Goal: Task Accomplishment & Management: Manage account settings

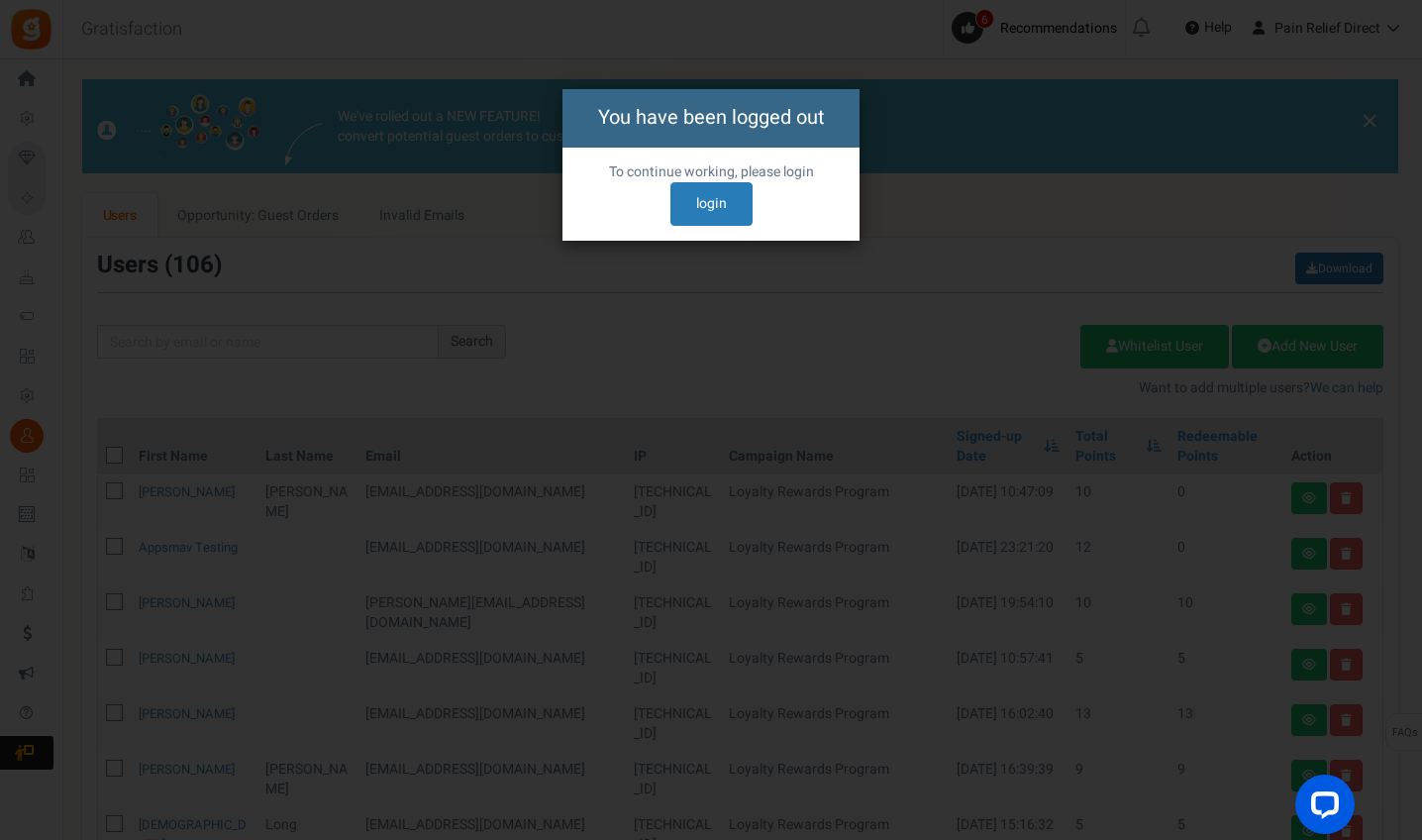
click at [913, 140] on div "You have been logged out To continue working, please reload the page. To contin…" at bounding box center [711, 420] width 1422 height 840
click at [701, 191] on link "login" at bounding box center [711, 205] width 82 height 44
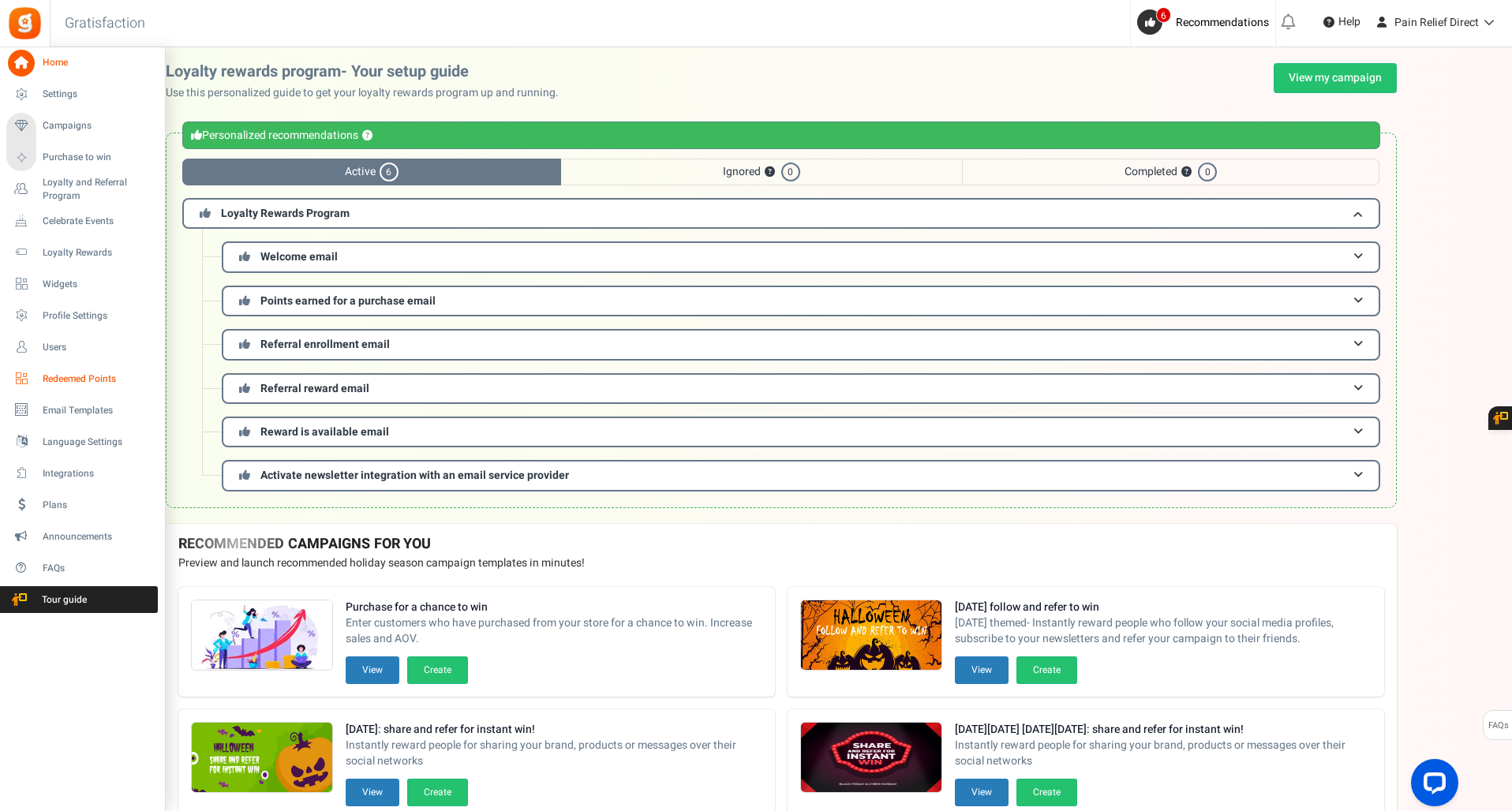
click at [73, 375] on span "Redeemed Points" at bounding box center [98, 379] width 111 height 13
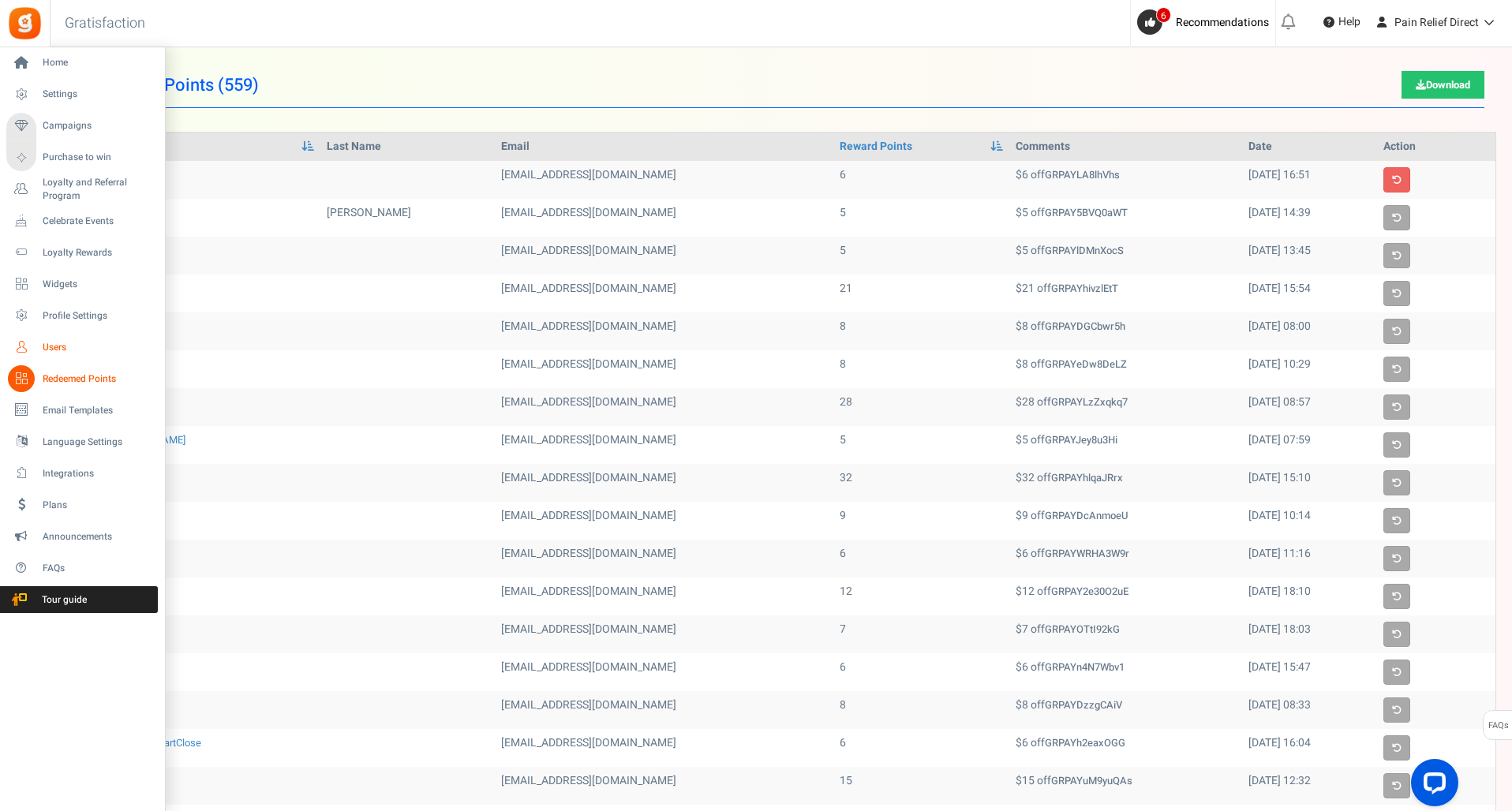
click at [52, 346] on span "Users" at bounding box center [98, 347] width 111 height 13
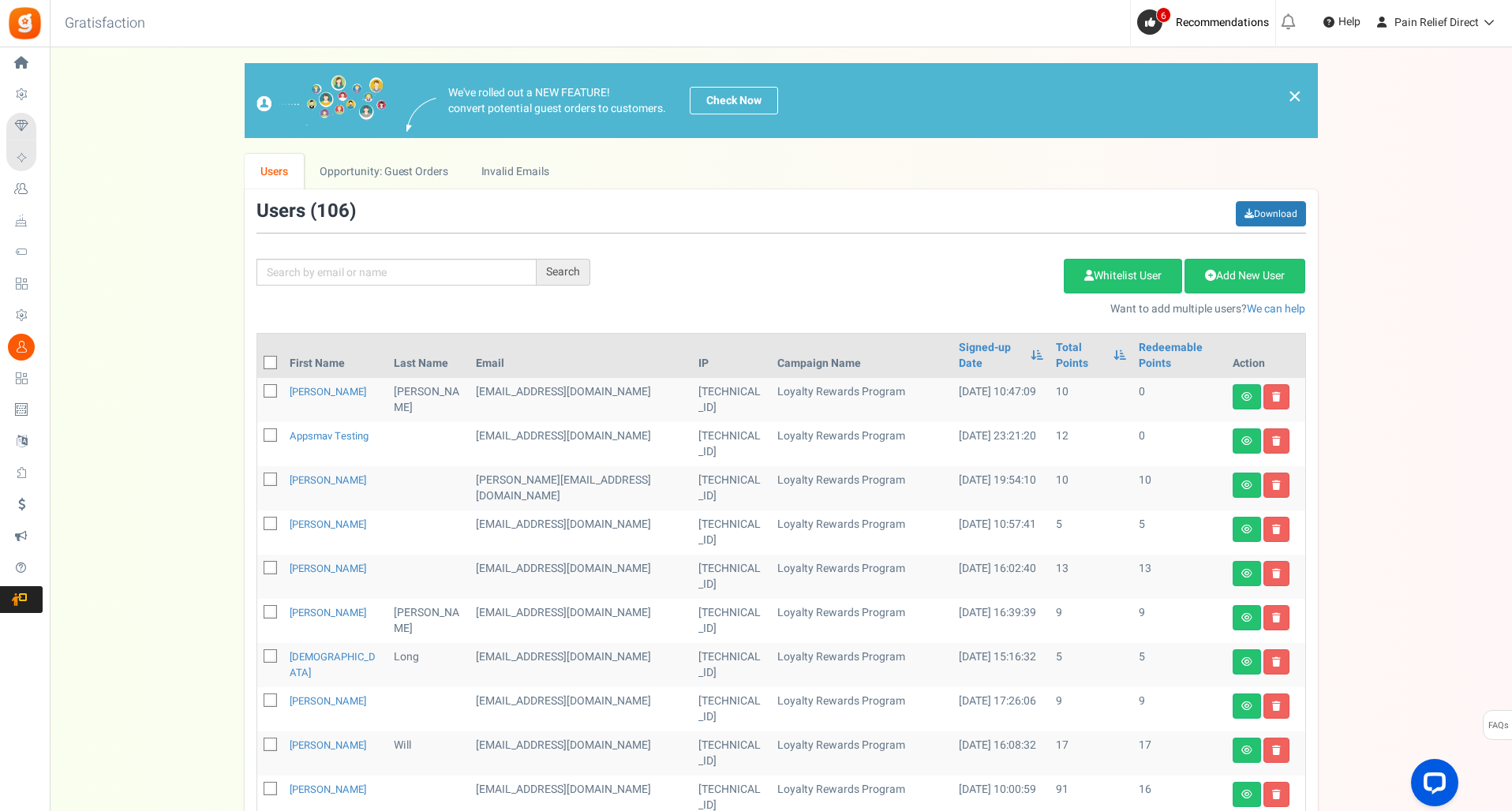
click at [1292, 95] on link "×" at bounding box center [1295, 97] width 14 height 19
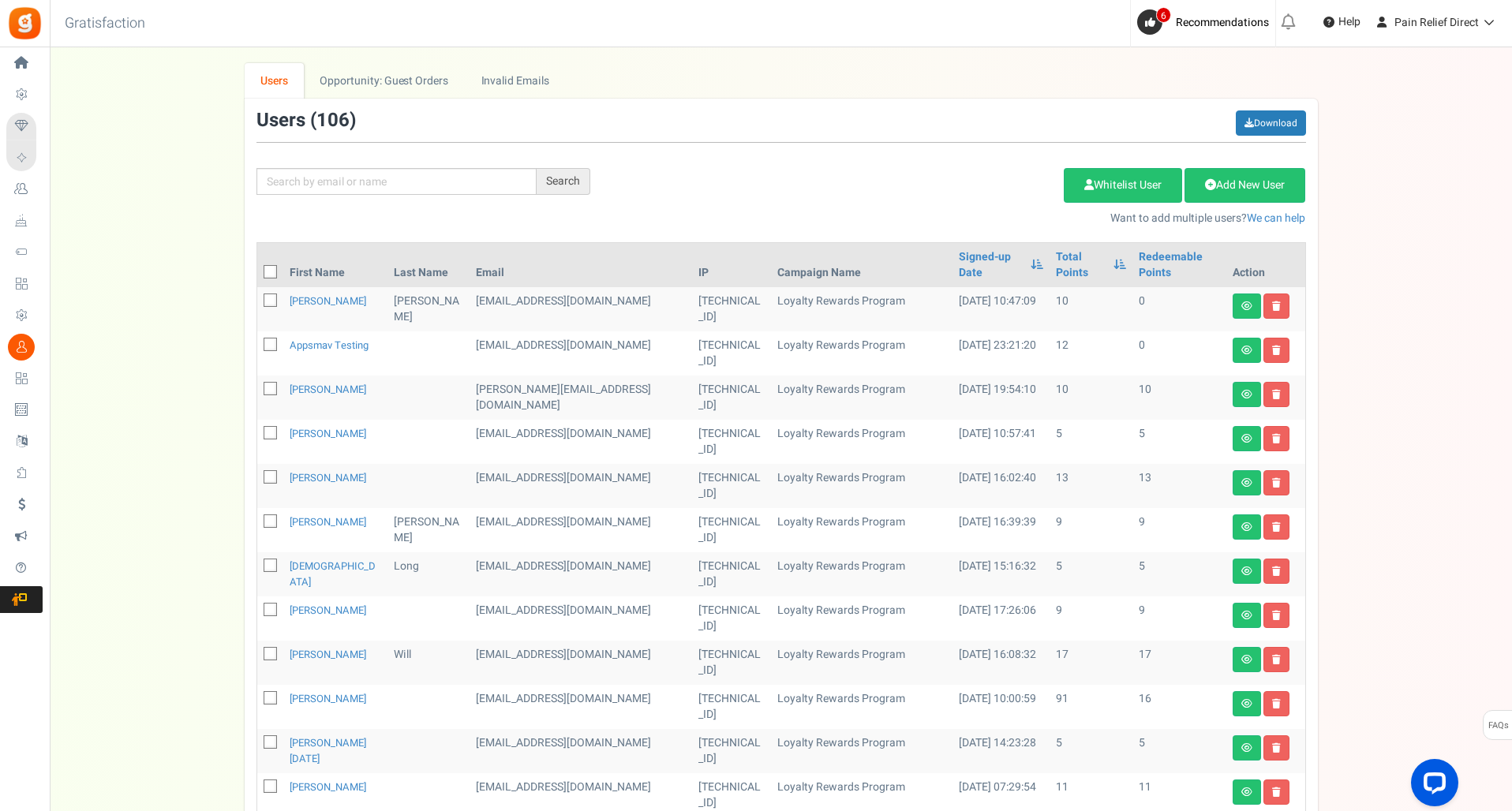
click at [271, 267] on icon at bounding box center [271, 272] width 10 height 10
click at [258, 268] on input "checkbox" at bounding box center [252, 273] width 10 height 10
checkbox input "true"
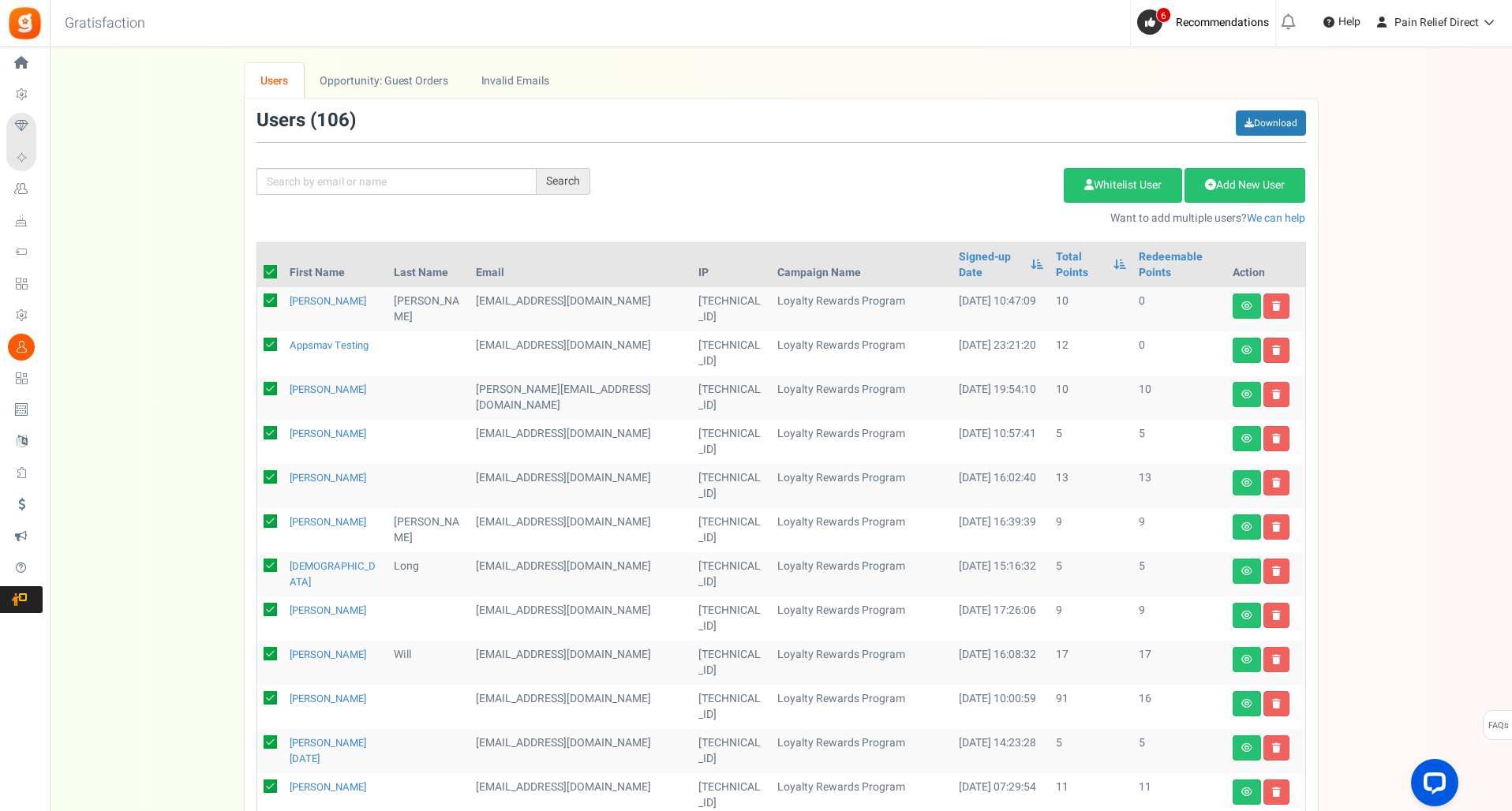
checkbox input "true"
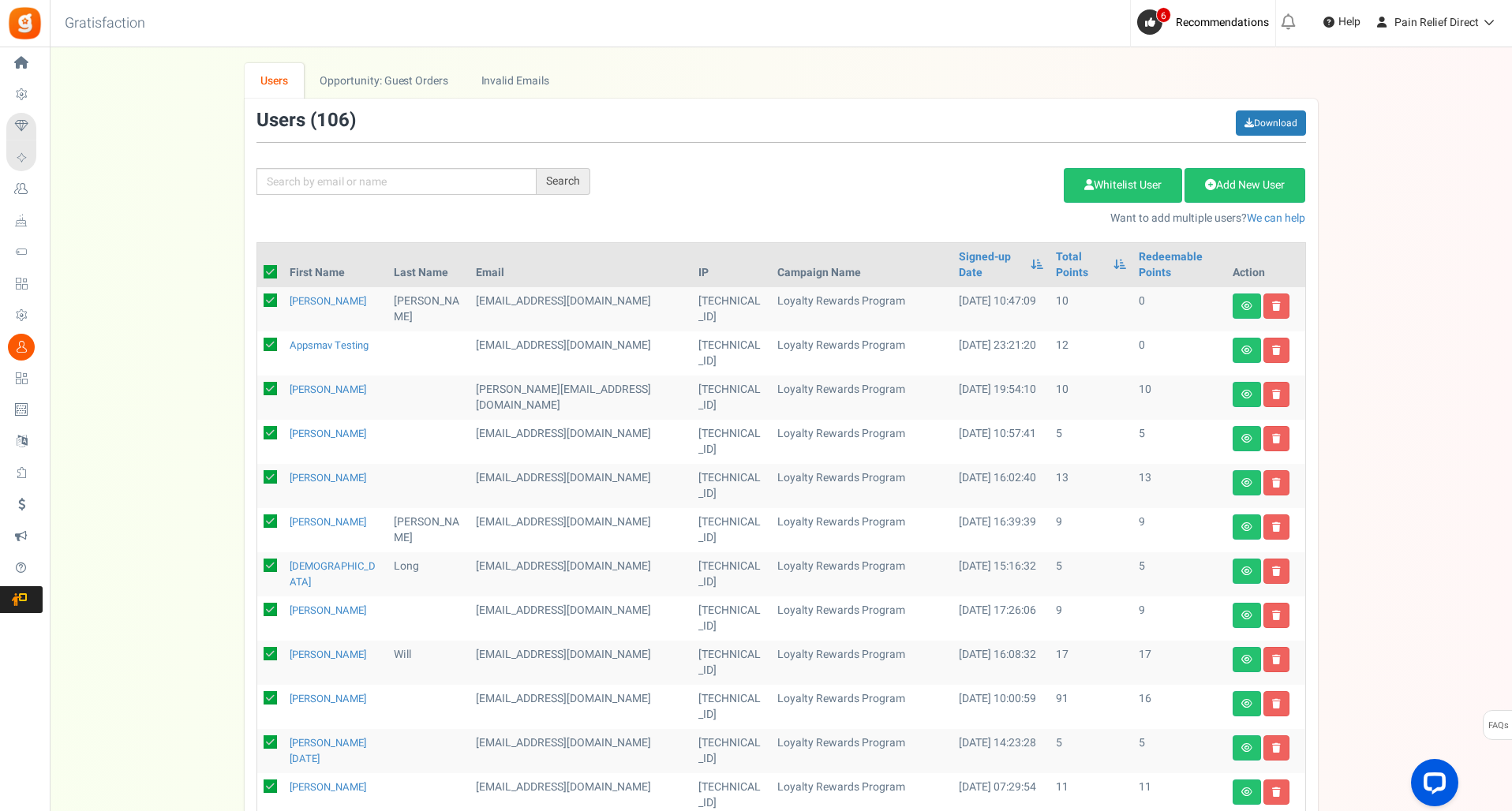
checkbox input "true"
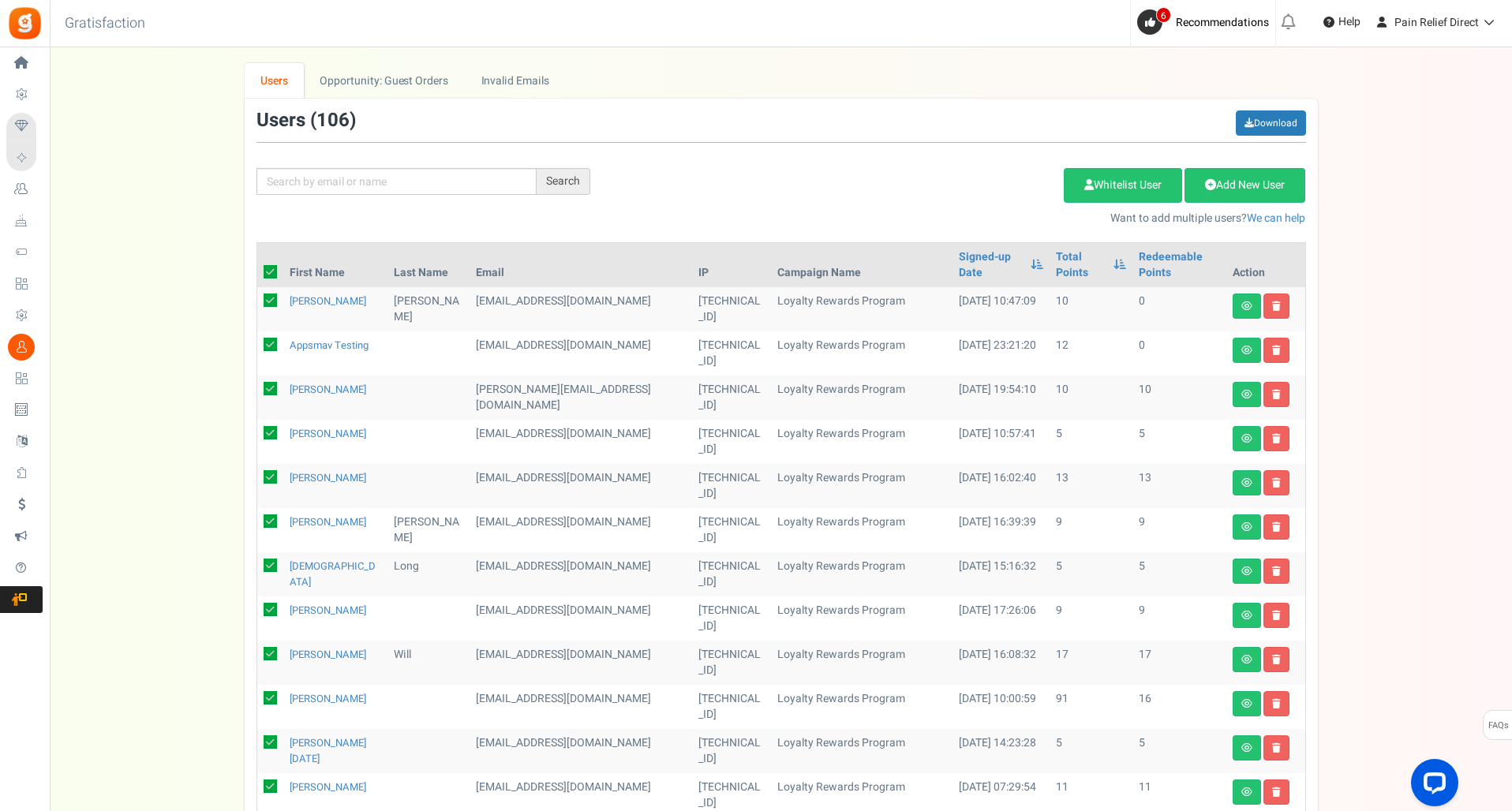
checkbox input "true"
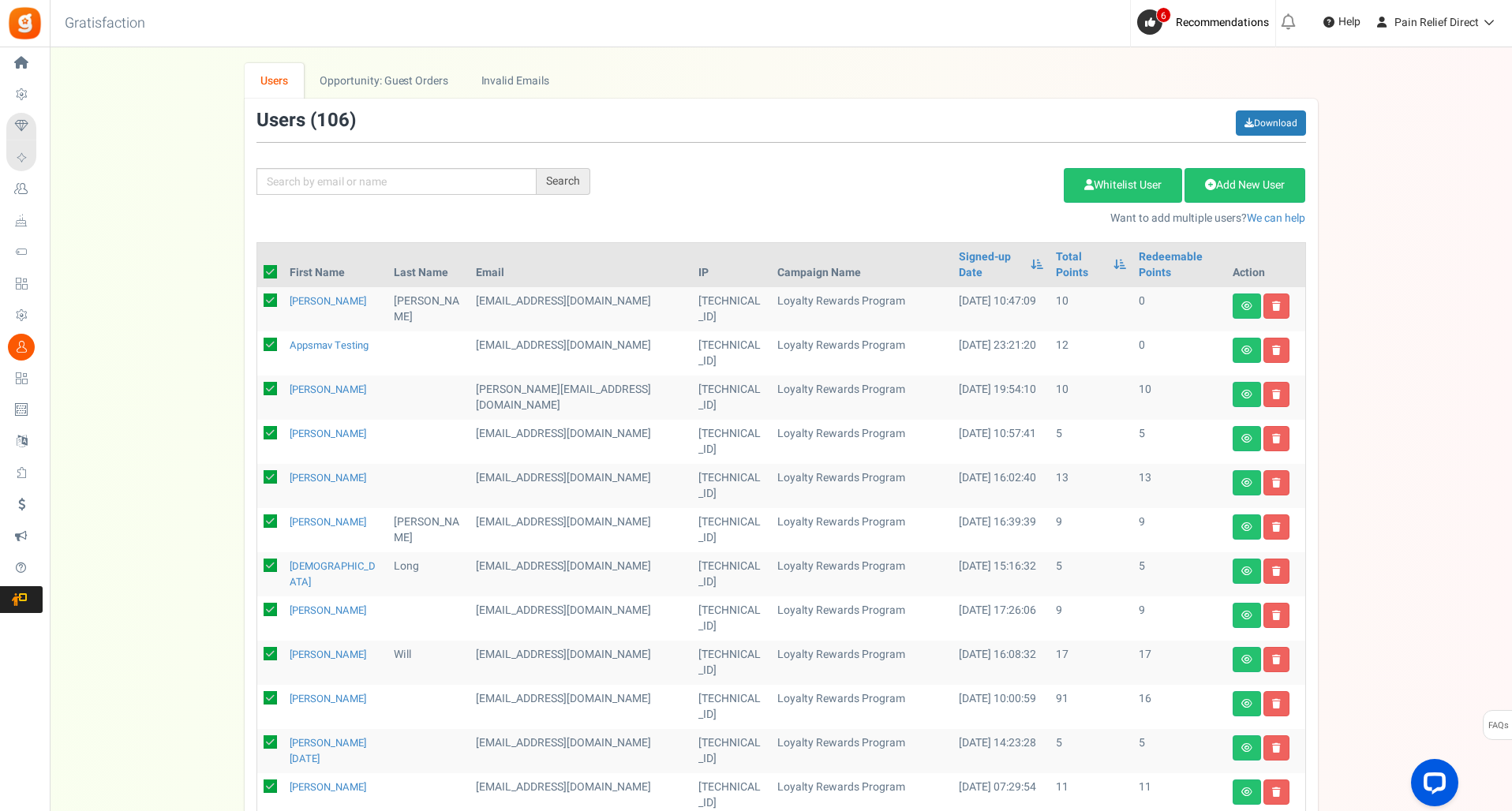
checkbox input "true"
click at [1245, 301] on icon at bounding box center [1247, 306] width 11 height 9
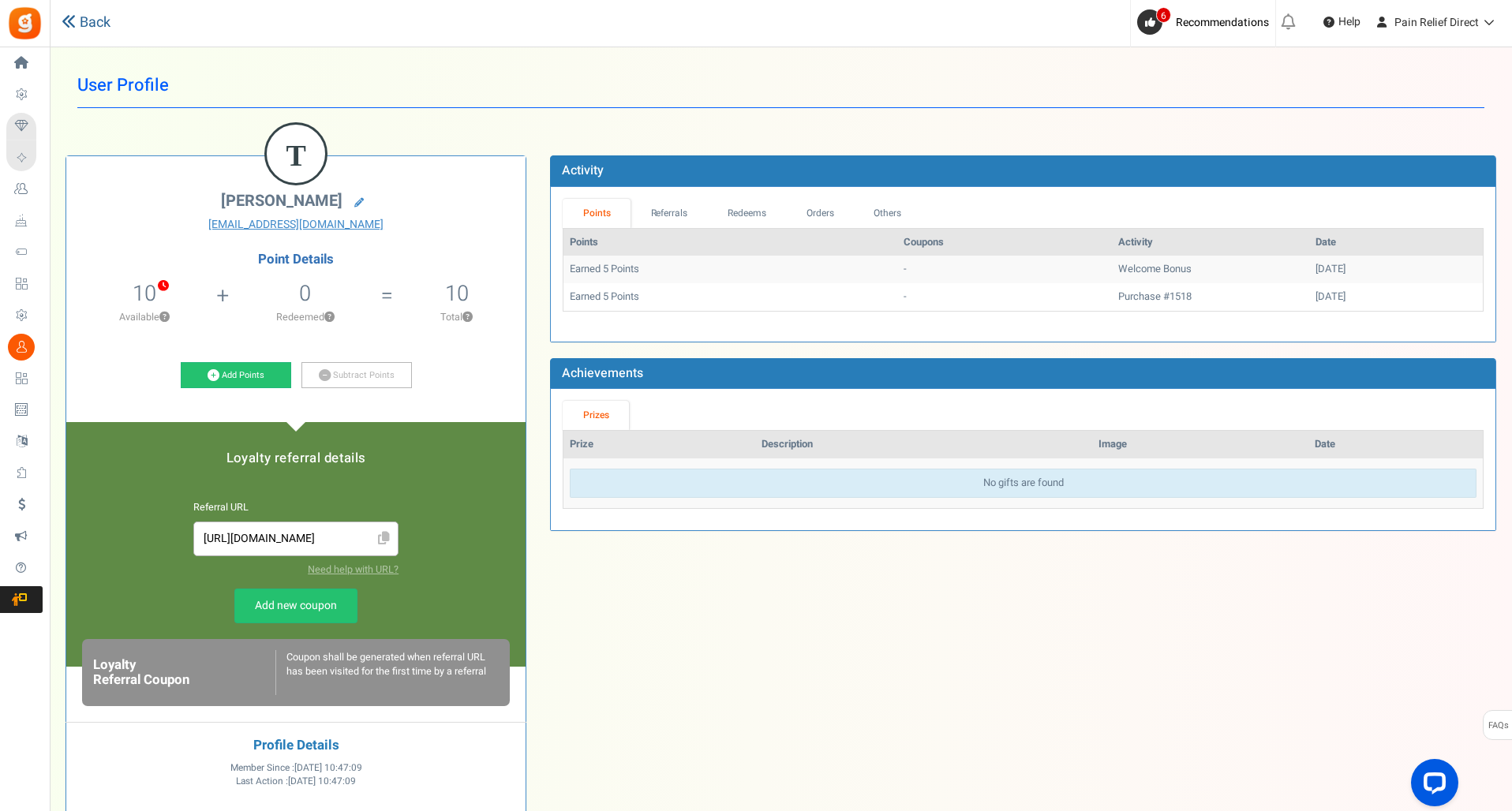
click at [82, 28] on link "Back" at bounding box center [86, 23] width 49 height 21
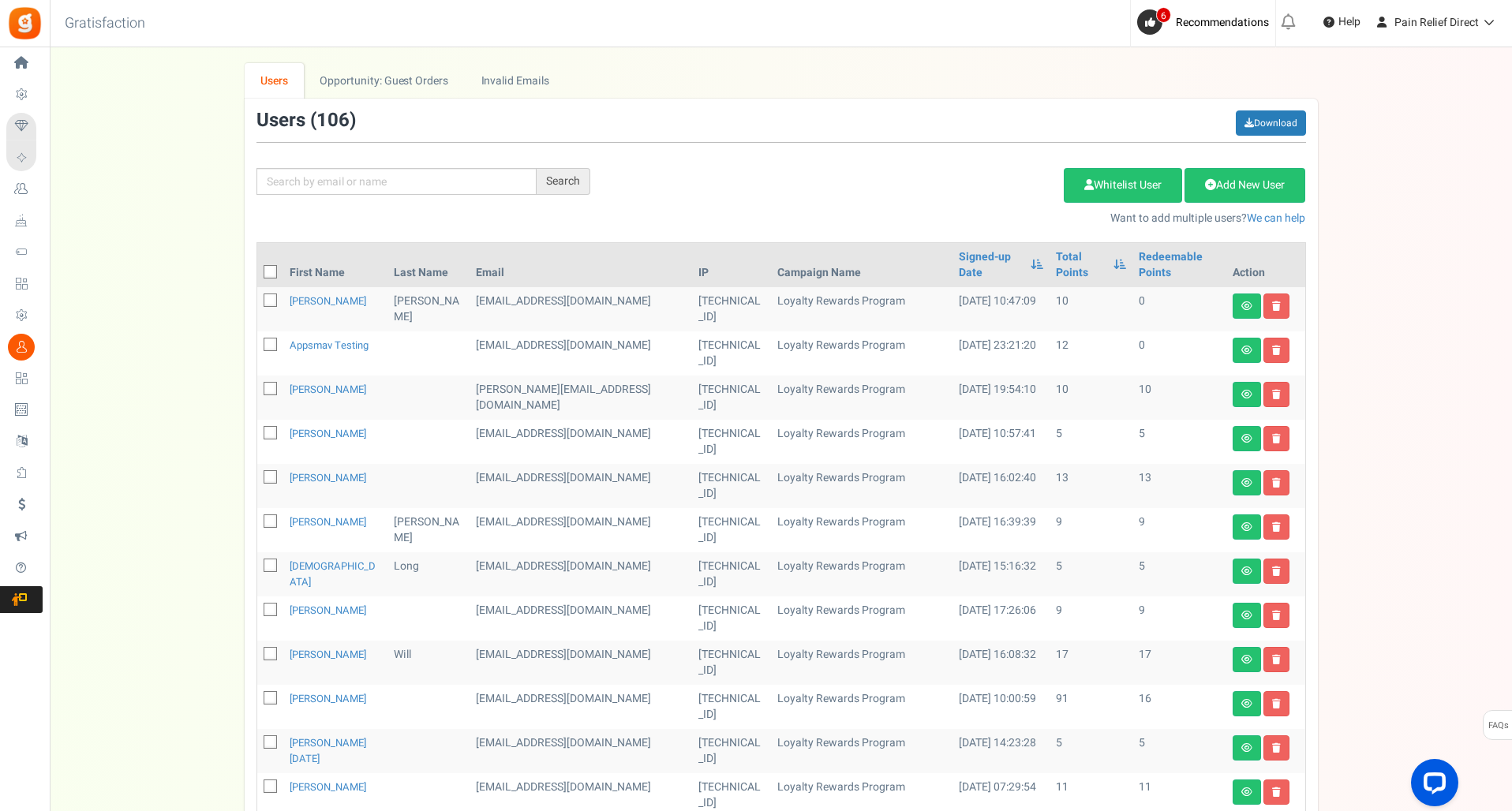
click at [269, 340] on icon at bounding box center [271, 345] width 10 height 10
click at [258, 341] on input "checkbox" at bounding box center [252, 346] width 10 height 10
checkbox input "true"
click at [936, 175] on link "Delete Selected Users" at bounding box center [984, 185] width 154 height 35
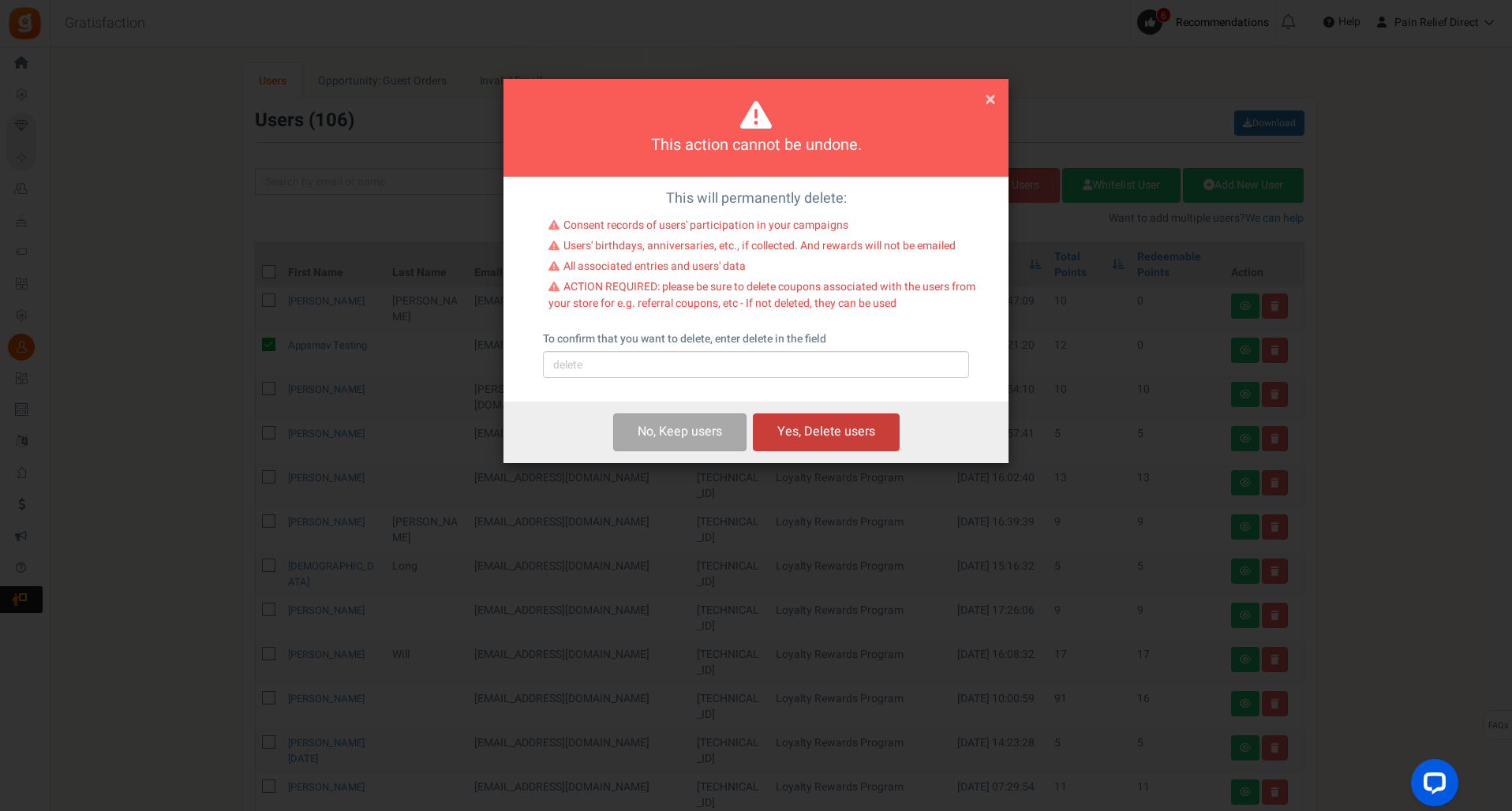
click at [805, 431] on button "Yes, Delete users" at bounding box center [827, 432] width 147 height 37
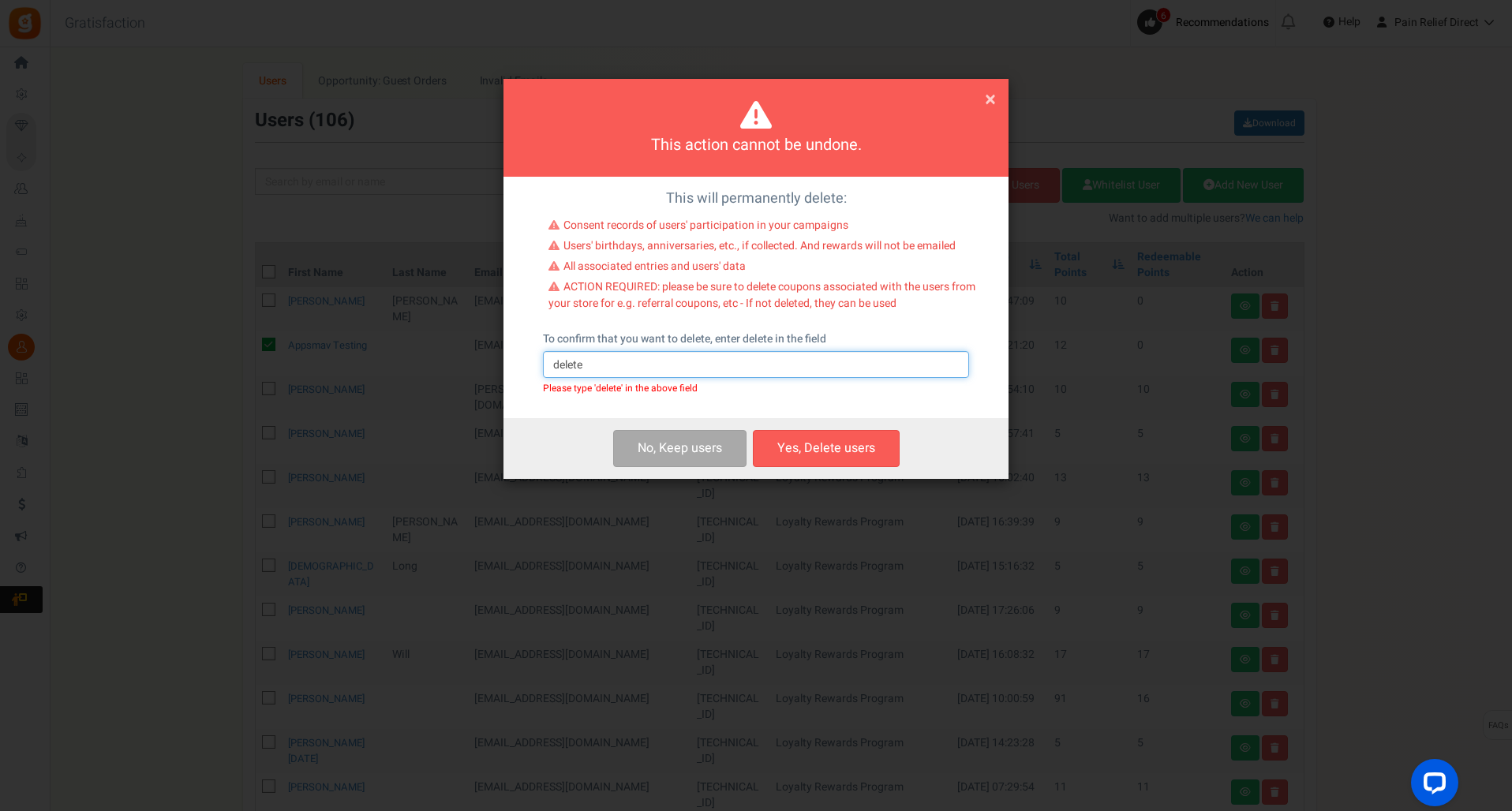
type input "delete"
click at [807, 462] on button "Yes, Delete users" at bounding box center [827, 449] width 147 height 37
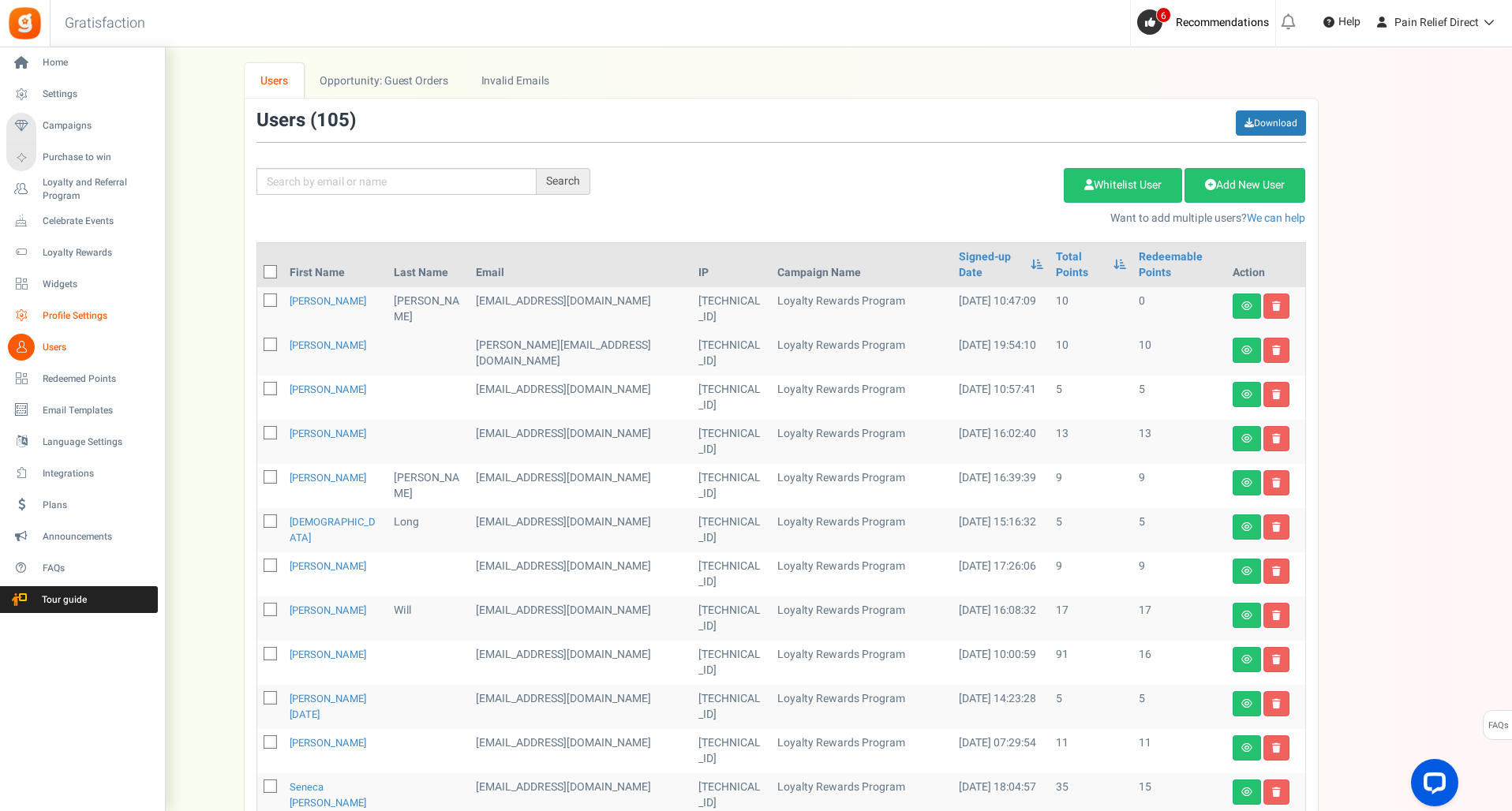
click at [82, 317] on span "Profile Settings" at bounding box center [98, 316] width 111 height 13
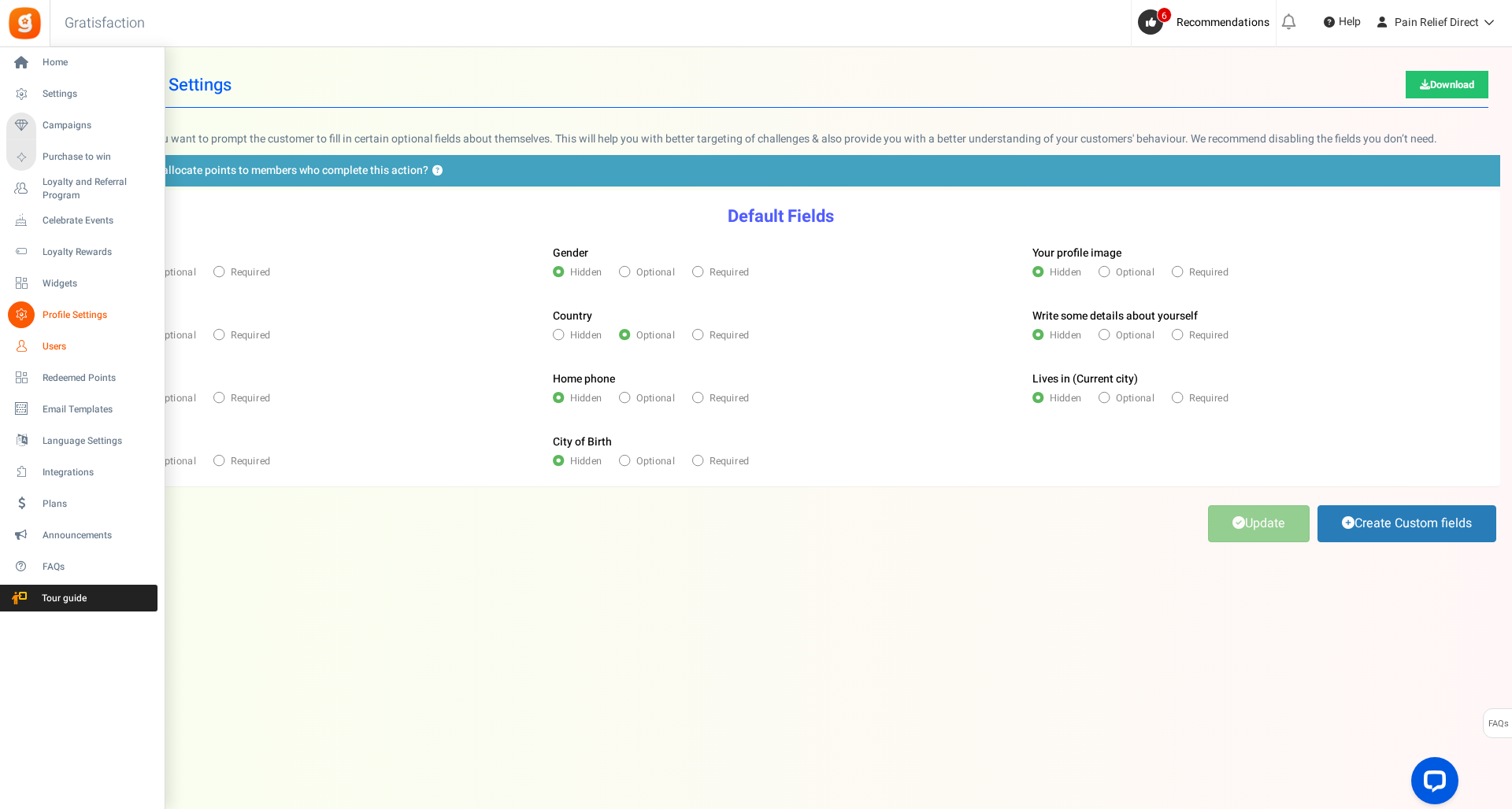
click at [55, 346] on span "Users" at bounding box center [98, 346] width 111 height 13
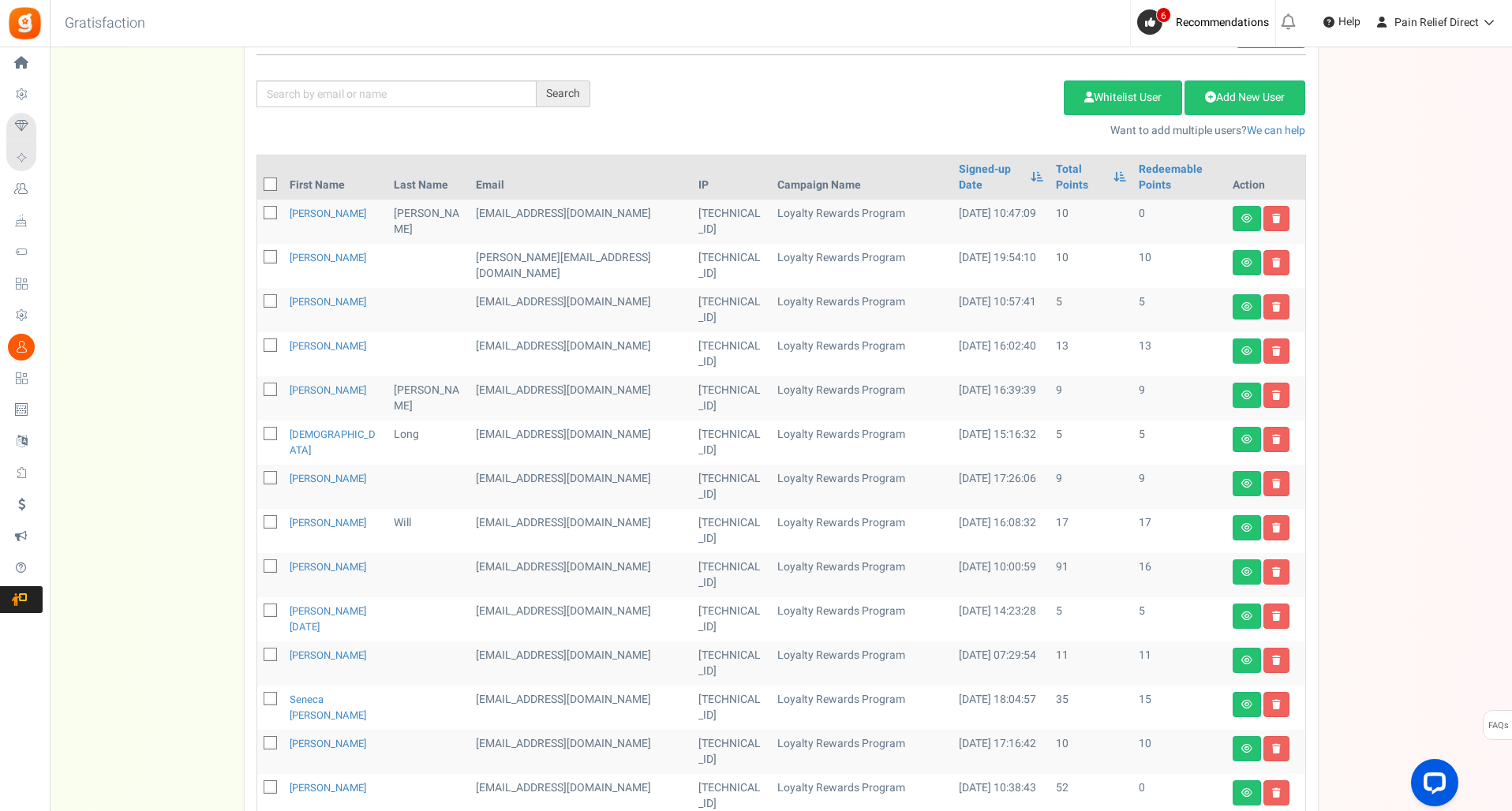
scroll to position [107, 0]
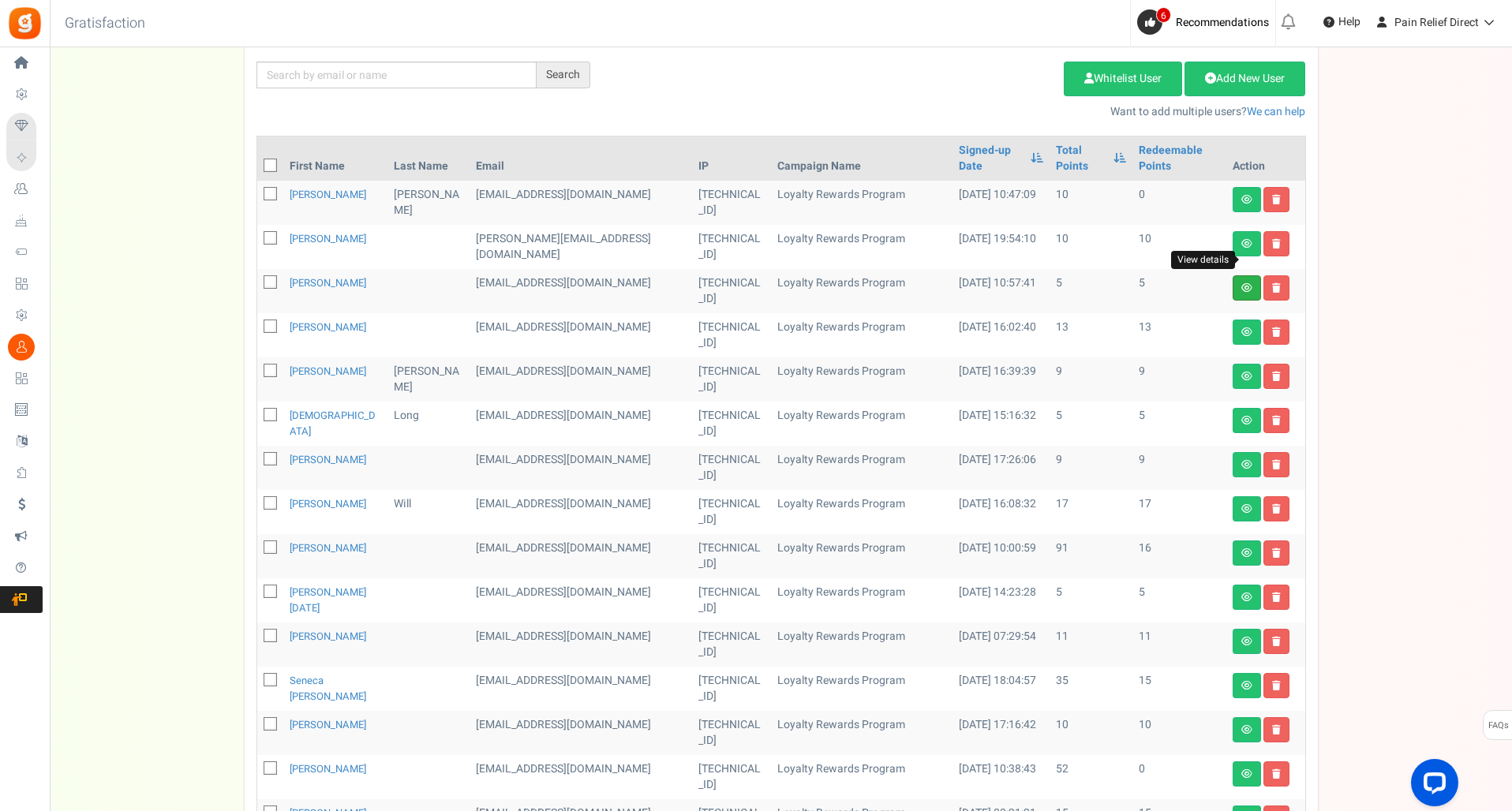
click at [1245, 283] on icon at bounding box center [1247, 288] width 11 height 9
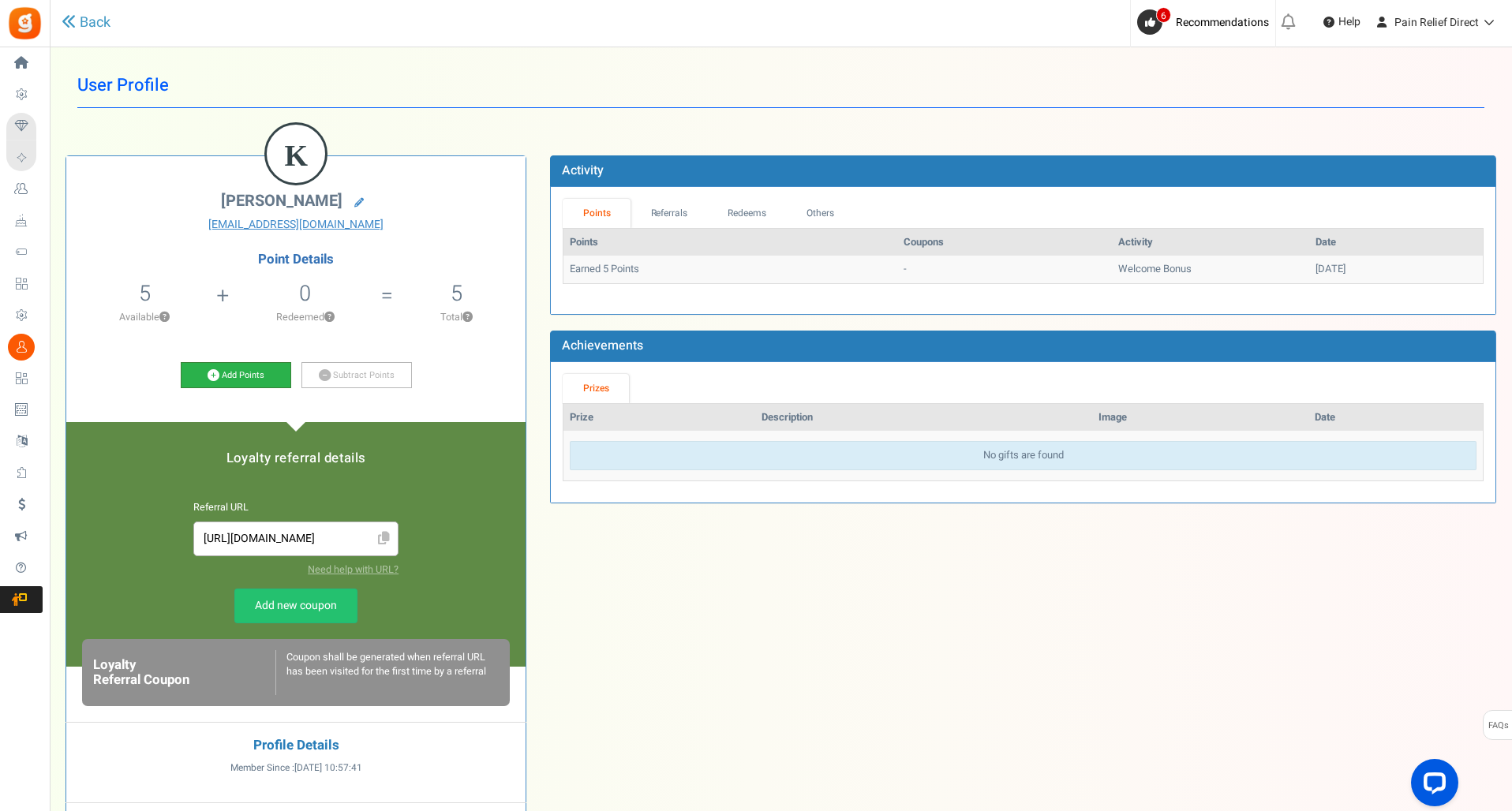
click at [241, 374] on link "Add Points" at bounding box center [236, 376] width 111 height 27
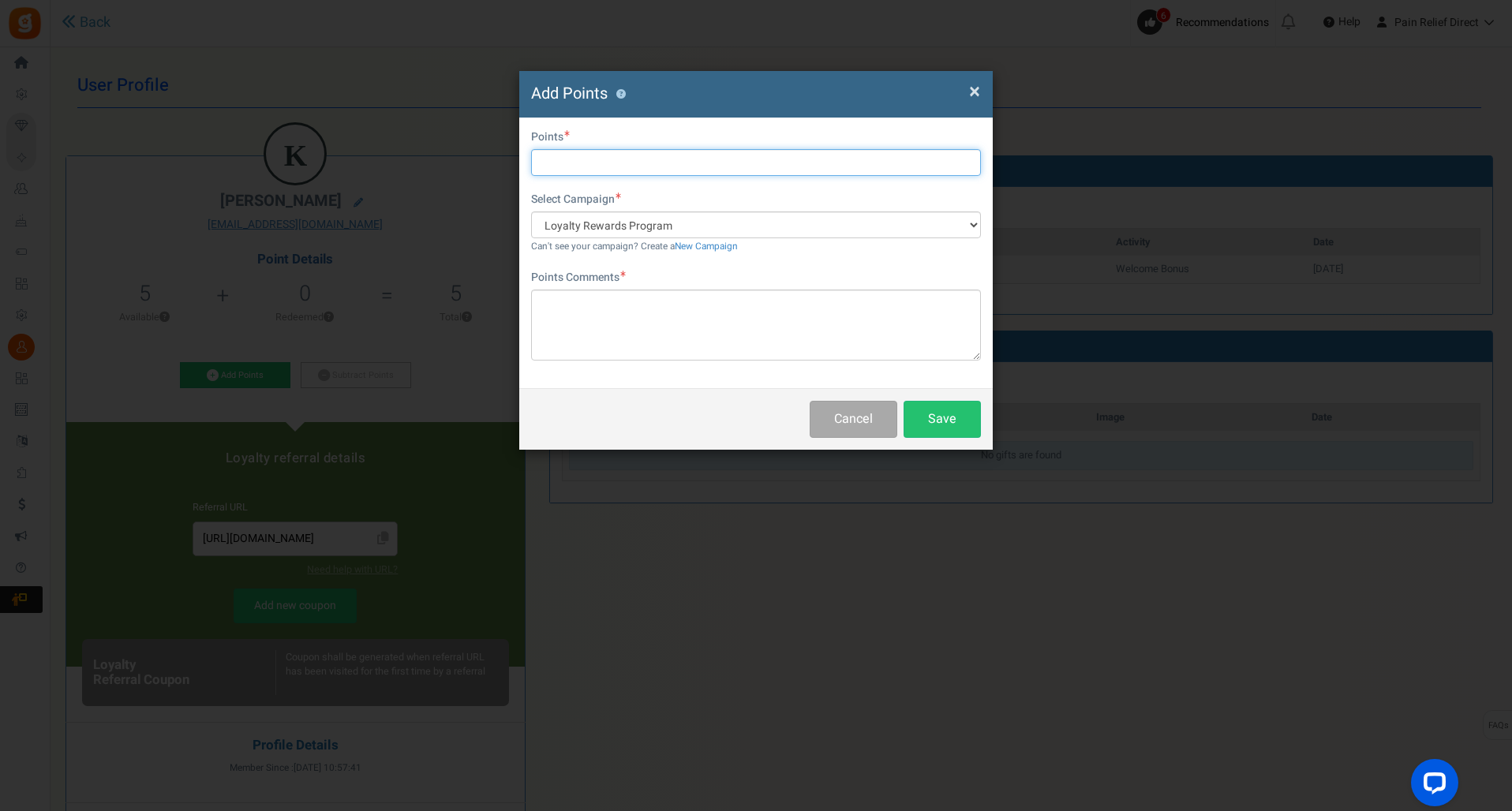
click at [669, 167] on input "text" at bounding box center [756, 163] width 450 height 27
type input "5"
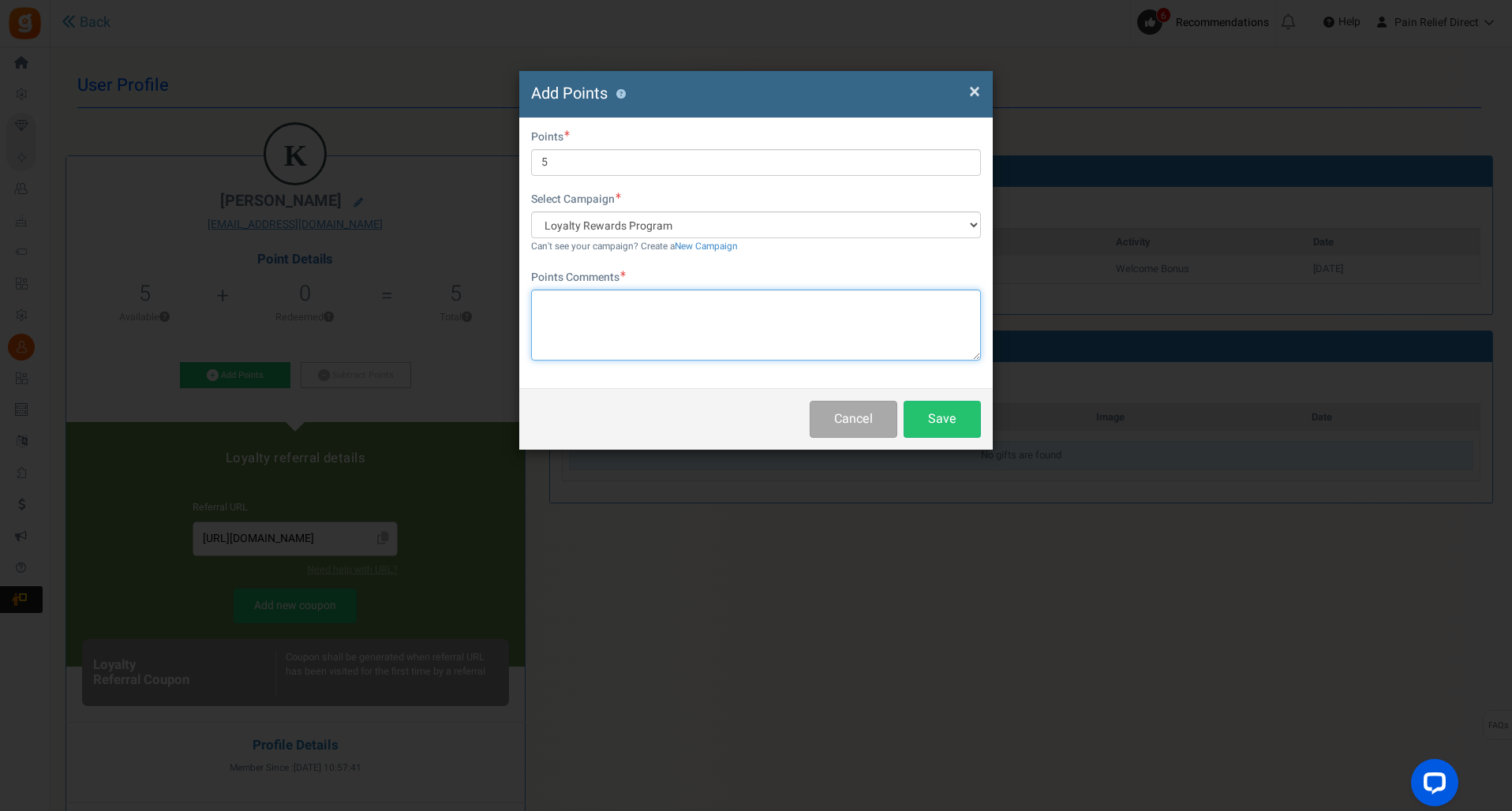
click at [607, 320] on textarea at bounding box center [756, 325] width 450 height 71
type textarea "Points Bonus addition for system being down"
click at [965, 424] on button "Save" at bounding box center [942, 419] width 78 height 37
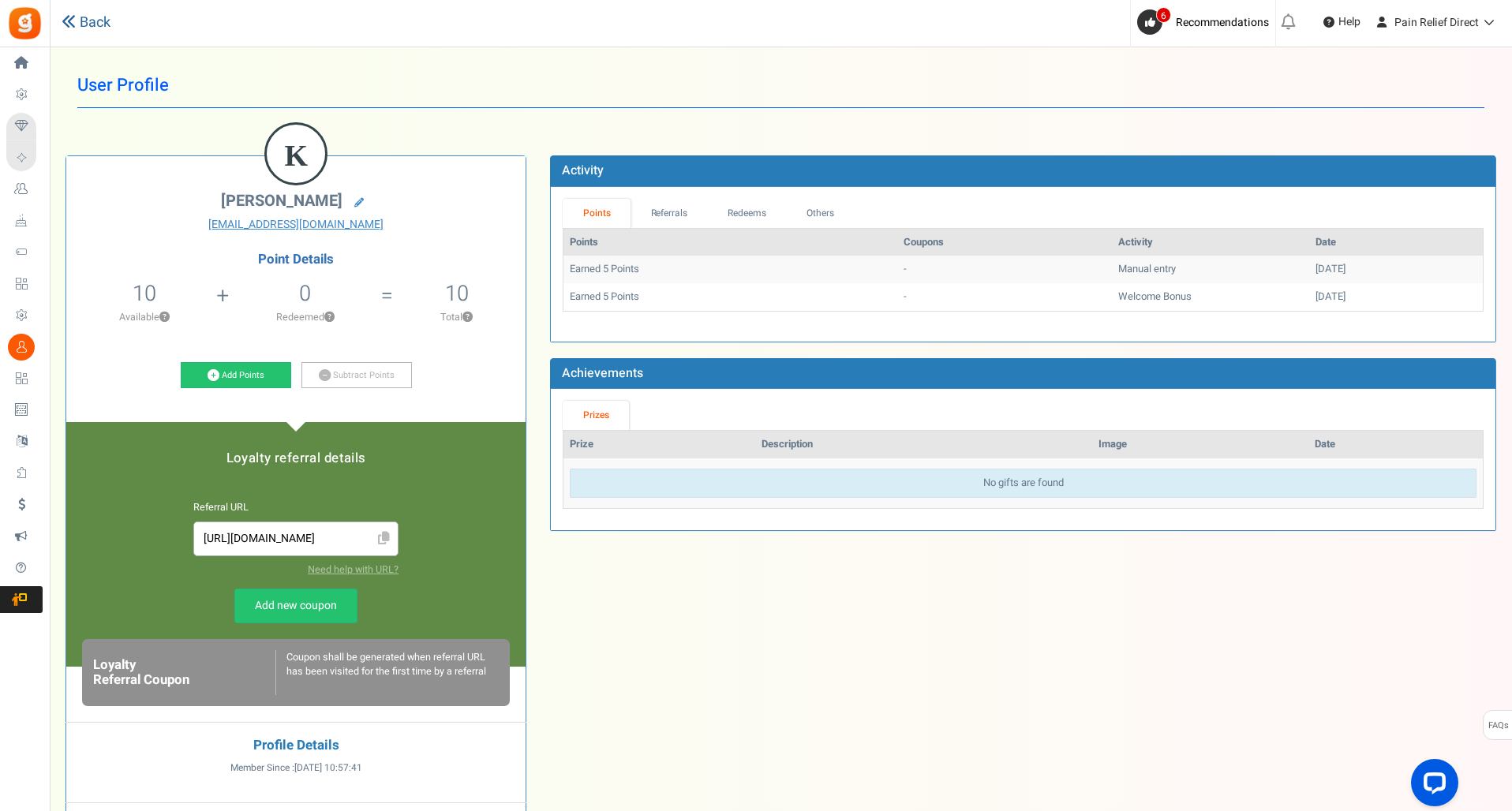
click at [87, 24] on link "Back" at bounding box center [86, 23] width 49 height 21
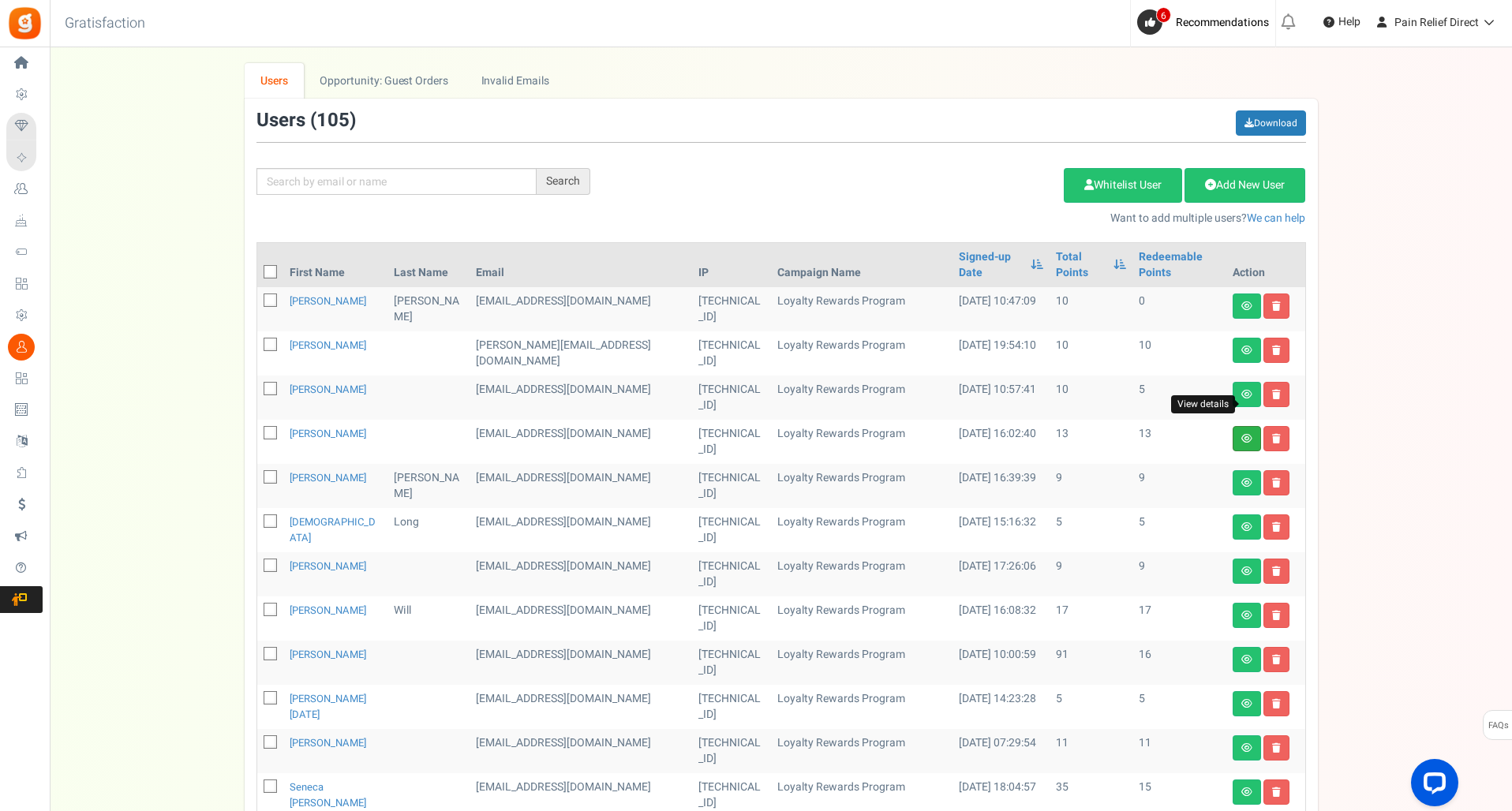
click at [1243, 434] on icon at bounding box center [1247, 439] width 11 height 9
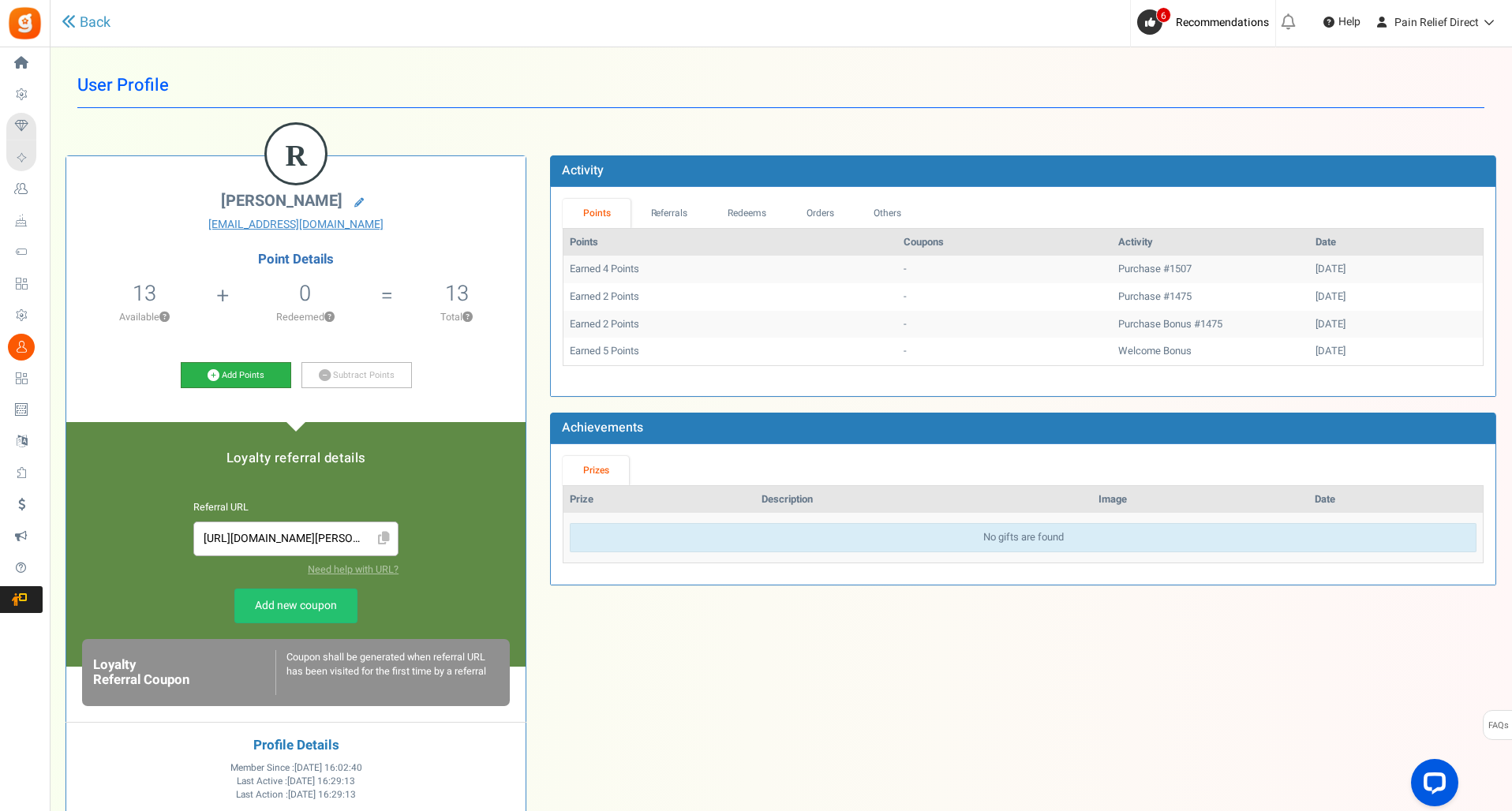
click at [215, 376] on icon at bounding box center [213, 375] width 12 height 12
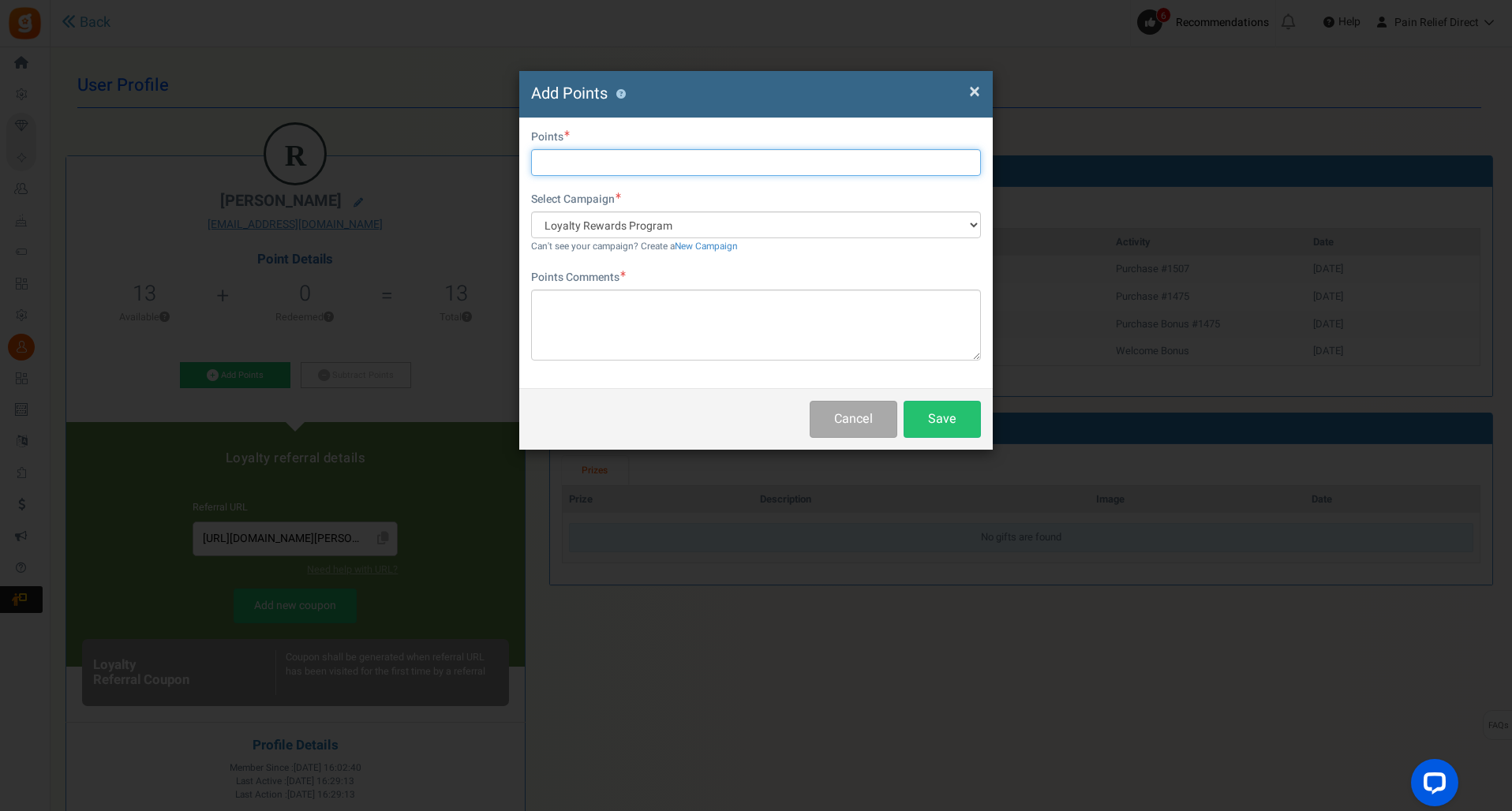
click at [627, 156] on input "text" at bounding box center [756, 163] width 450 height 27
type input "5"
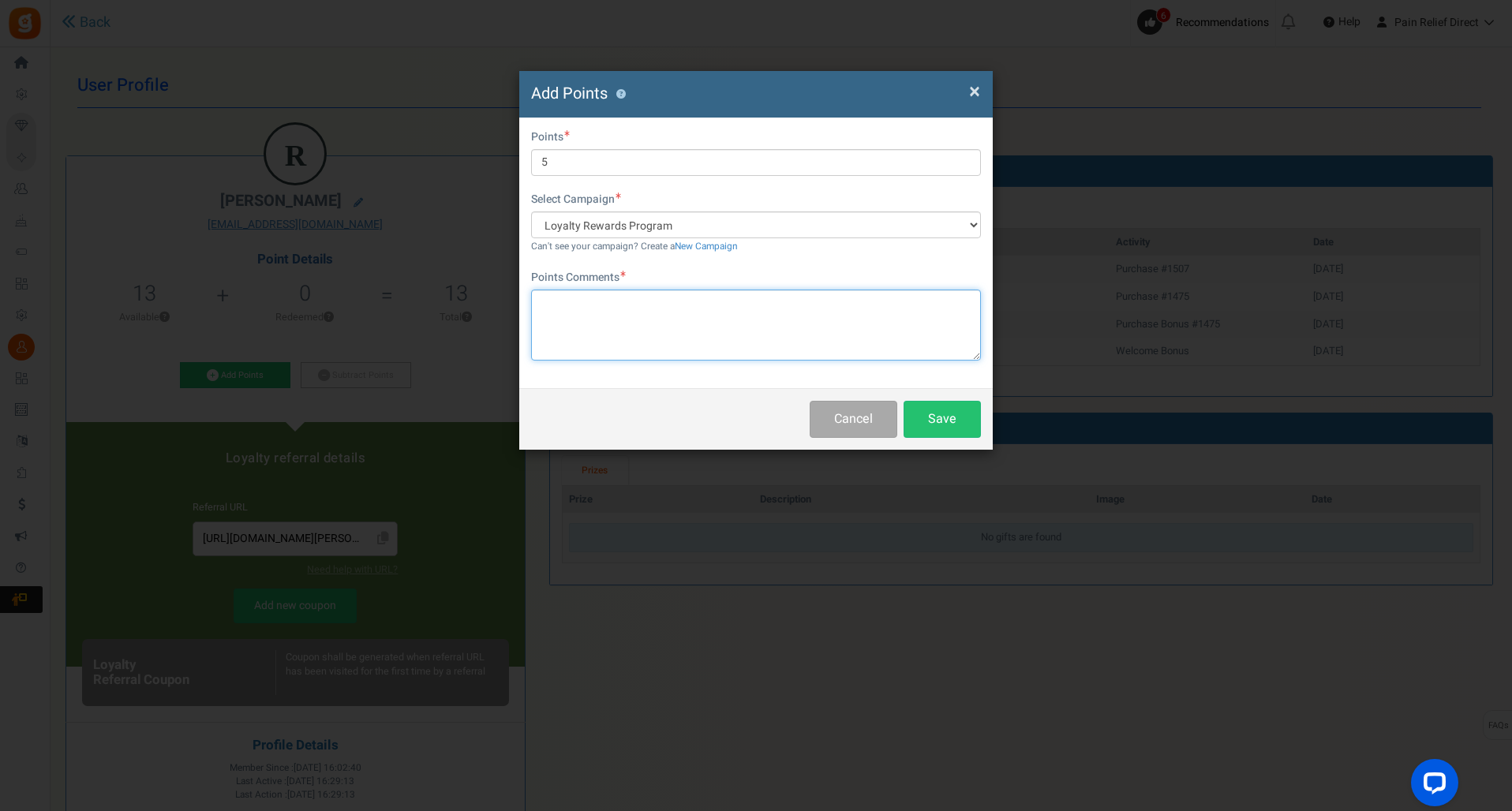
click at [623, 318] on textarea at bounding box center [756, 325] width 450 height 71
paste textarea "Points Bonus addition for system being down"
type textarea "Points Bonus addition for system being down"
click at [941, 411] on button "Save" at bounding box center [942, 419] width 78 height 37
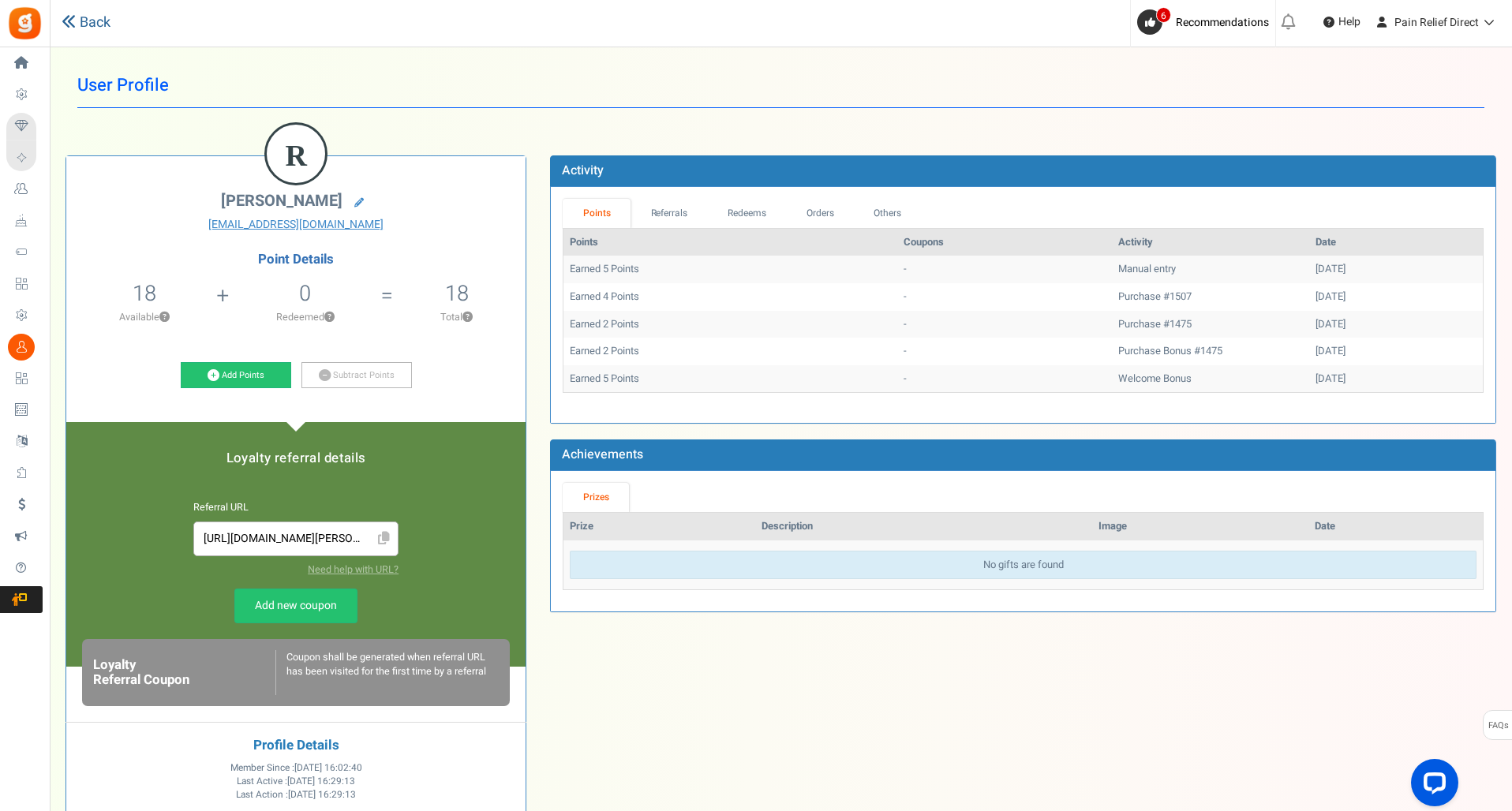
click at [97, 29] on link "Back" at bounding box center [86, 23] width 49 height 21
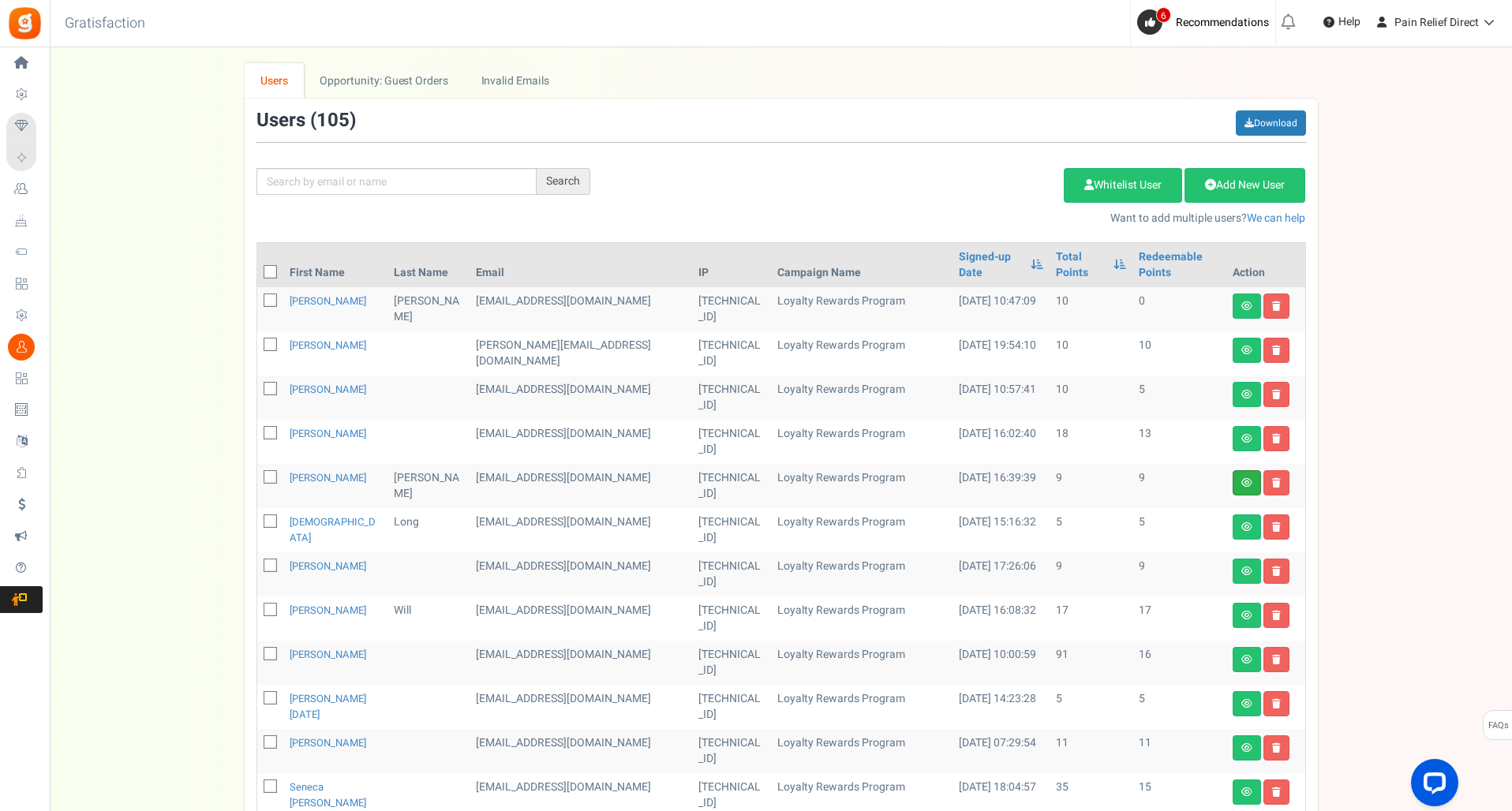
click at [1237, 471] on link at bounding box center [1247, 483] width 28 height 25
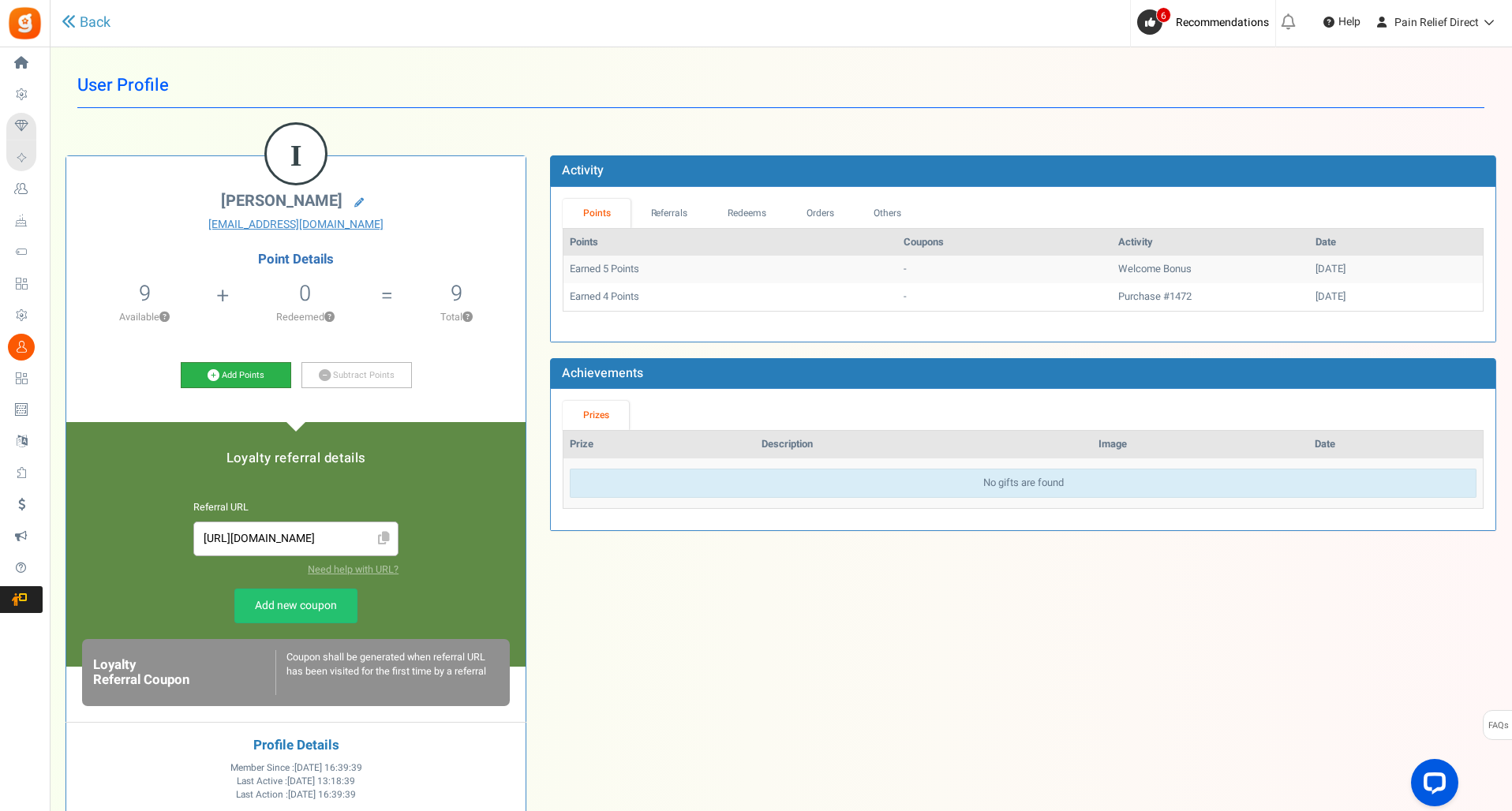
click at [260, 373] on link "Add Points" at bounding box center [236, 376] width 111 height 27
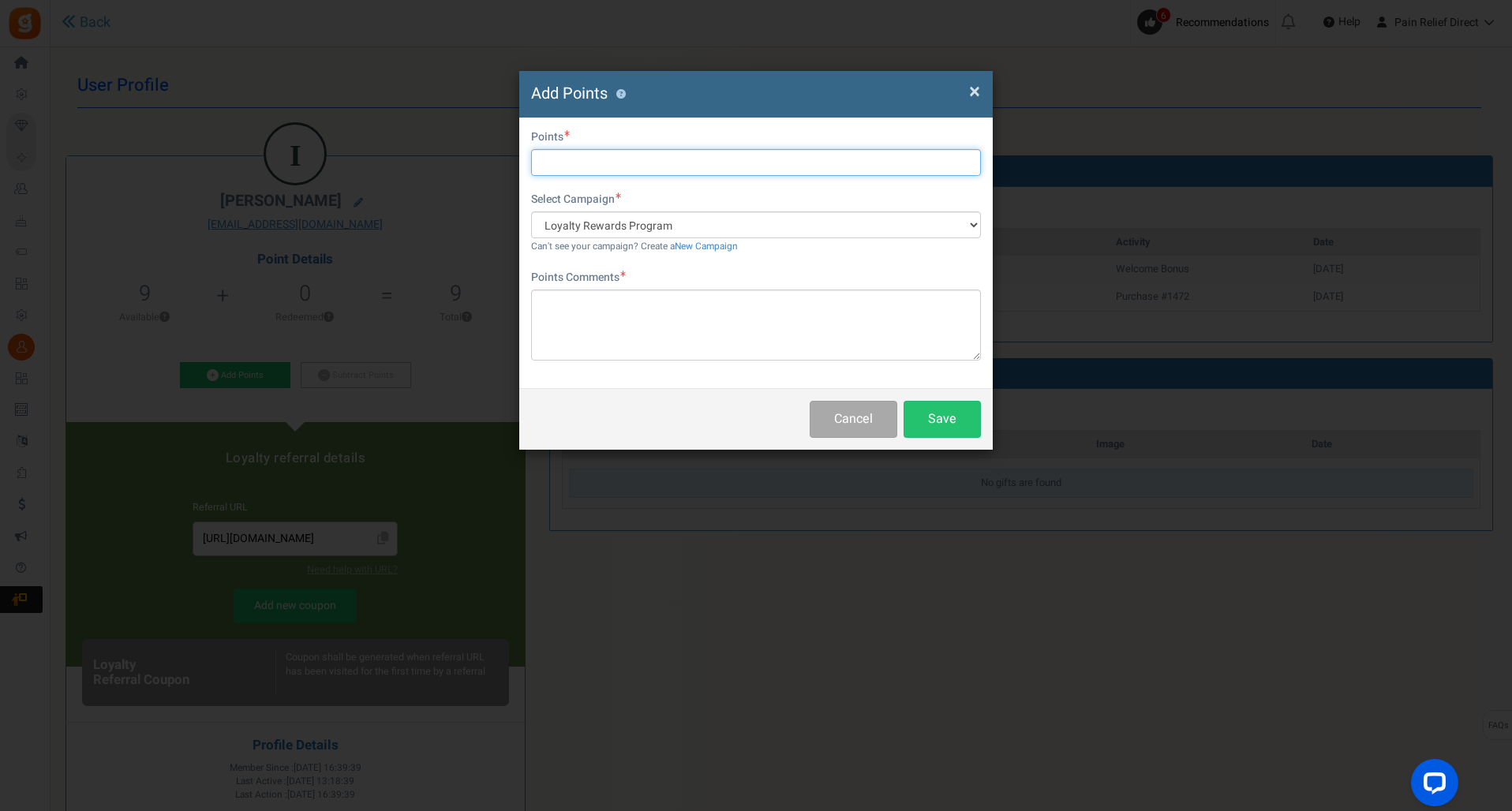
click at [631, 163] on input "text" at bounding box center [756, 163] width 450 height 27
paste input "Points [PERSON_NAME]"
type input "5"
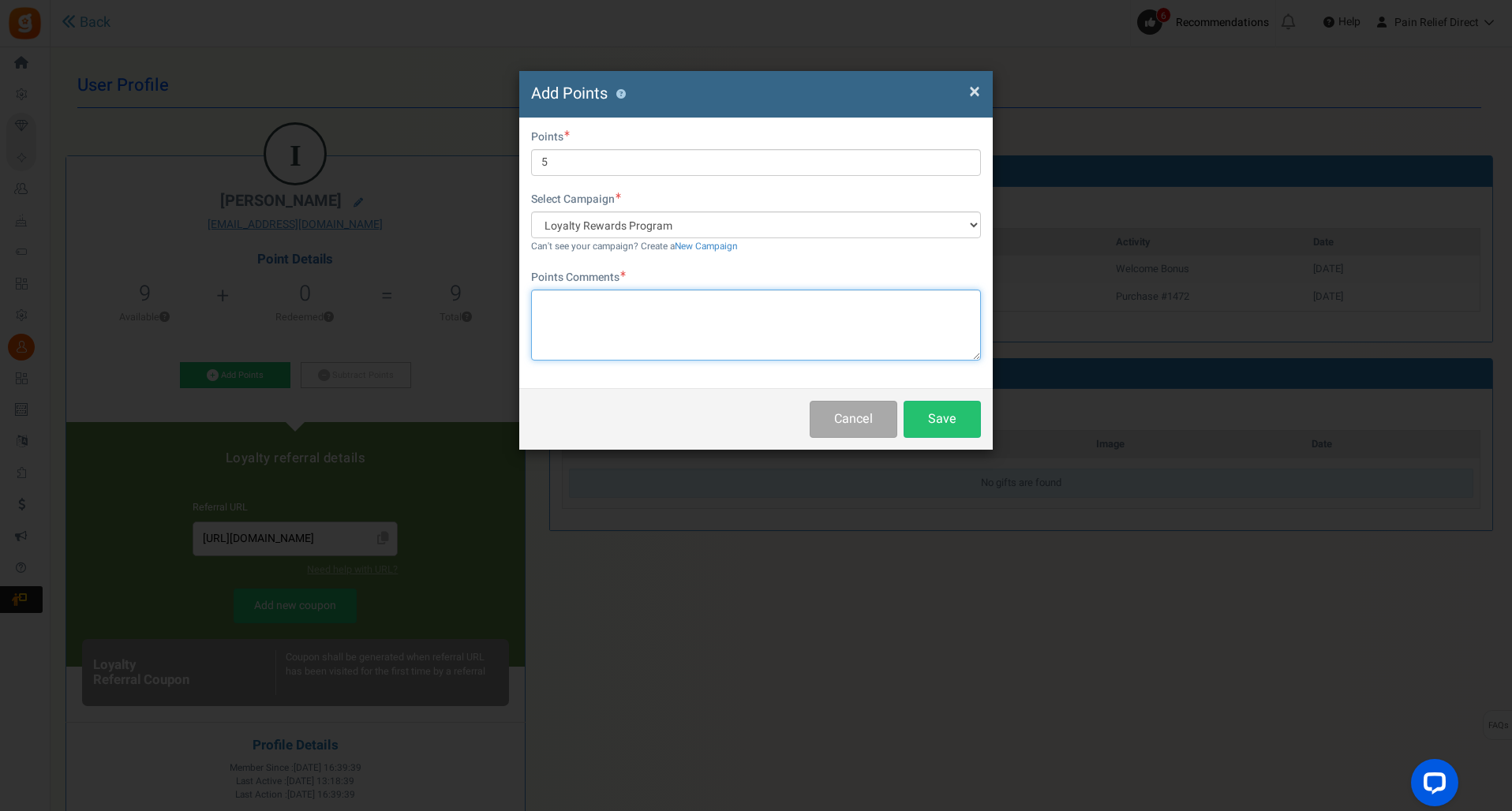
click at [676, 326] on textarea at bounding box center [756, 325] width 450 height 71
paste textarea "Points Bonus addition for system being down"
type textarea "Points Bonus addition for system being down"
click at [927, 406] on button "Save" at bounding box center [942, 419] width 78 height 37
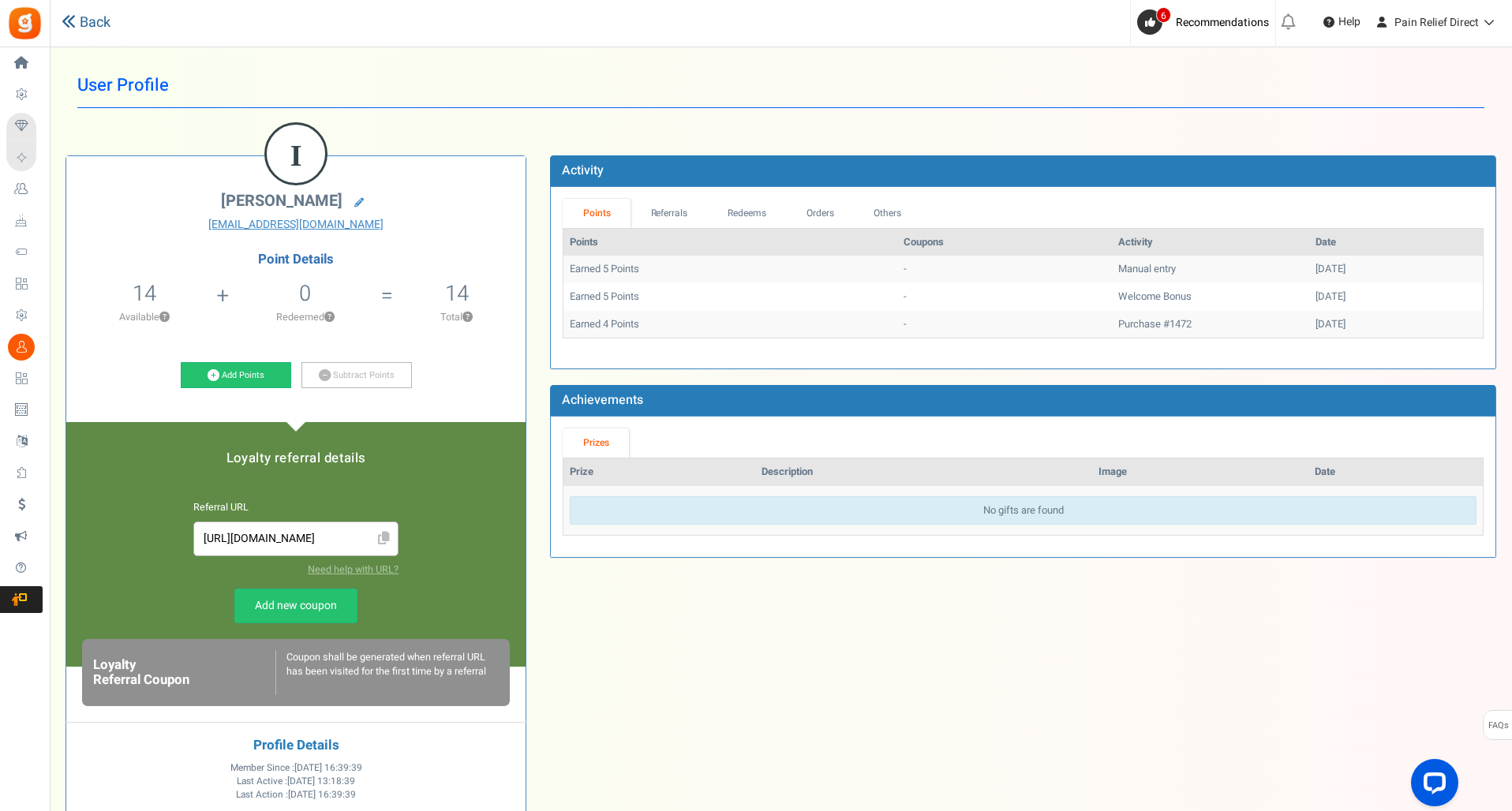
click at [90, 21] on link "Back" at bounding box center [86, 23] width 49 height 21
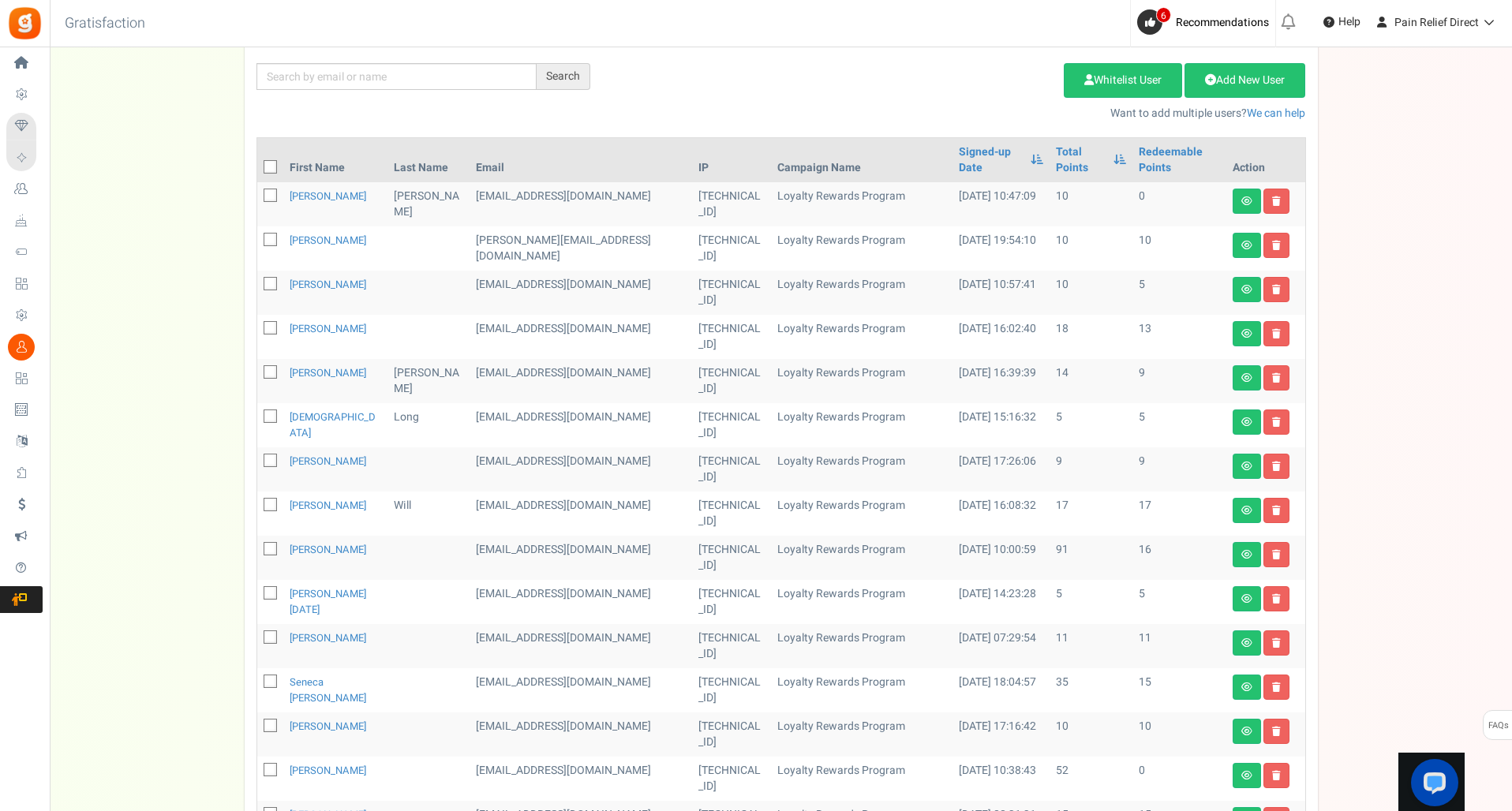
scroll to position [116, 0]
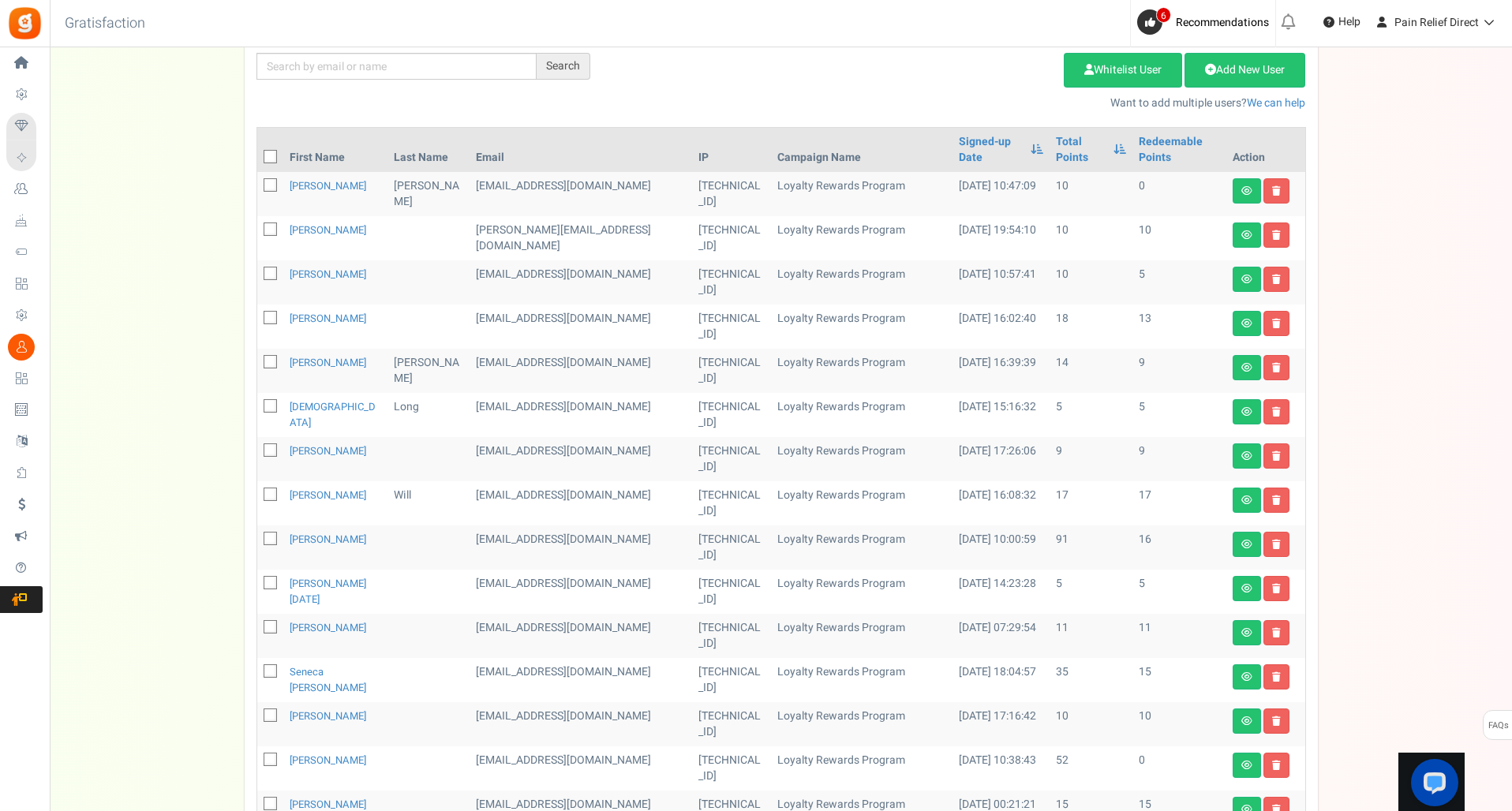
click at [207, 283] on div "We've rolled out a NEW FEATURE! convert potential guest orders to customers. Ch…" at bounding box center [781, 529] width 1431 height 1163
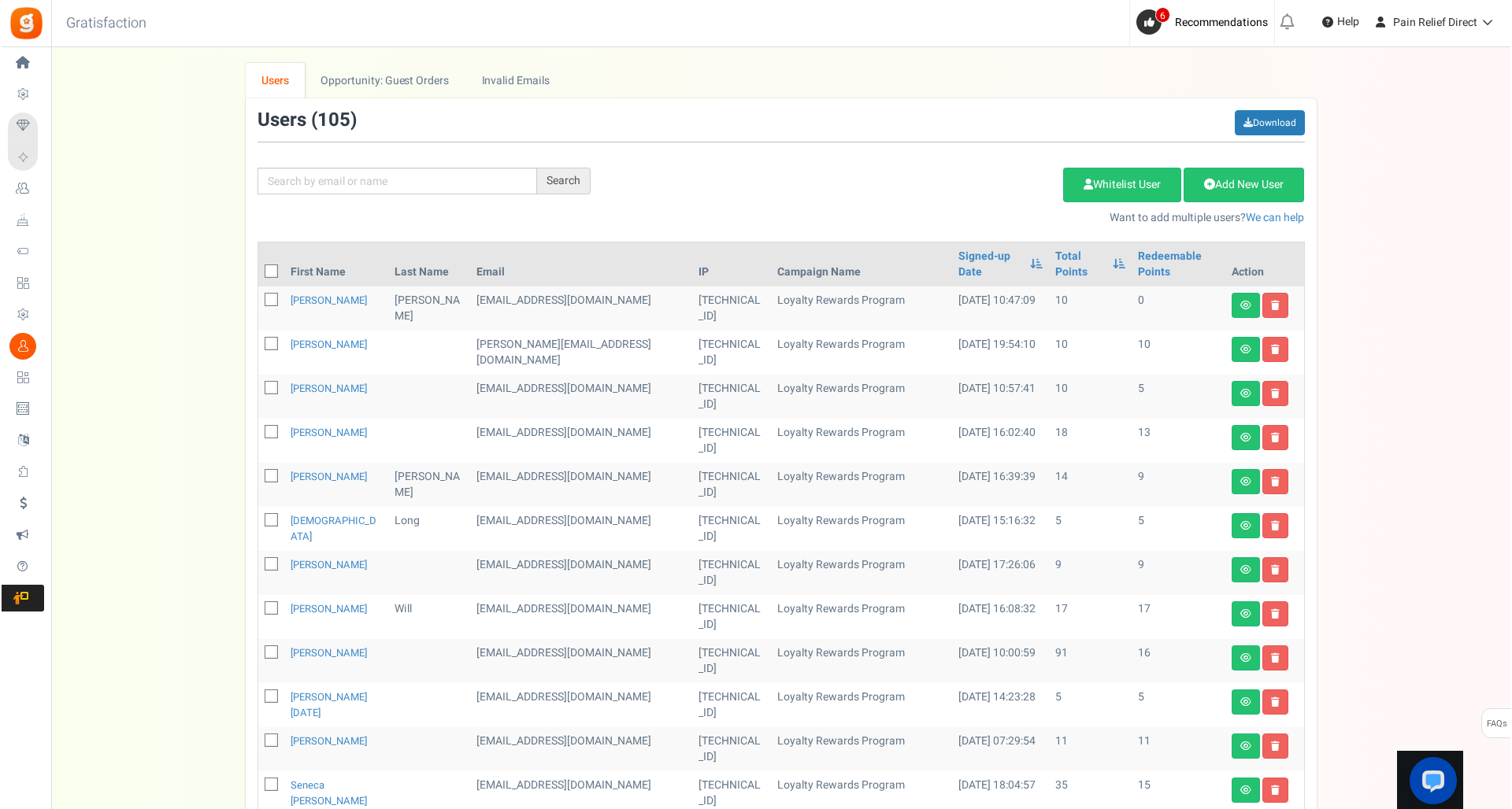
scroll to position [0, 0]
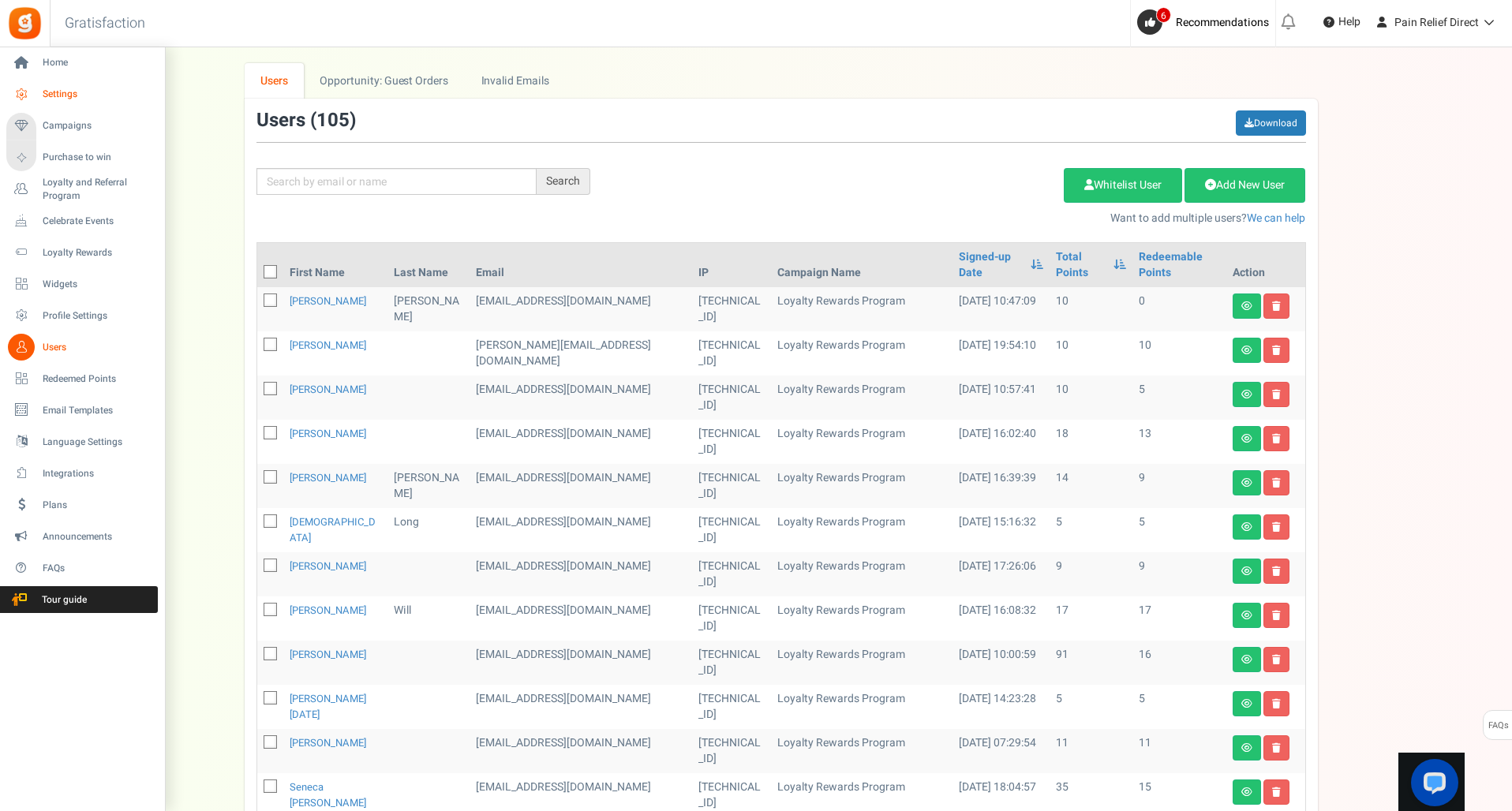
click at [63, 85] on link "Settings" at bounding box center [82, 95] width 152 height 27
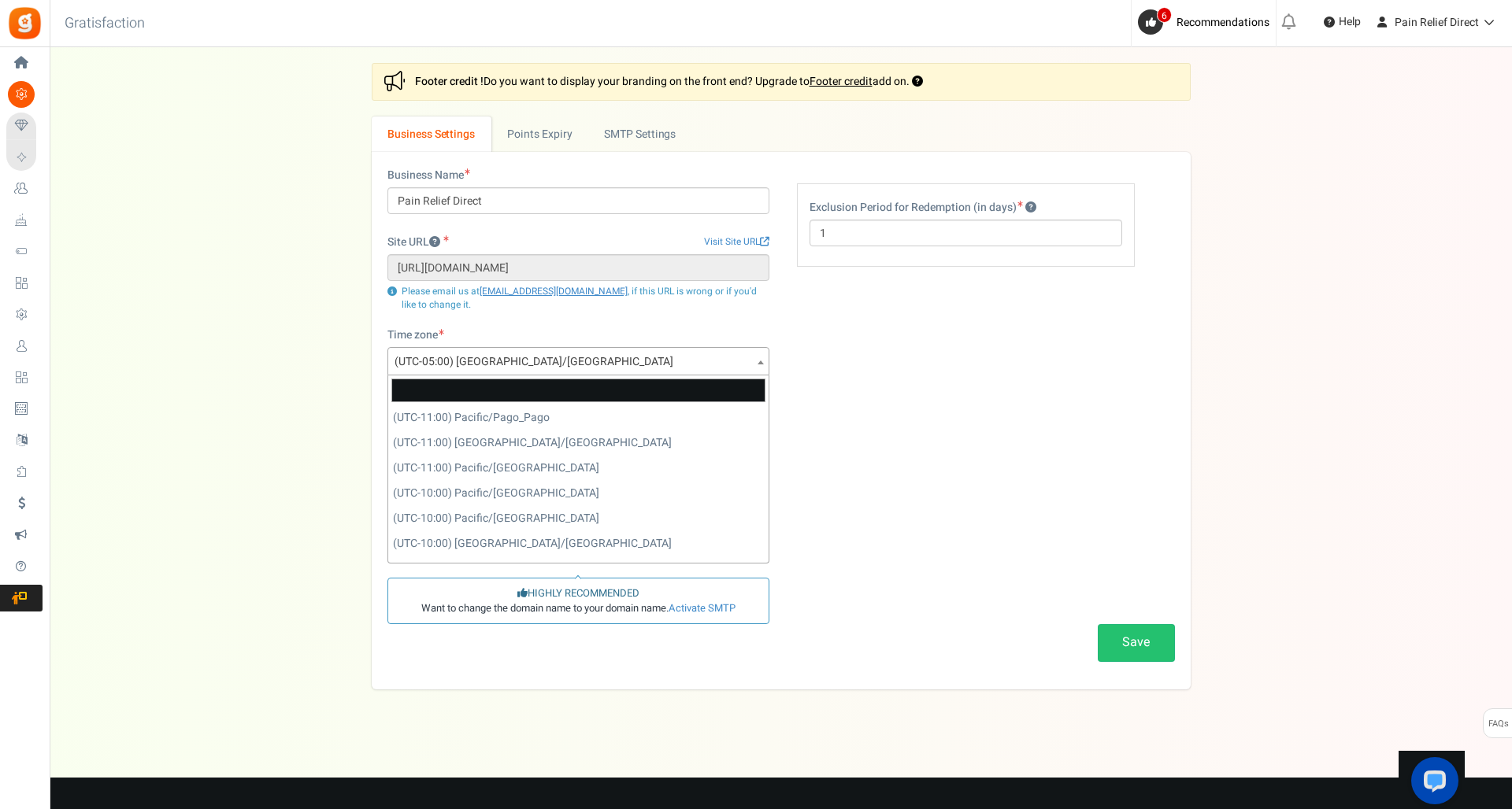
click at [573, 361] on span "(UTC-05:00) [GEOGRAPHIC_DATA]/[GEOGRAPHIC_DATA]" at bounding box center [579, 362] width 381 height 28
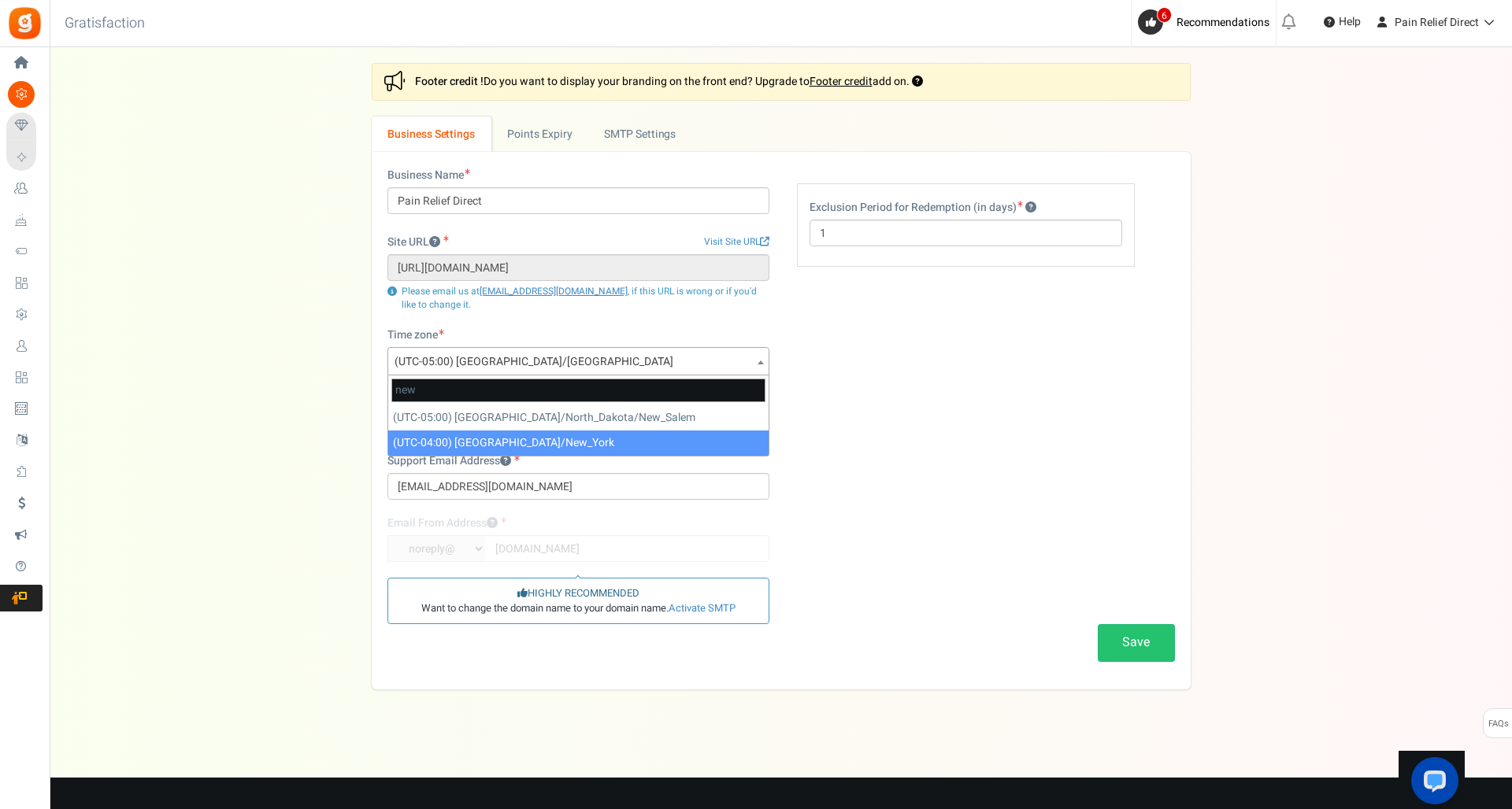
type input "new"
select select "America/New_York"
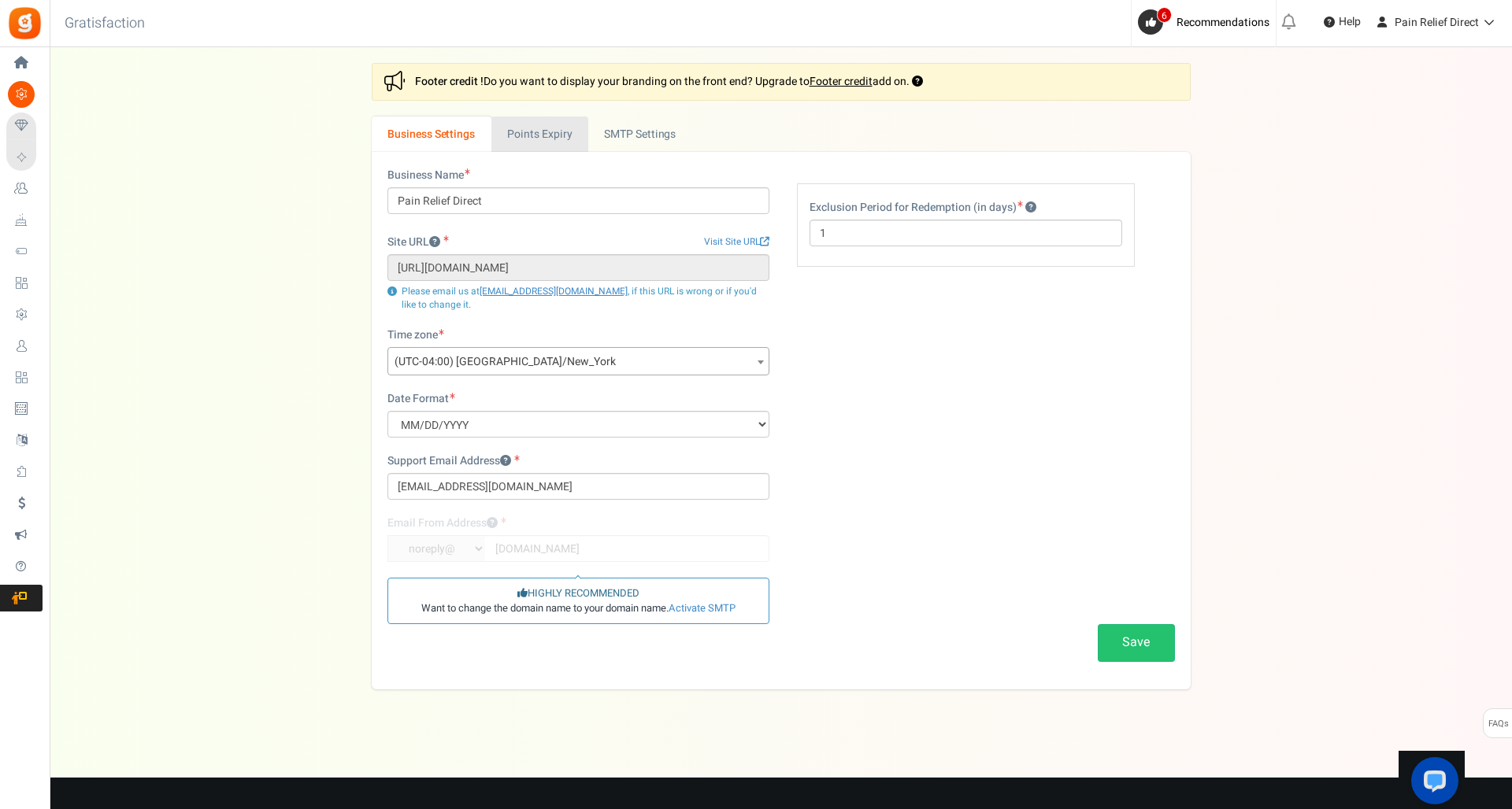
click at [545, 137] on link "Points Expiry" at bounding box center [539, 134] width 97 height 36
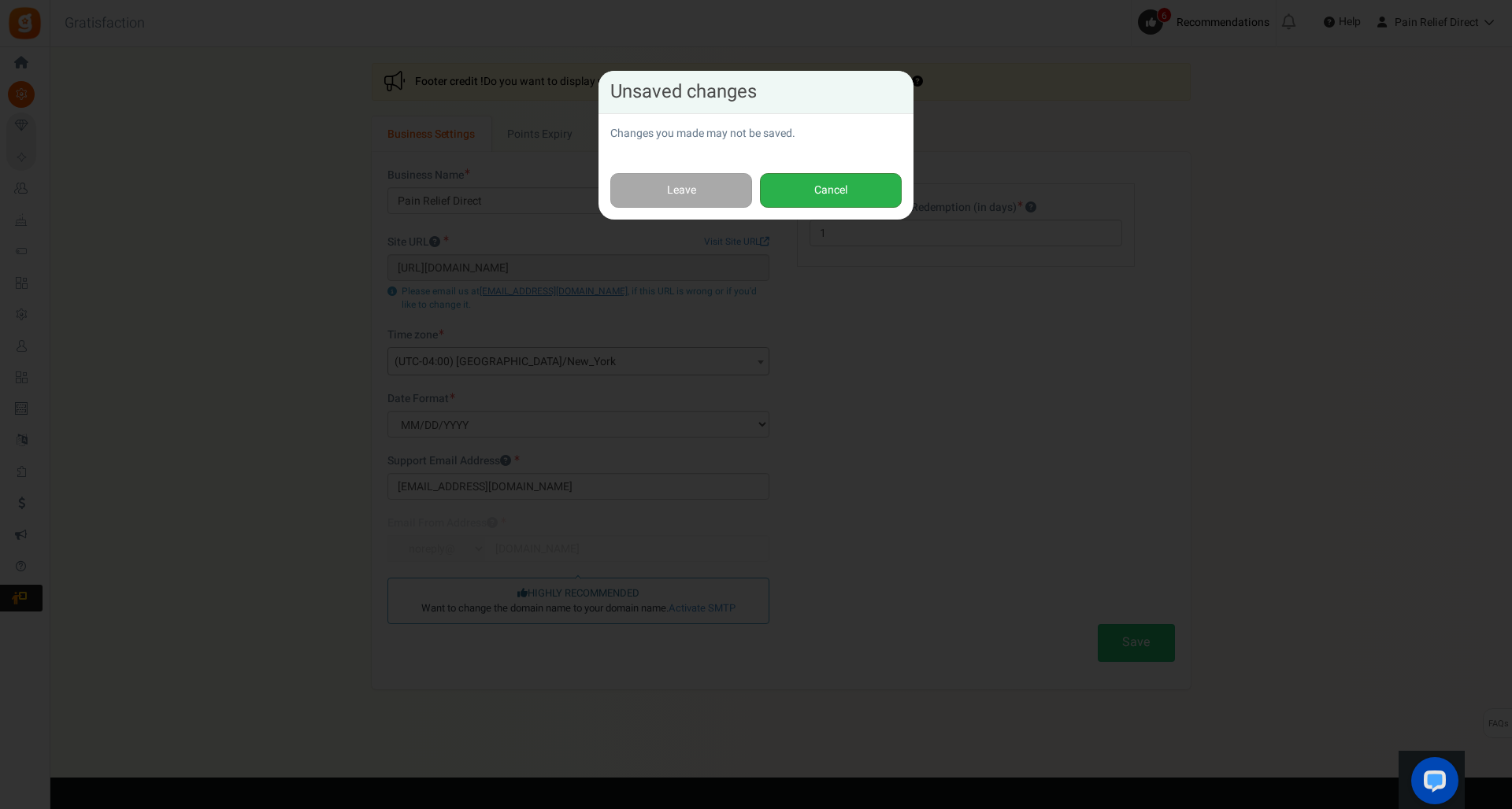
click at [829, 191] on button "Cancel" at bounding box center [831, 190] width 142 height 36
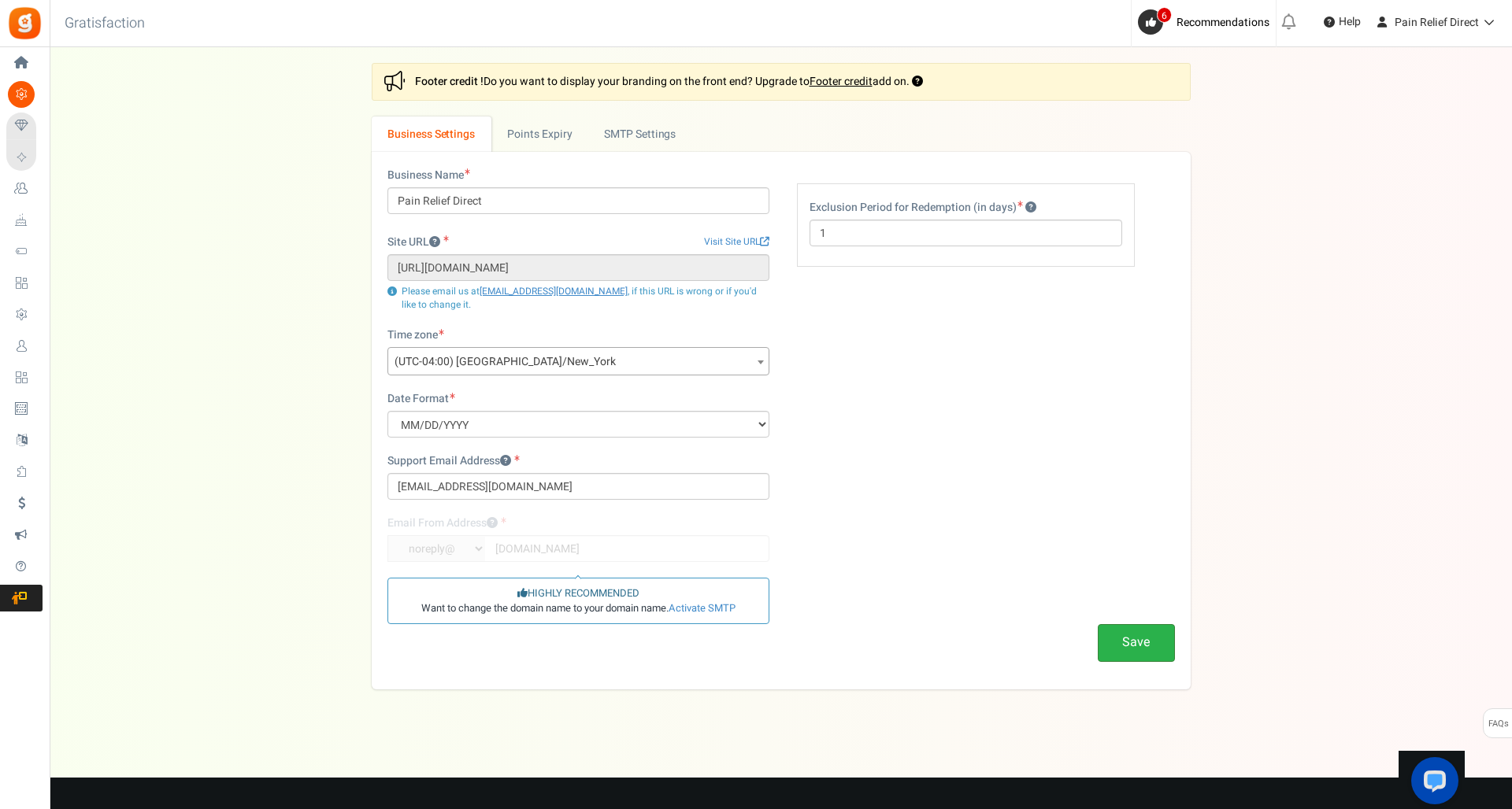
click at [1119, 637] on button "Save" at bounding box center [1137, 642] width 77 height 37
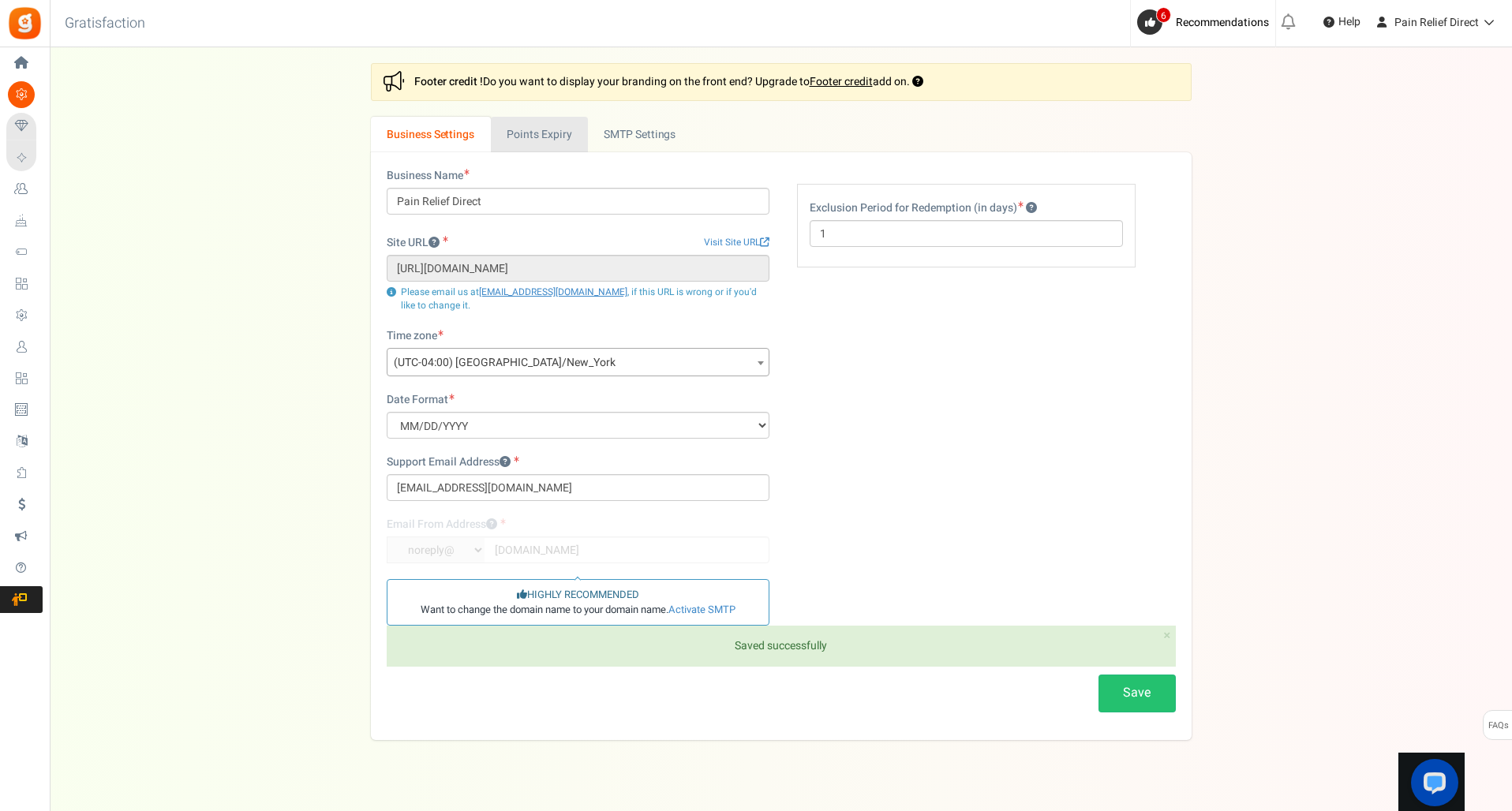
click at [558, 135] on link "Points Expiry" at bounding box center [539, 135] width 97 height 36
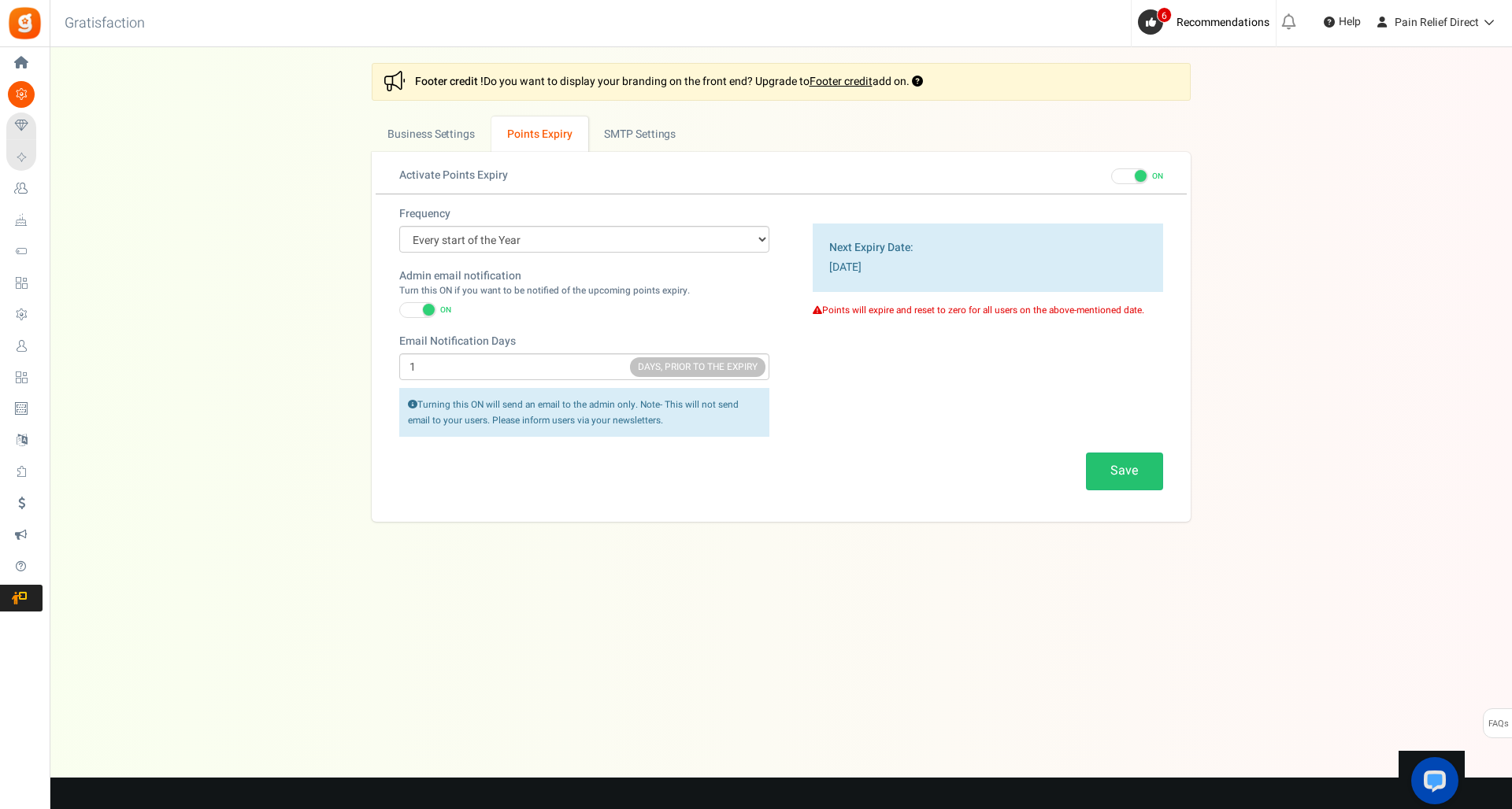
click at [430, 308] on span at bounding box center [429, 309] width 12 height 12
click at [400, 308] on input "ON OFF" at bounding box center [400, 310] width 0 height 10
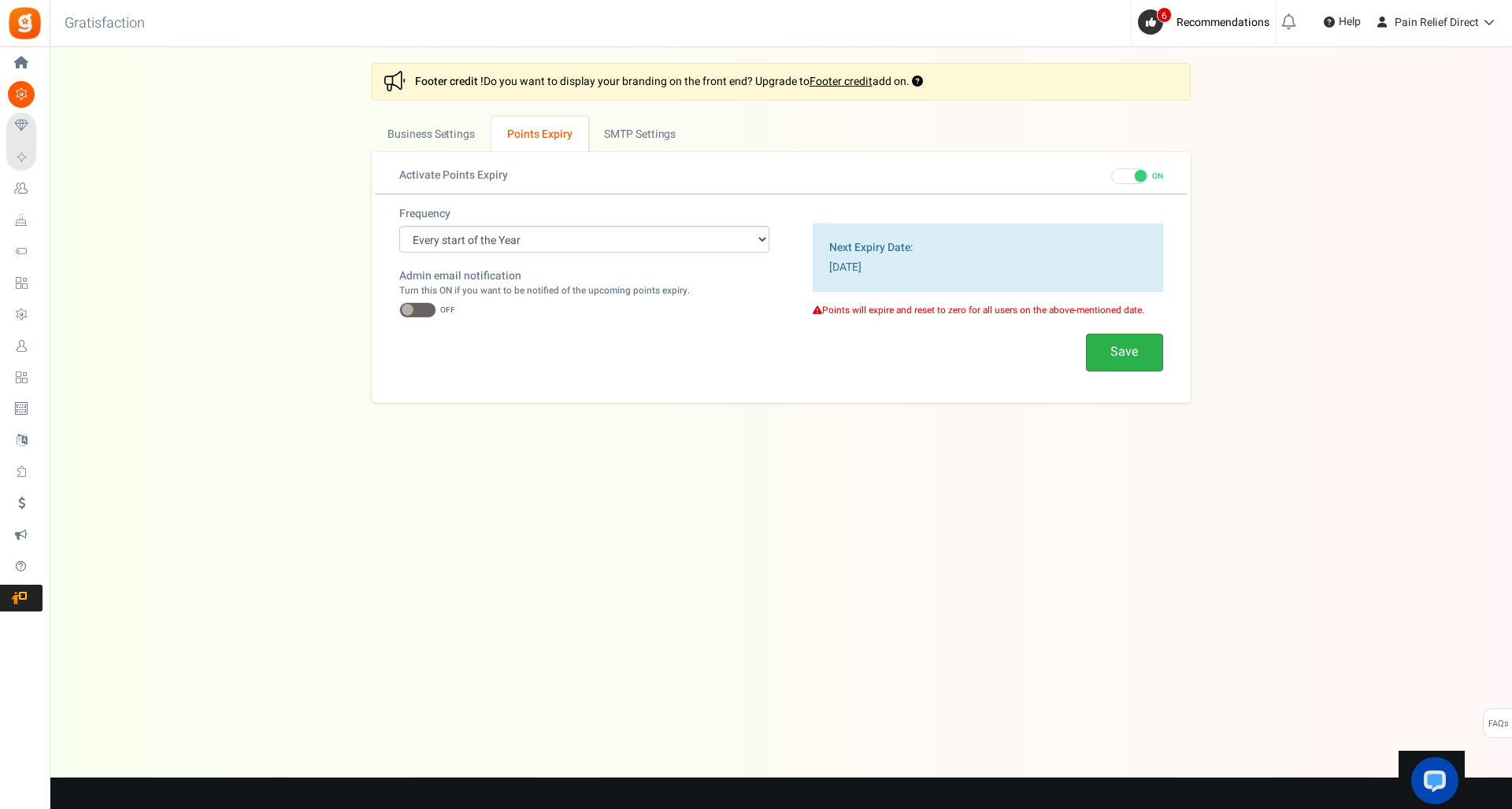
click at [1125, 348] on button "Save" at bounding box center [1125, 352] width 77 height 37
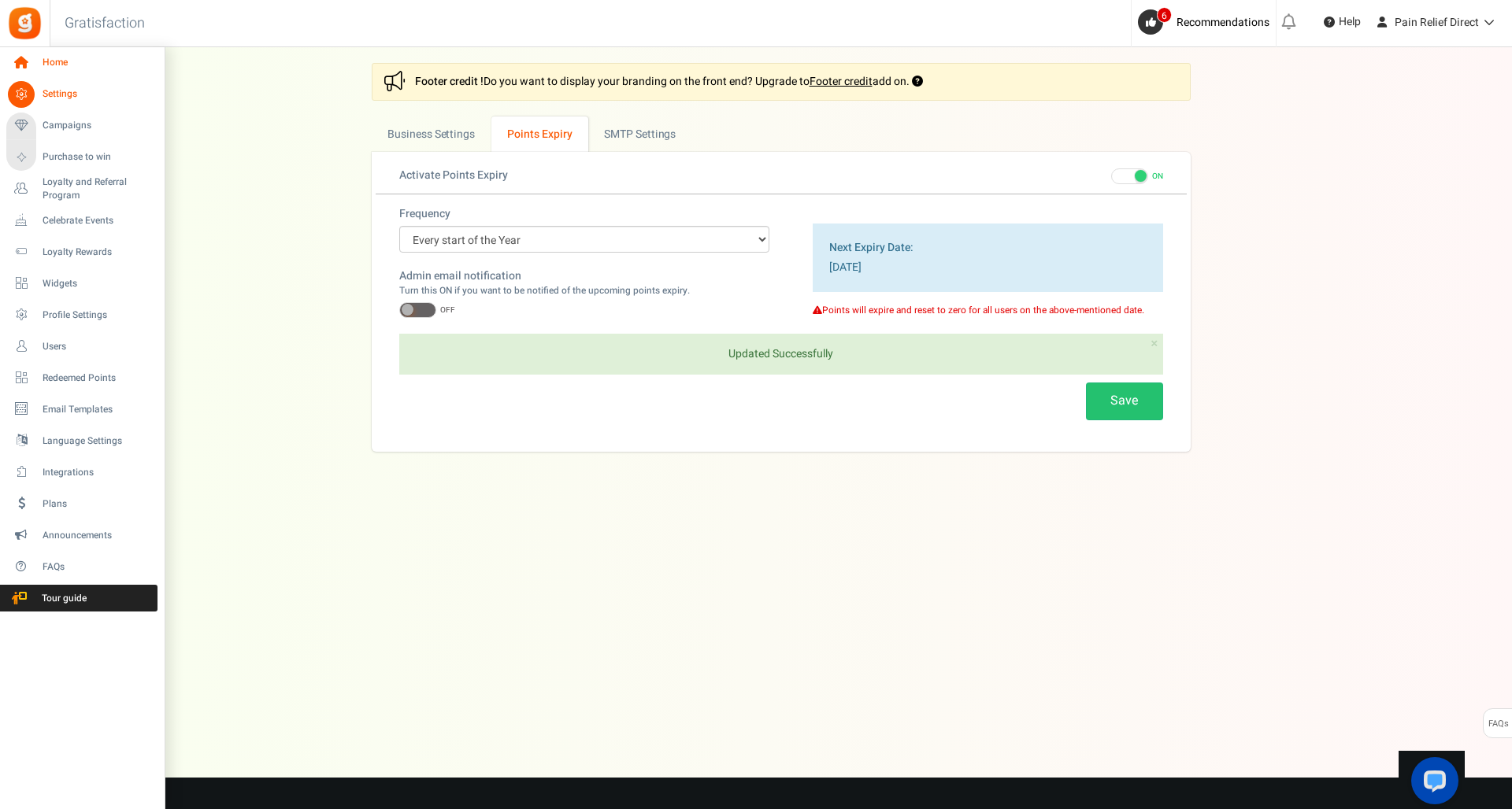
click at [65, 69] on span "Home" at bounding box center [98, 62] width 111 height 13
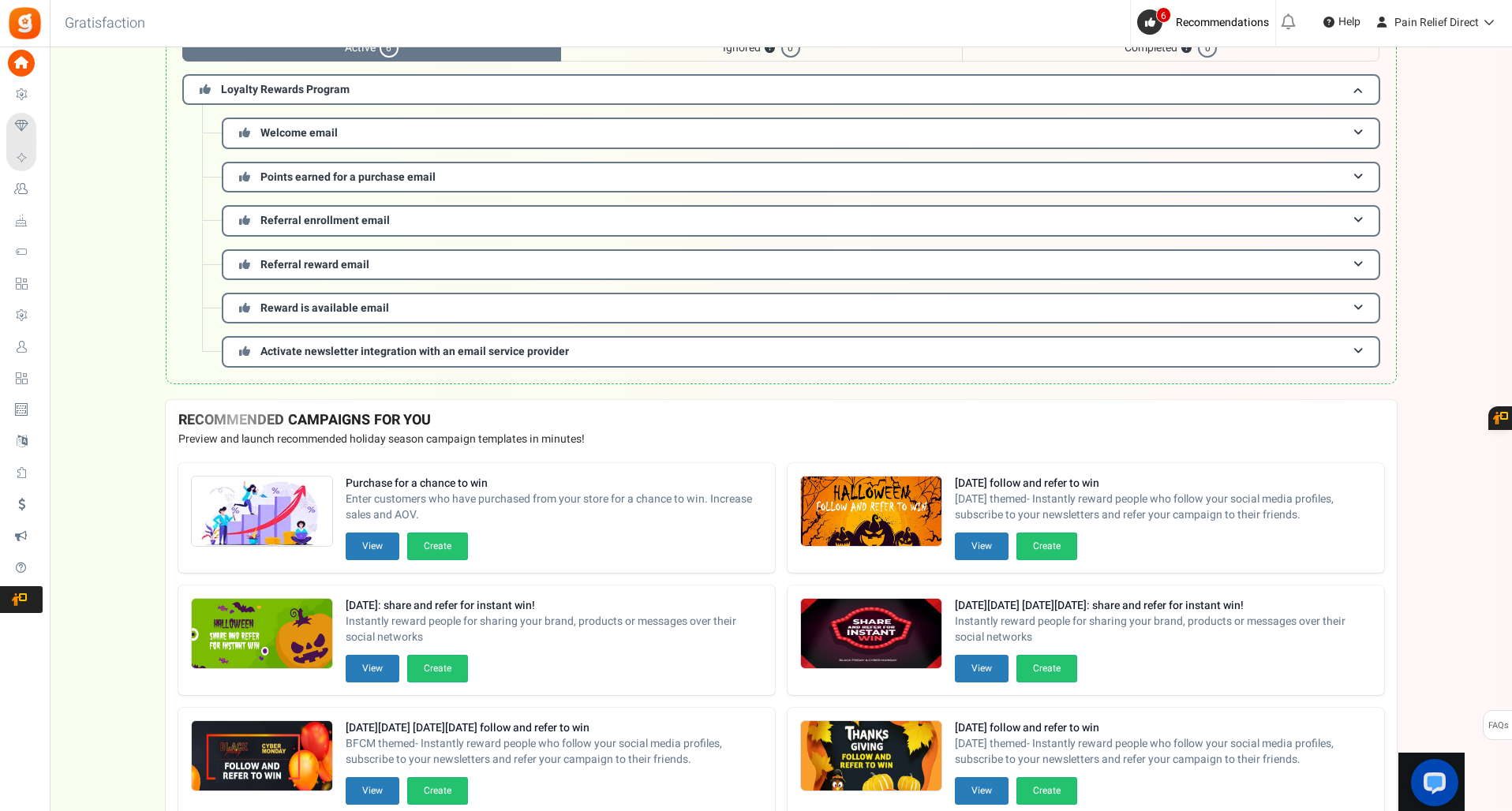
scroll to position [142, 0]
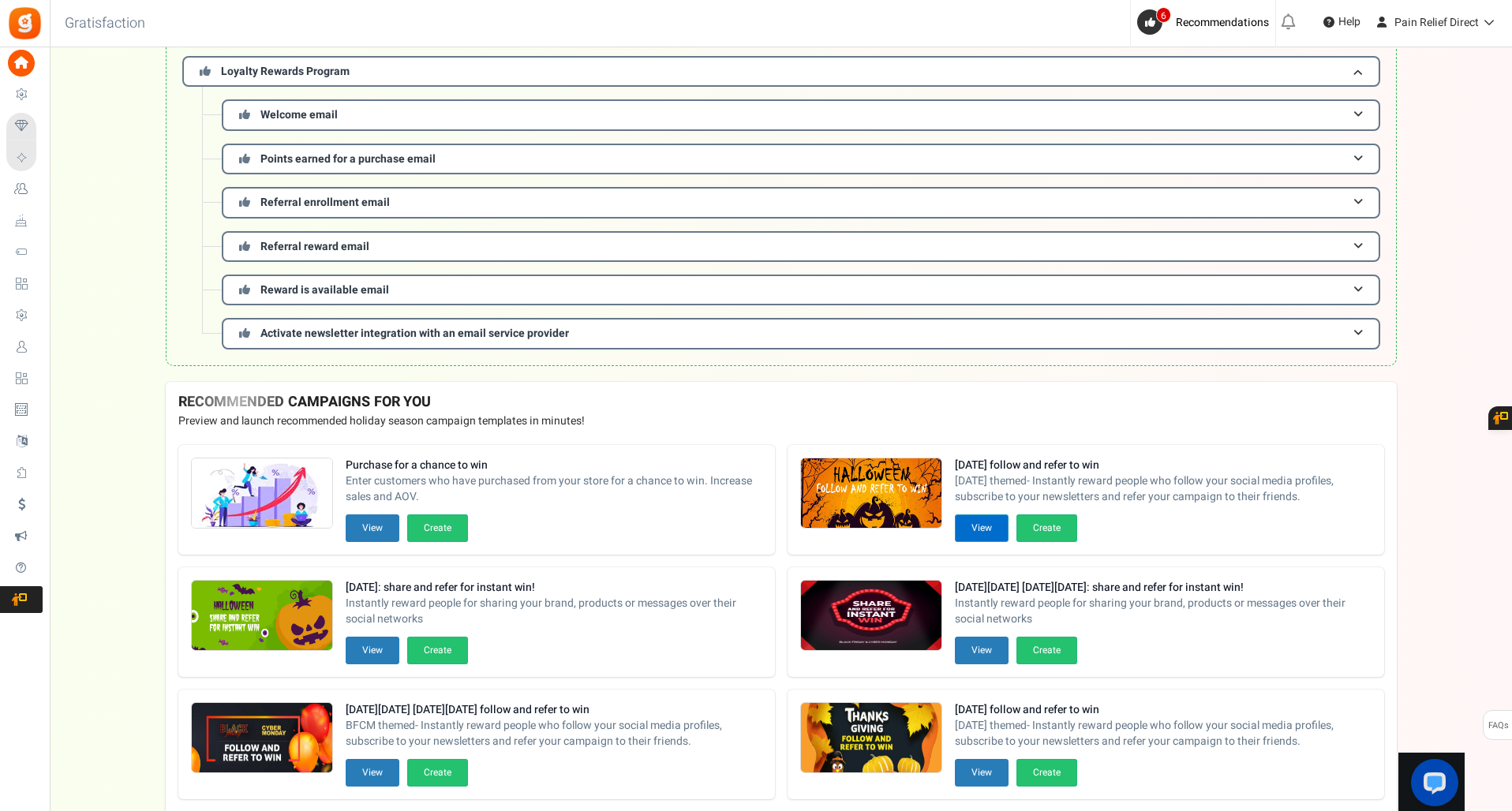
click at [982, 529] on button "View" at bounding box center [982, 528] width 54 height 28
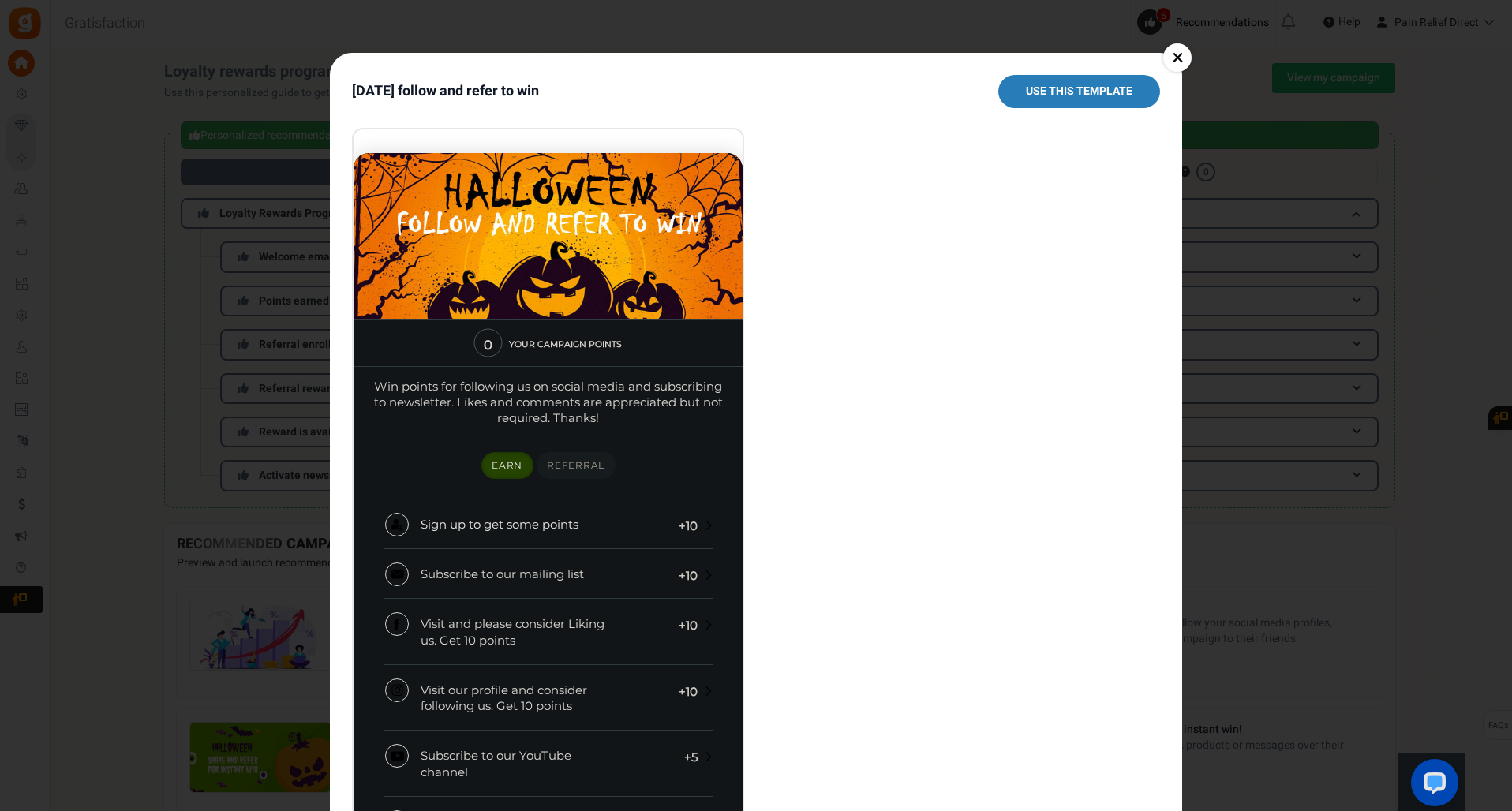
scroll to position [0, 0]
click at [1173, 55] on link "×" at bounding box center [1177, 58] width 28 height 28
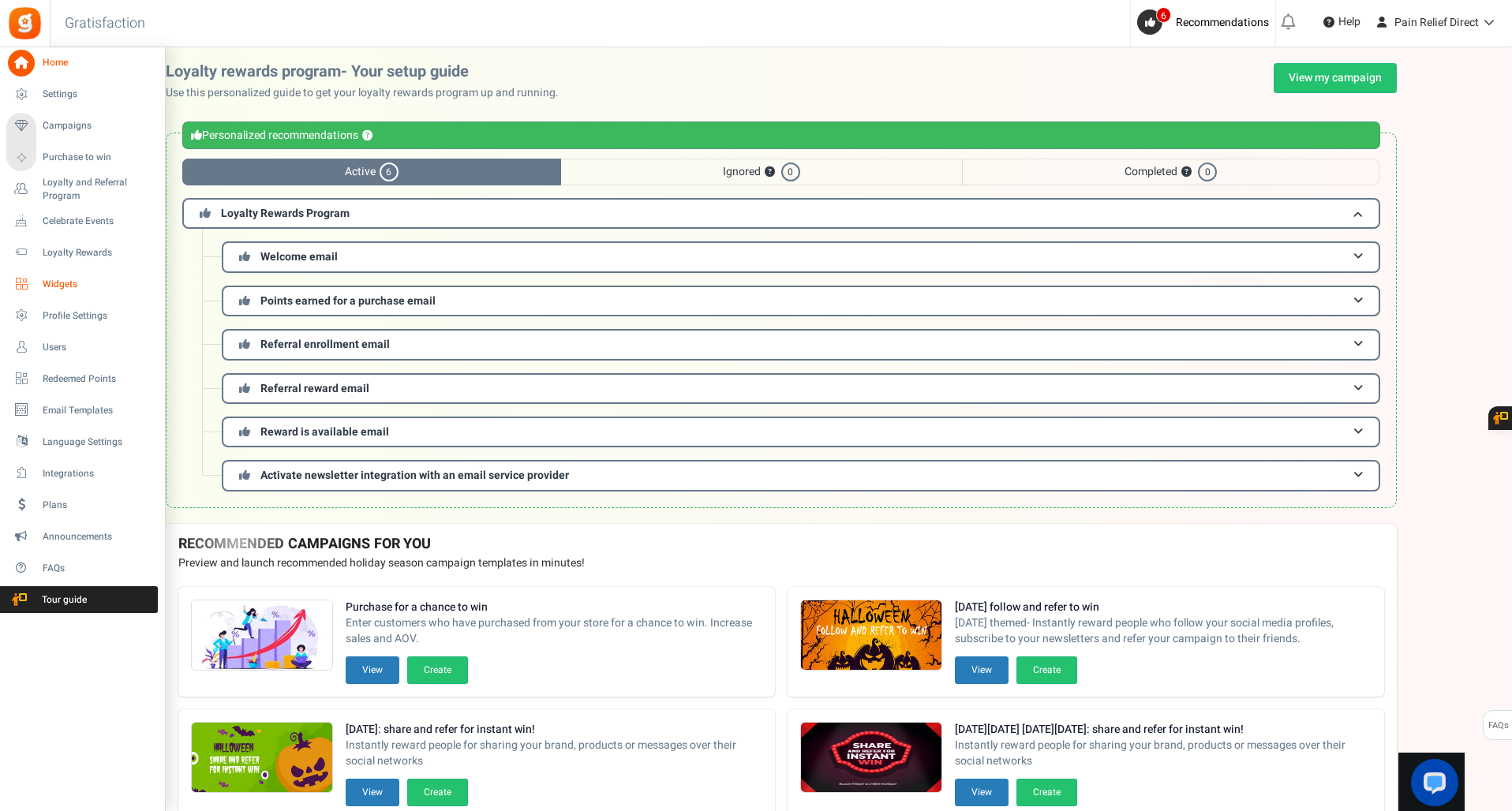
click at [61, 282] on span "Widgets" at bounding box center [98, 284] width 111 height 13
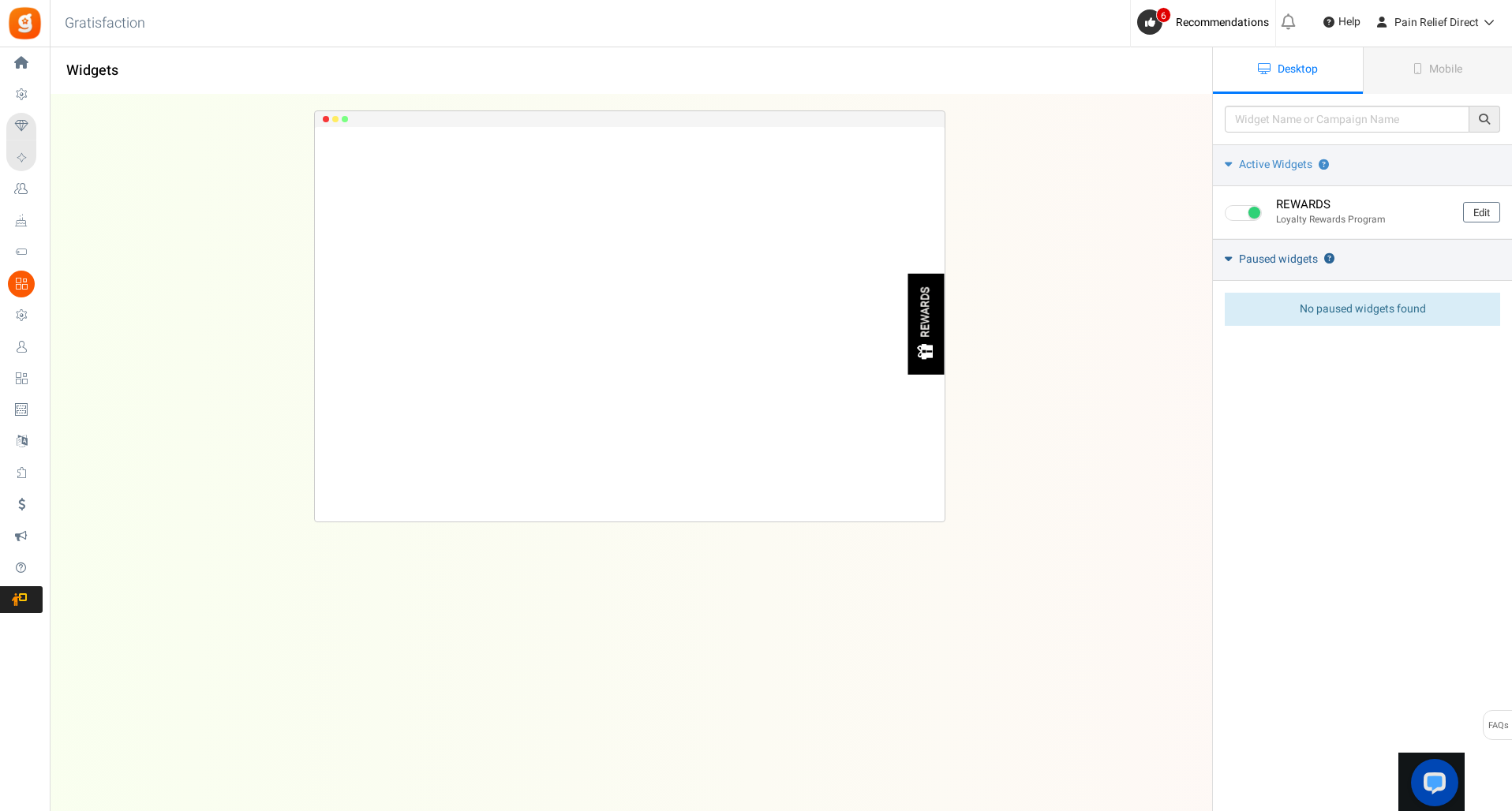
click at [1270, 256] on span "Paused widgets" at bounding box center [1279, 260] width 79 height 16
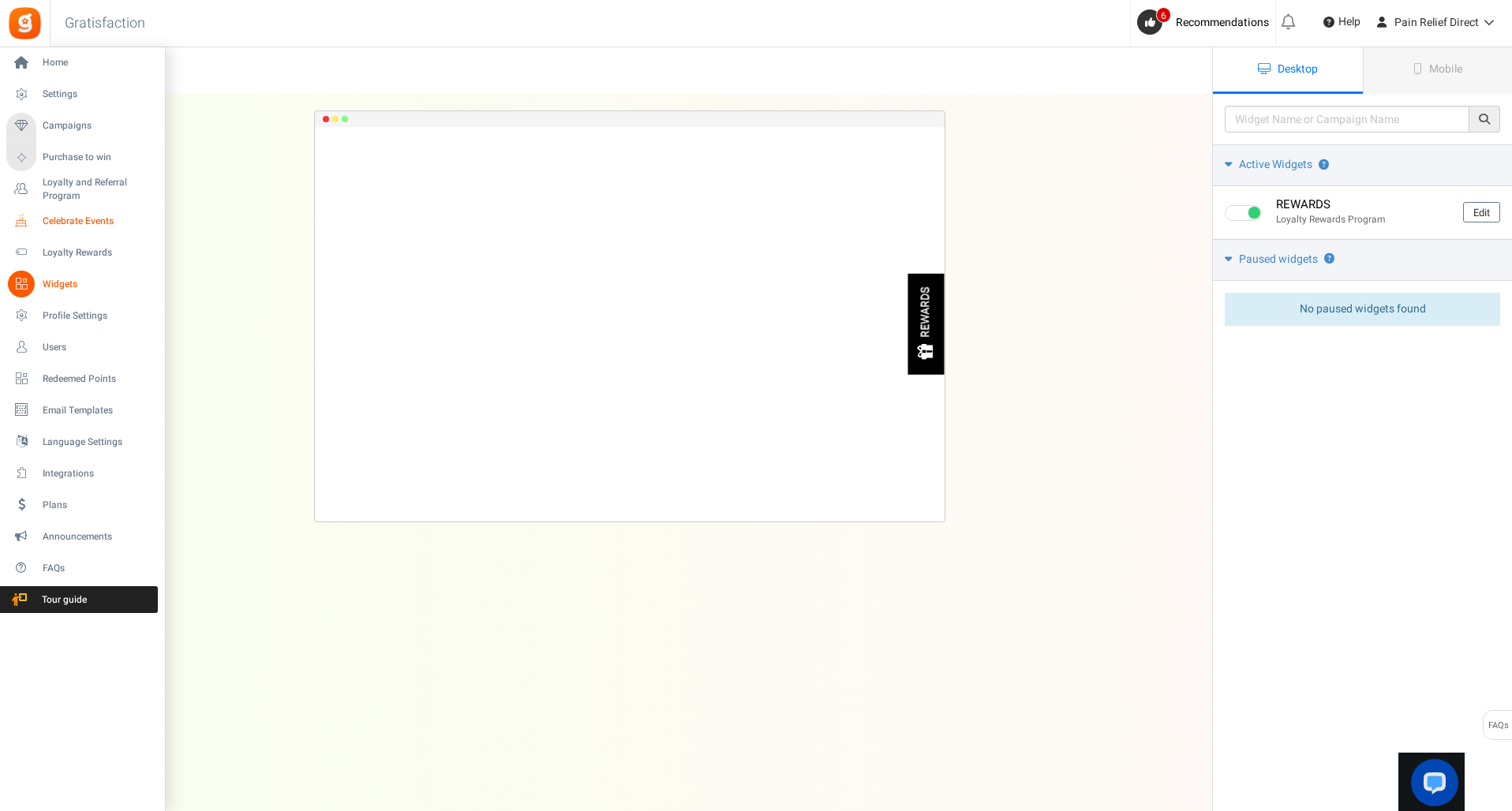
click at [78, 220] on span "Celebrate Events" at bounding box center [98, 221] width 111 height 13
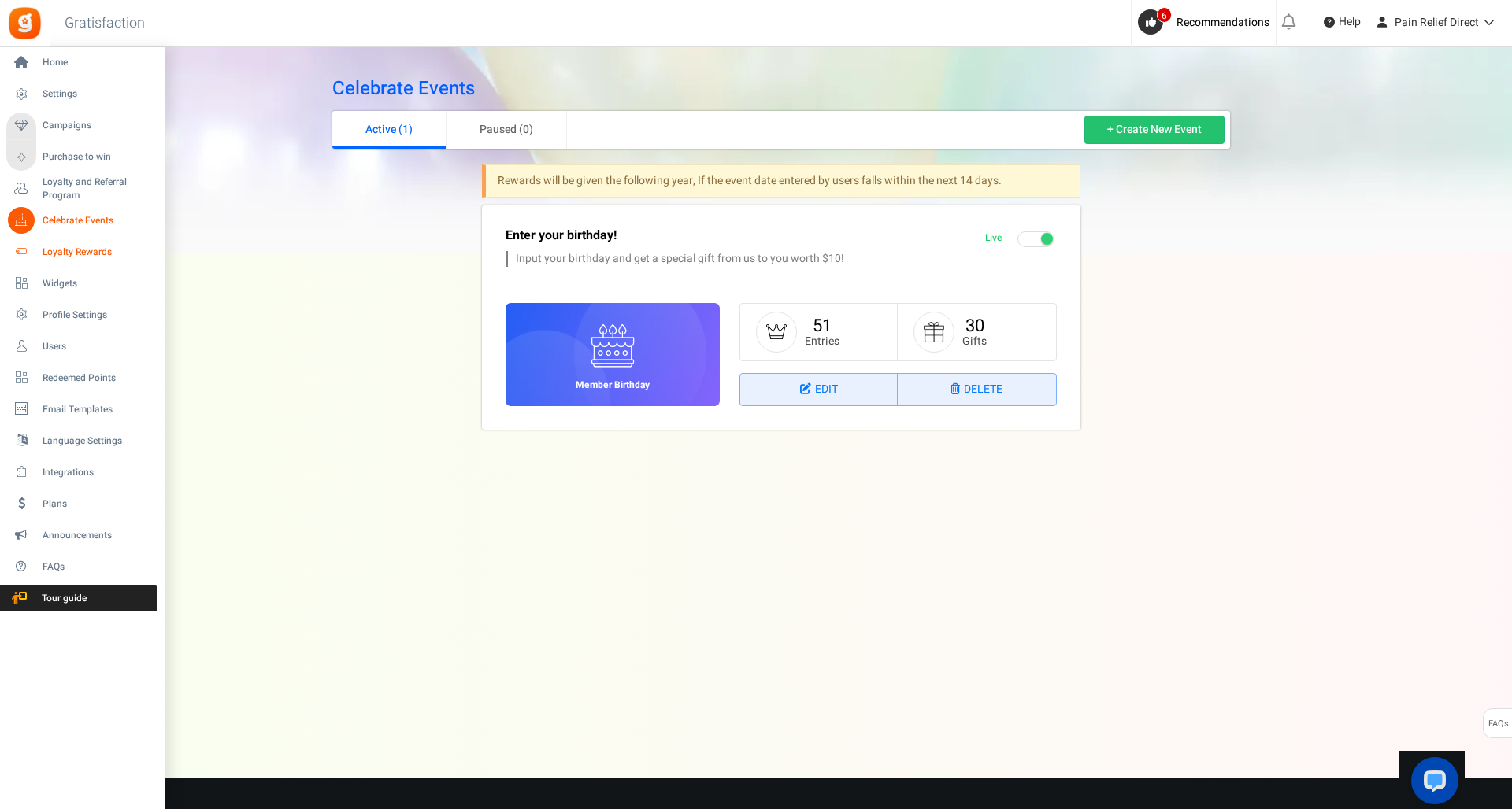
click at [79, 248] on span "Loyalty Rewards" at bounding box center [98, 252] width 111 height 13
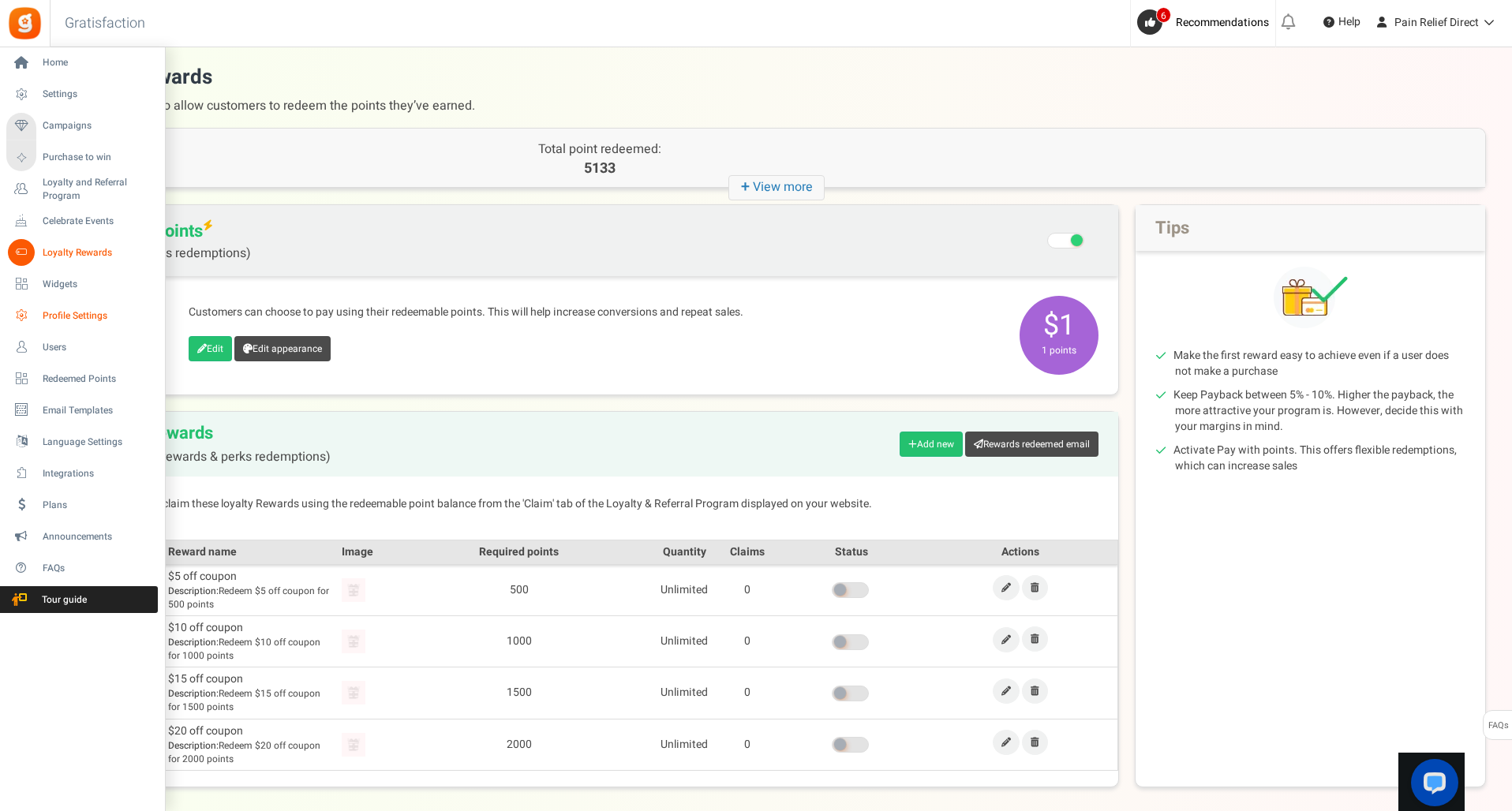
click at [69, 316] on span "Profile Settings" at bounding box center [98, 316] width 111 height 13
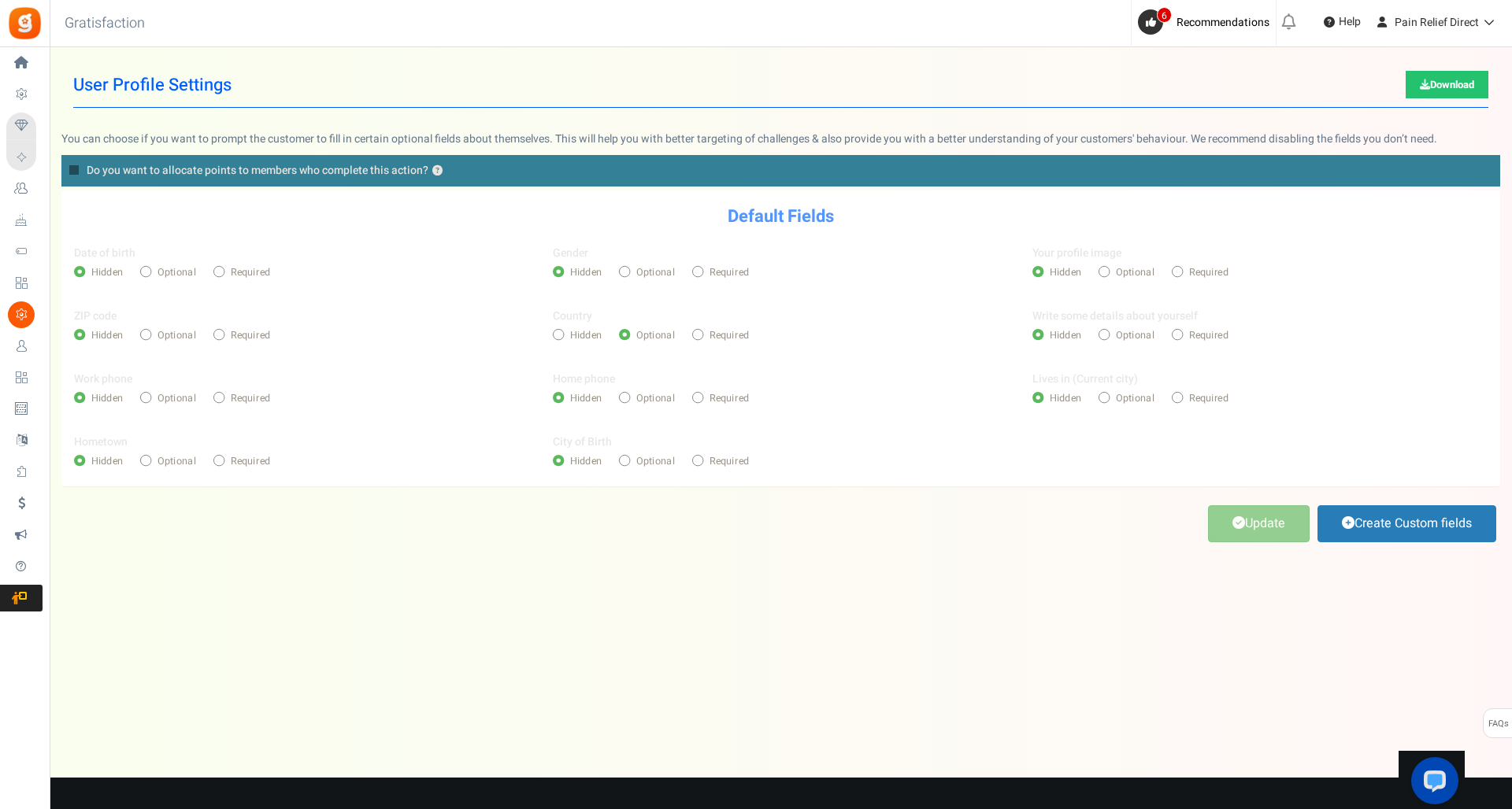
click at [0, 0] on span "Campaigns" at bounding box center [0, 0] width 0 height 0
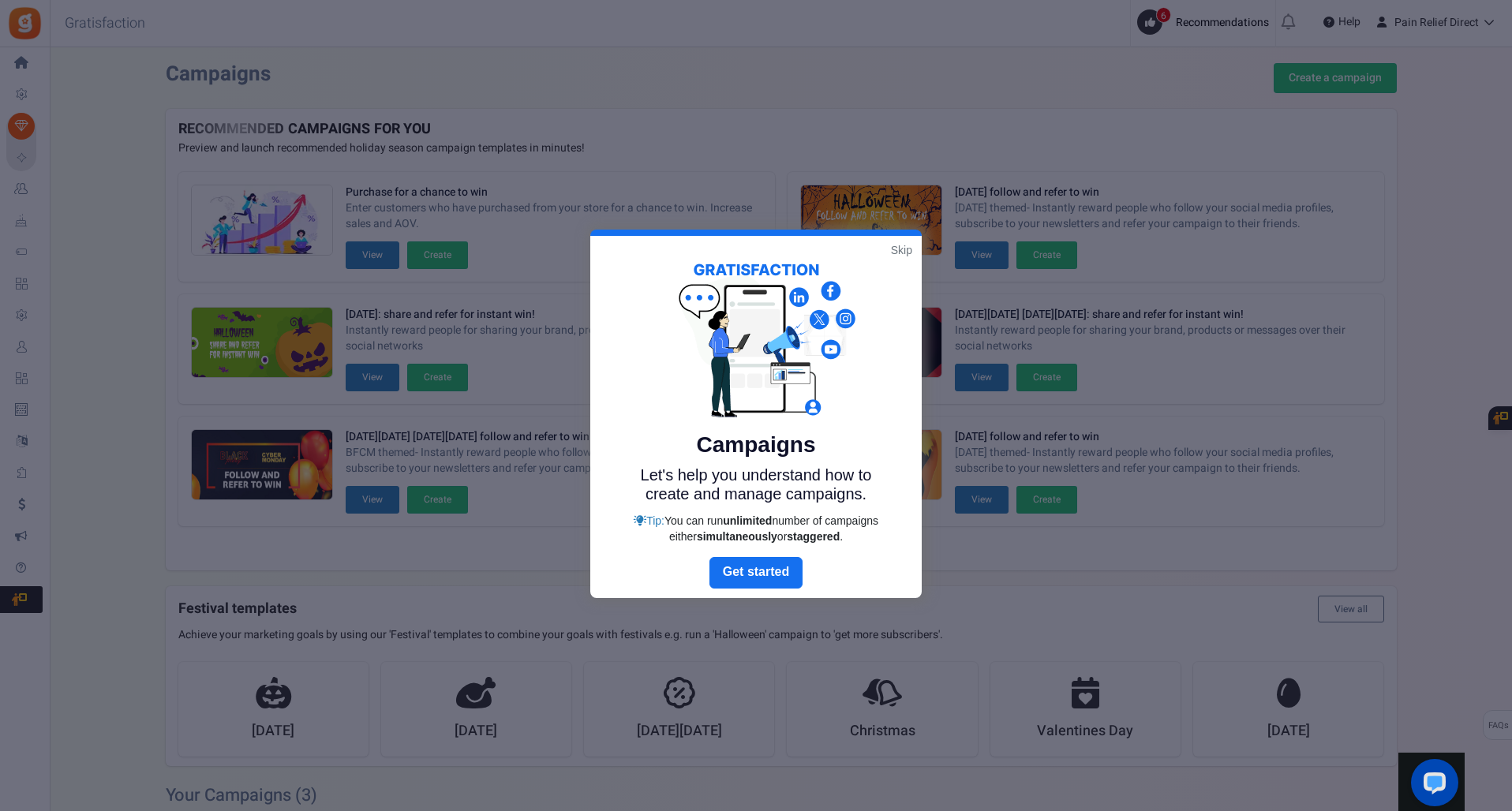
click at [900, 252] on link "Skip" at bounding box center [901, 250] width 21 height 16
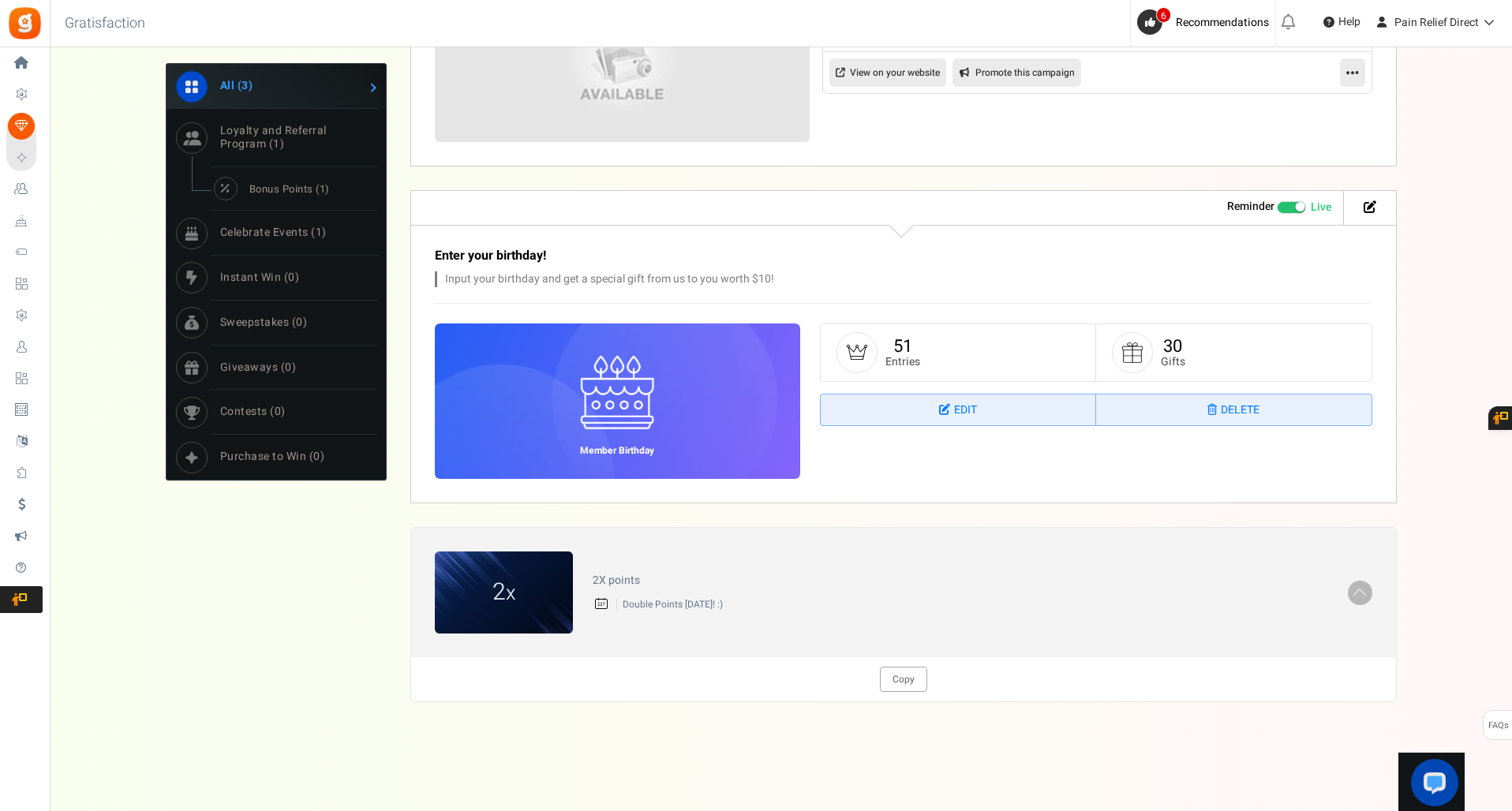
scroll to position [1052, 0]
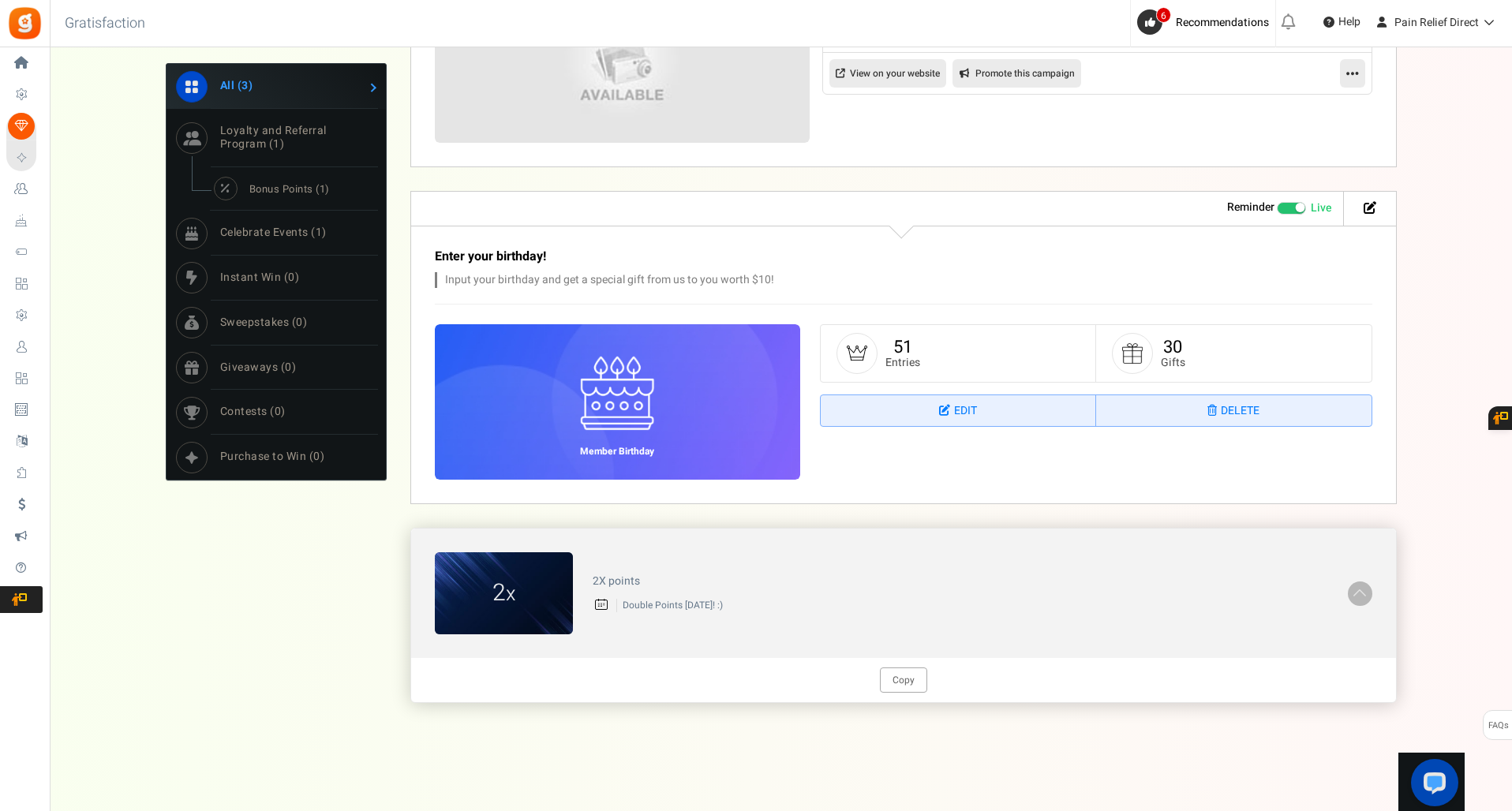
click at [1363, 587] on span at bounding box center [1360, 592] width 16 height 18
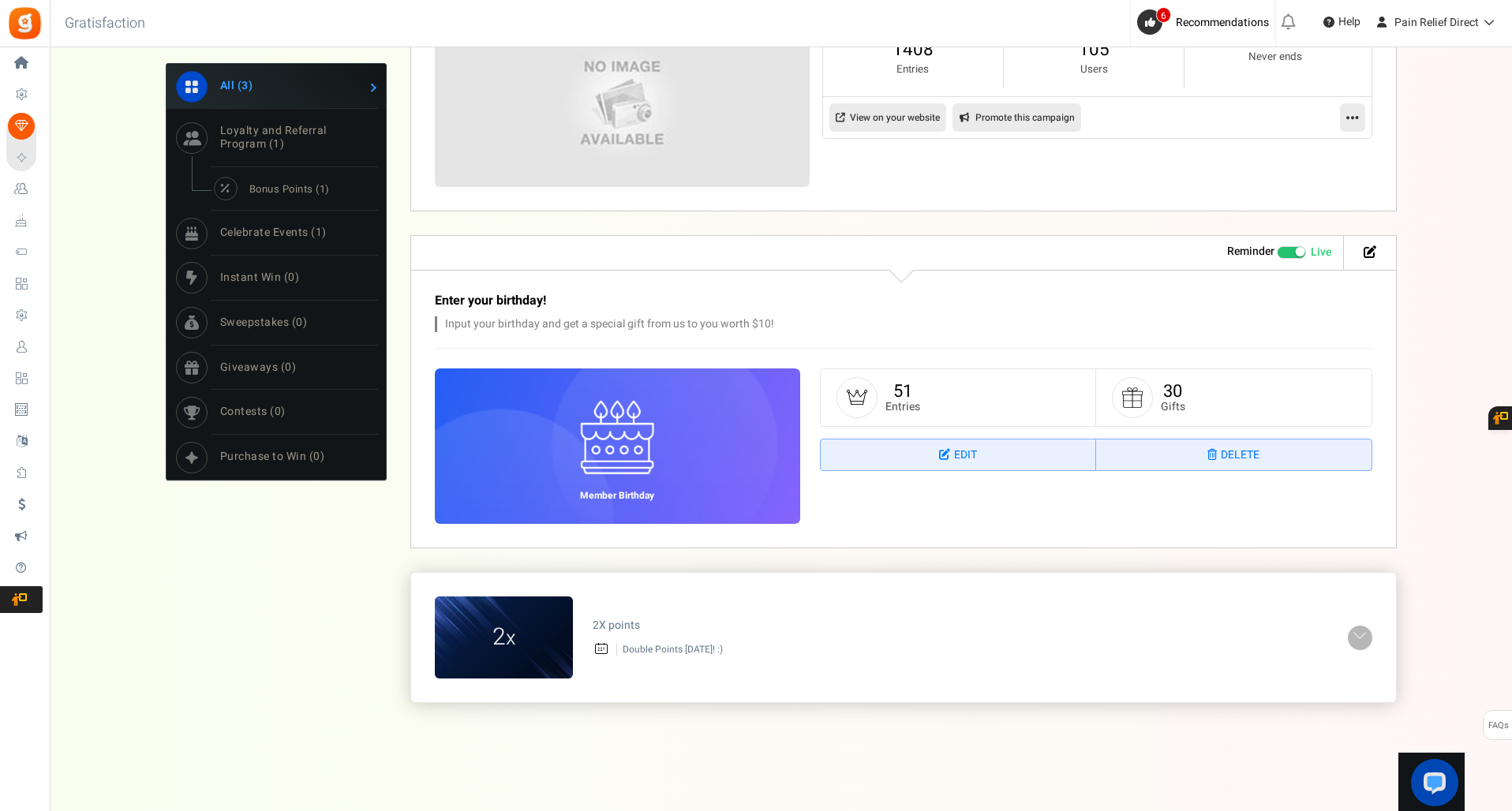
click at [1360, 635] on span at bounding box center [1360, 636] width 16 height 18
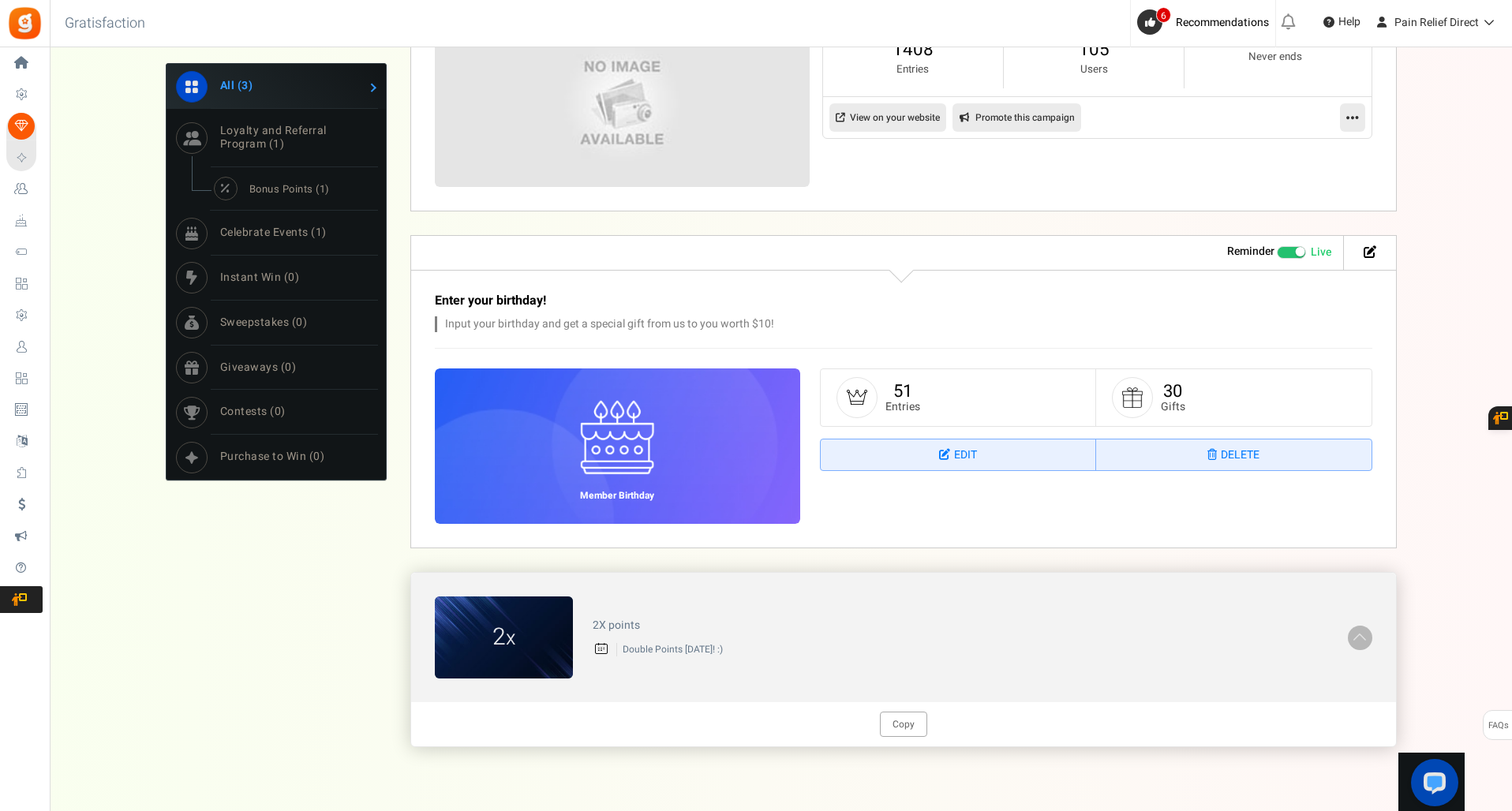
click at [917, 646] on p "Double Points [DATE]! :)" at bounding box center [972, 650] width 712 height 13
click at [621, 623] on h4 "2X points" at bounding box center [961, 625] width 736 height 12
click at [546, 627] on figcaption "2 x" at bounding box center [504, 638] width 138 height 34
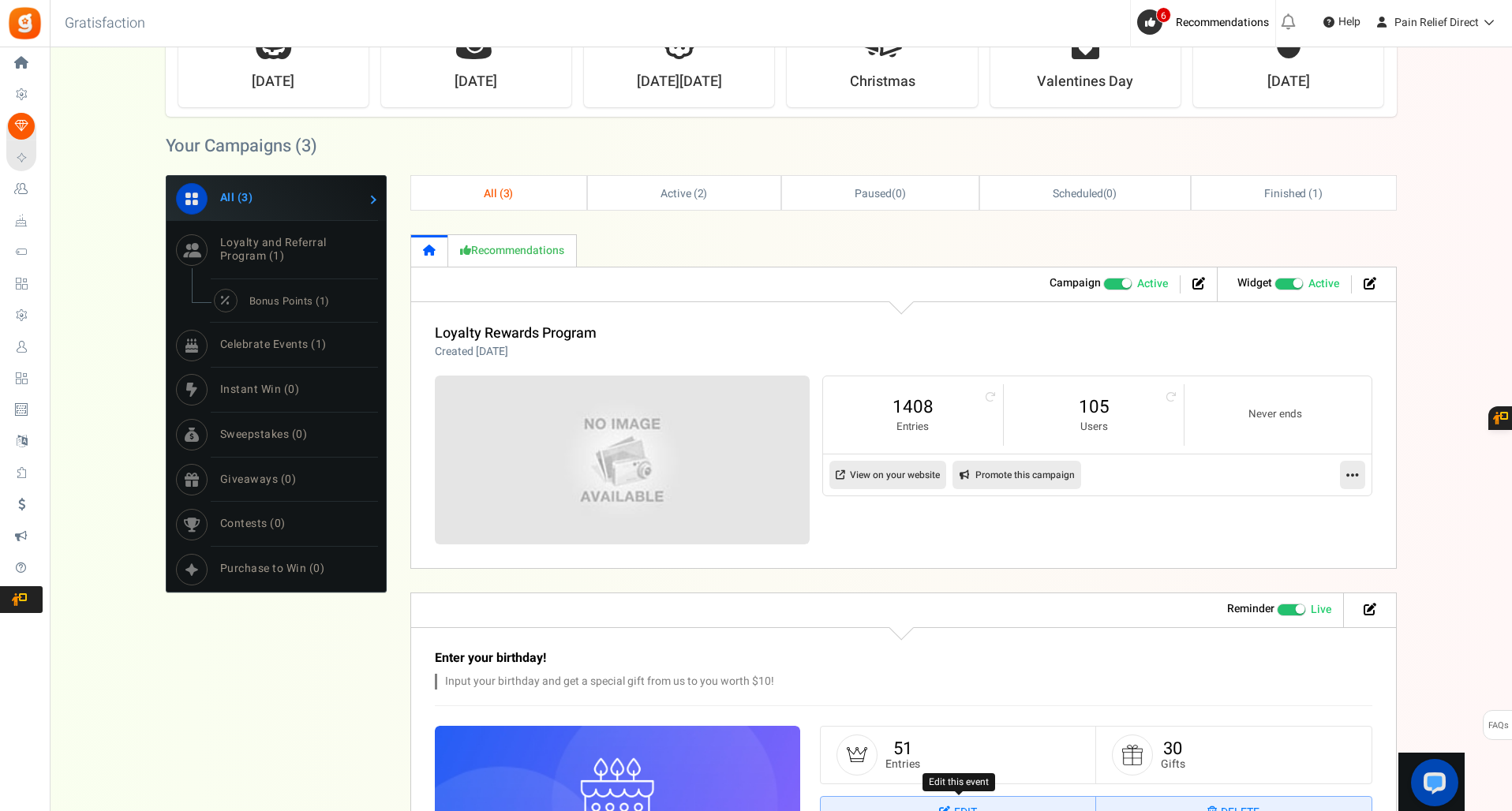
scroll to position [642, 0]
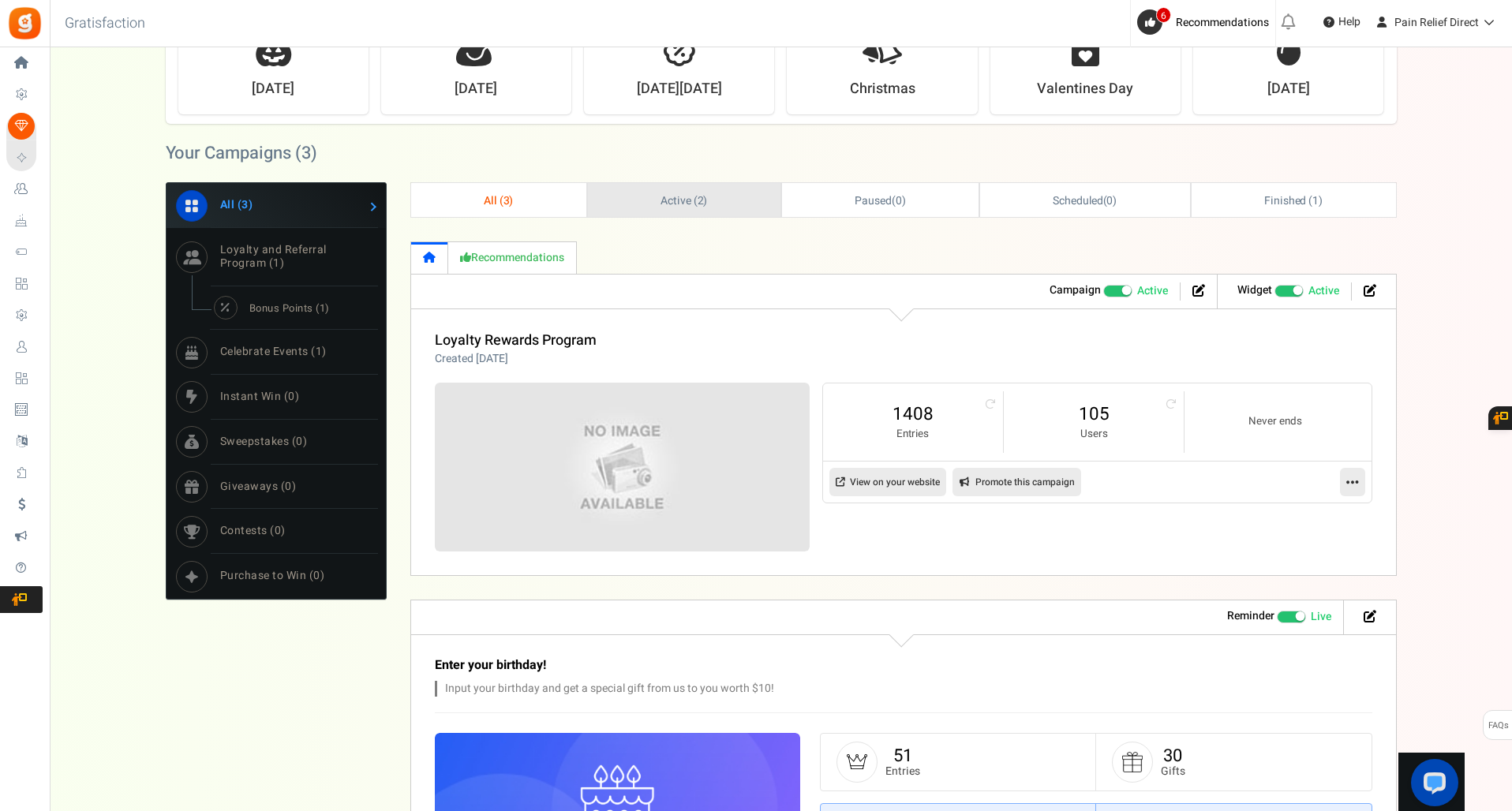
click at [673, 210] on link "Active ( 2 )" at bounding box center [684, 199] width 192 height 34
click at [669, 195] on span "Active ( 2 )" at bounding box center [683, 200] width 47 height 17
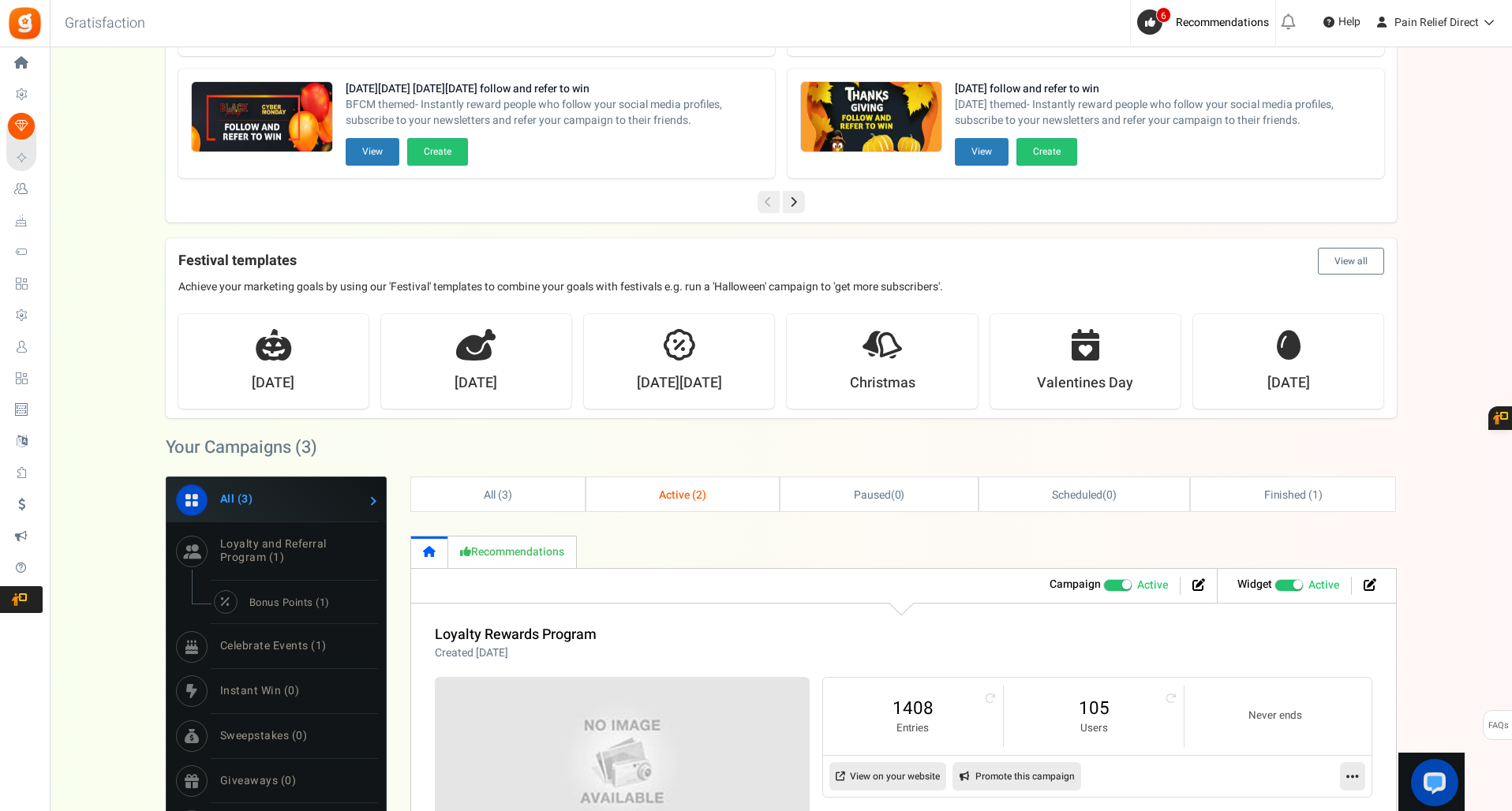
scroll to position [343, 0]
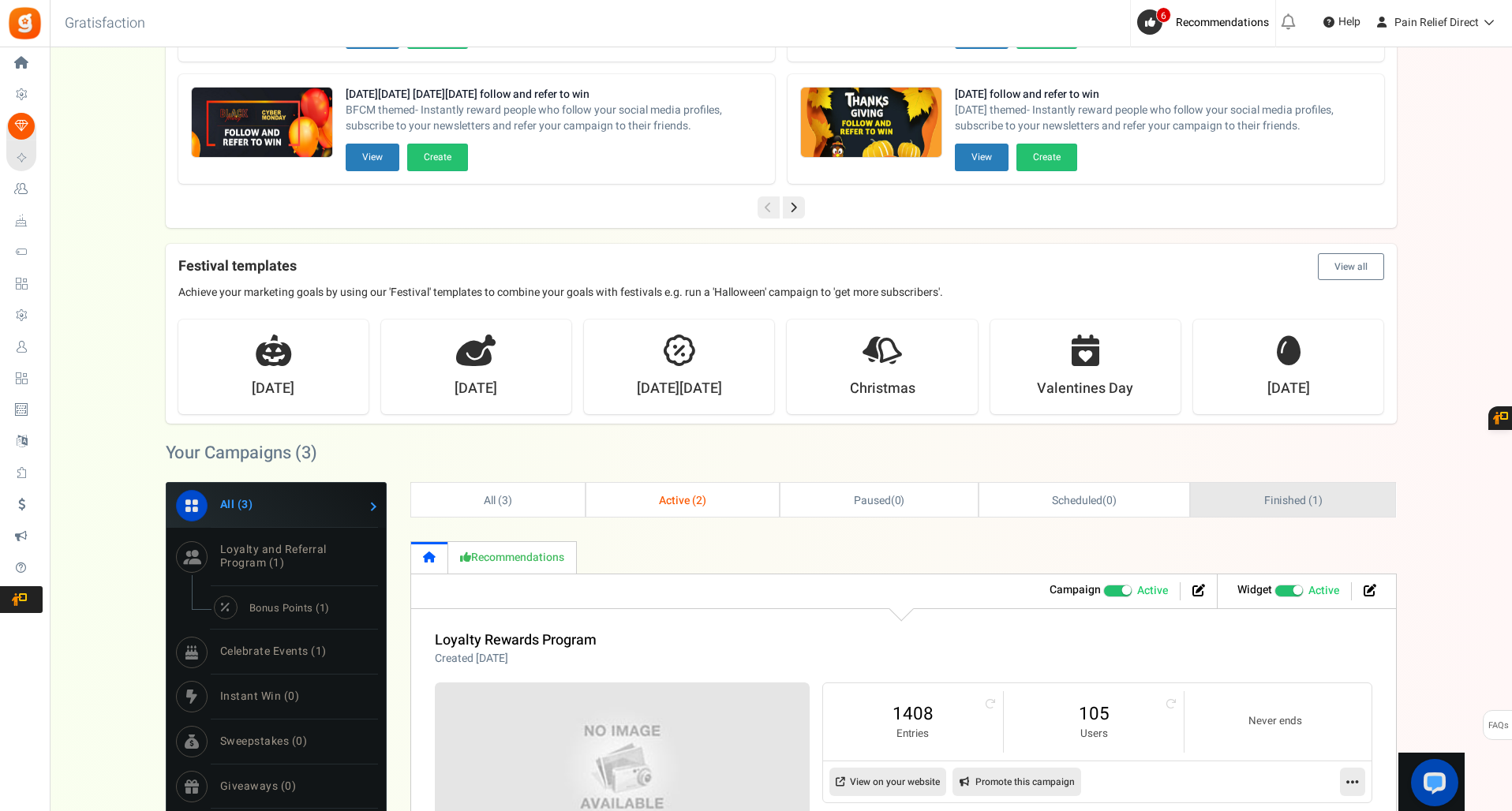
click at [1295, 508] on link "Finished ( 1 )" at bounding box center [1293, 500] width 204 height 34
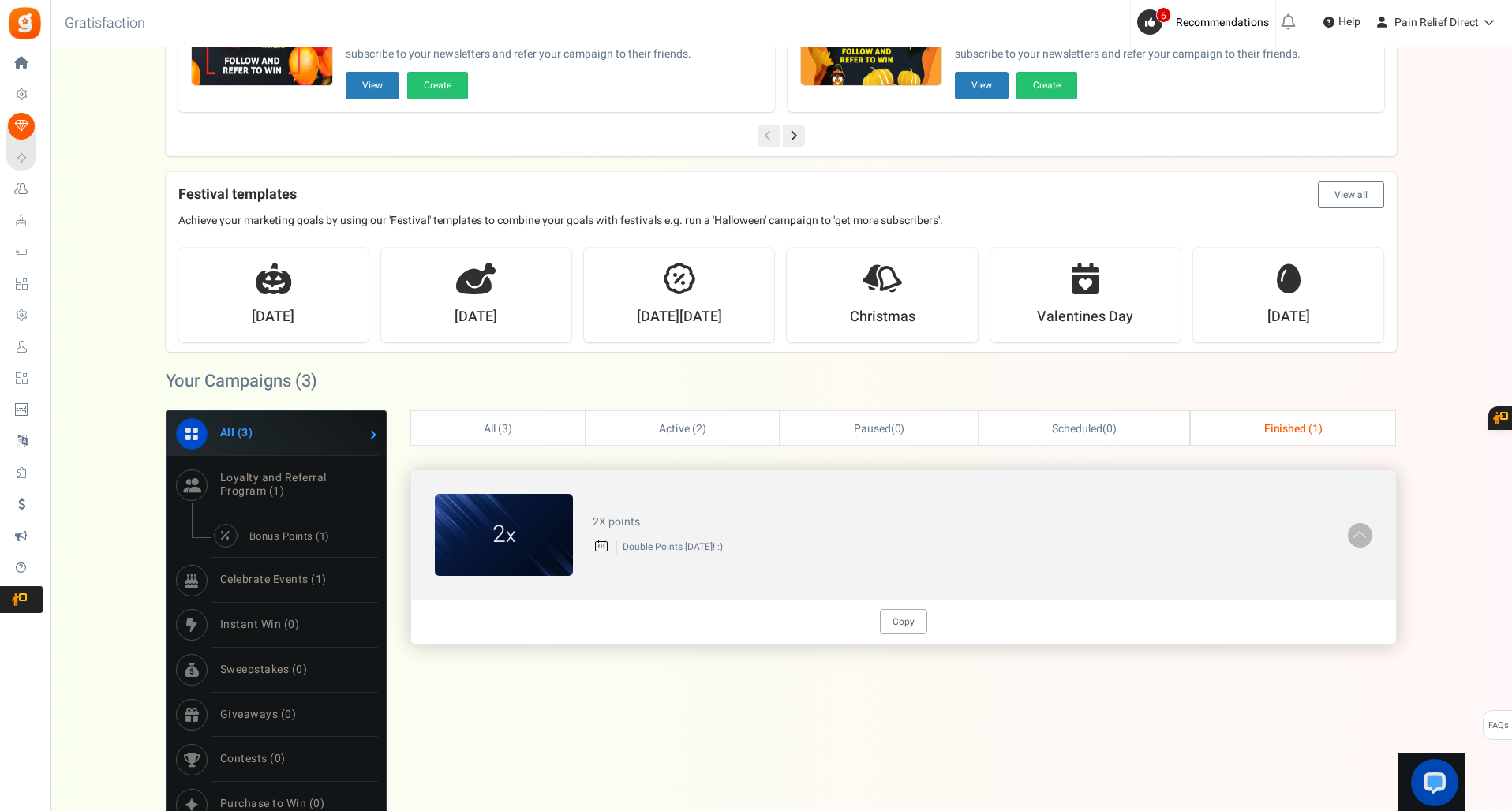
scroll to position [417, 0]
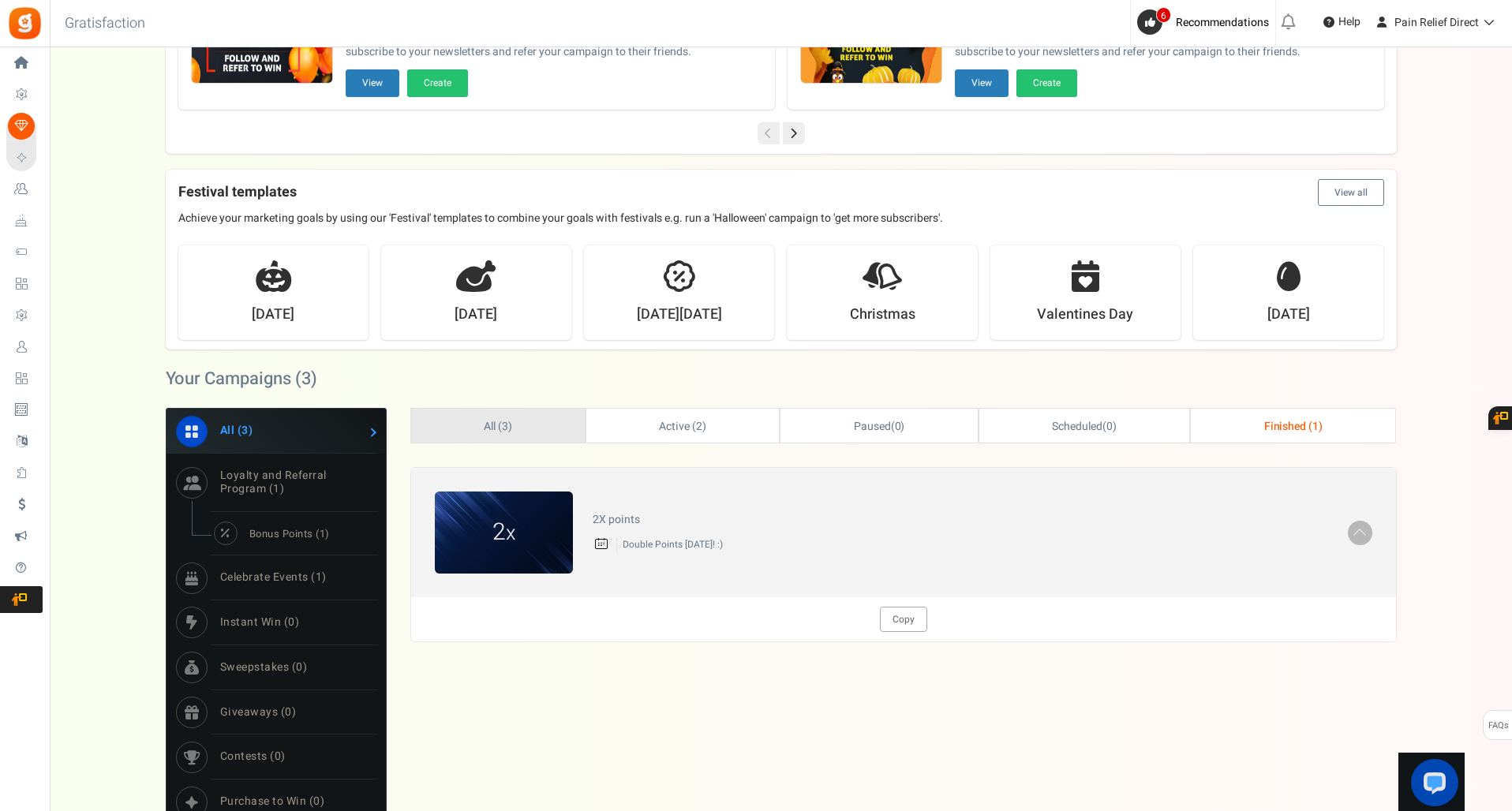
click at [476, 429] on link "All ( 3 )" at bounding box center [498, 426] width 174 height 34
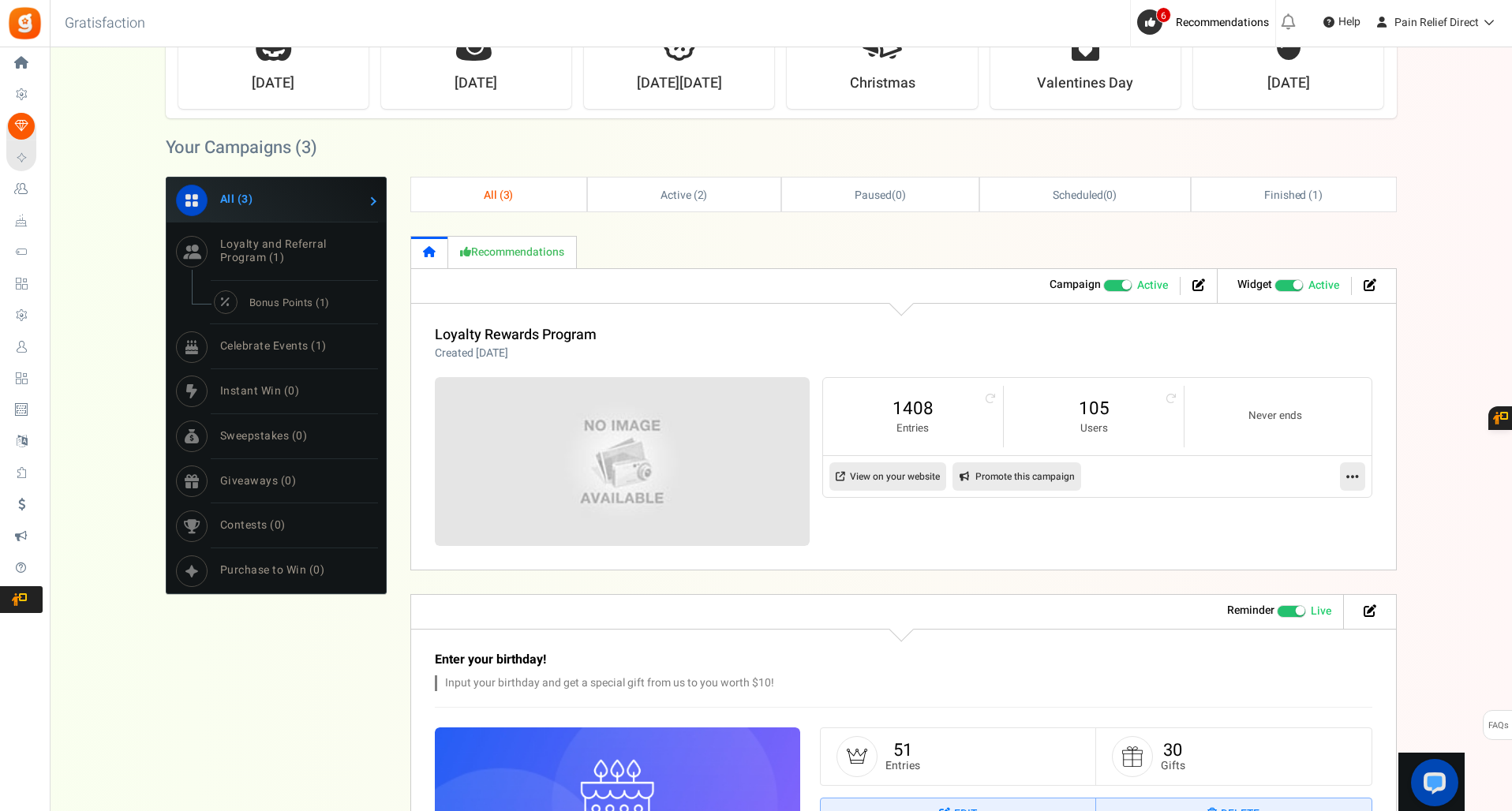
scroll to position [651, 0]
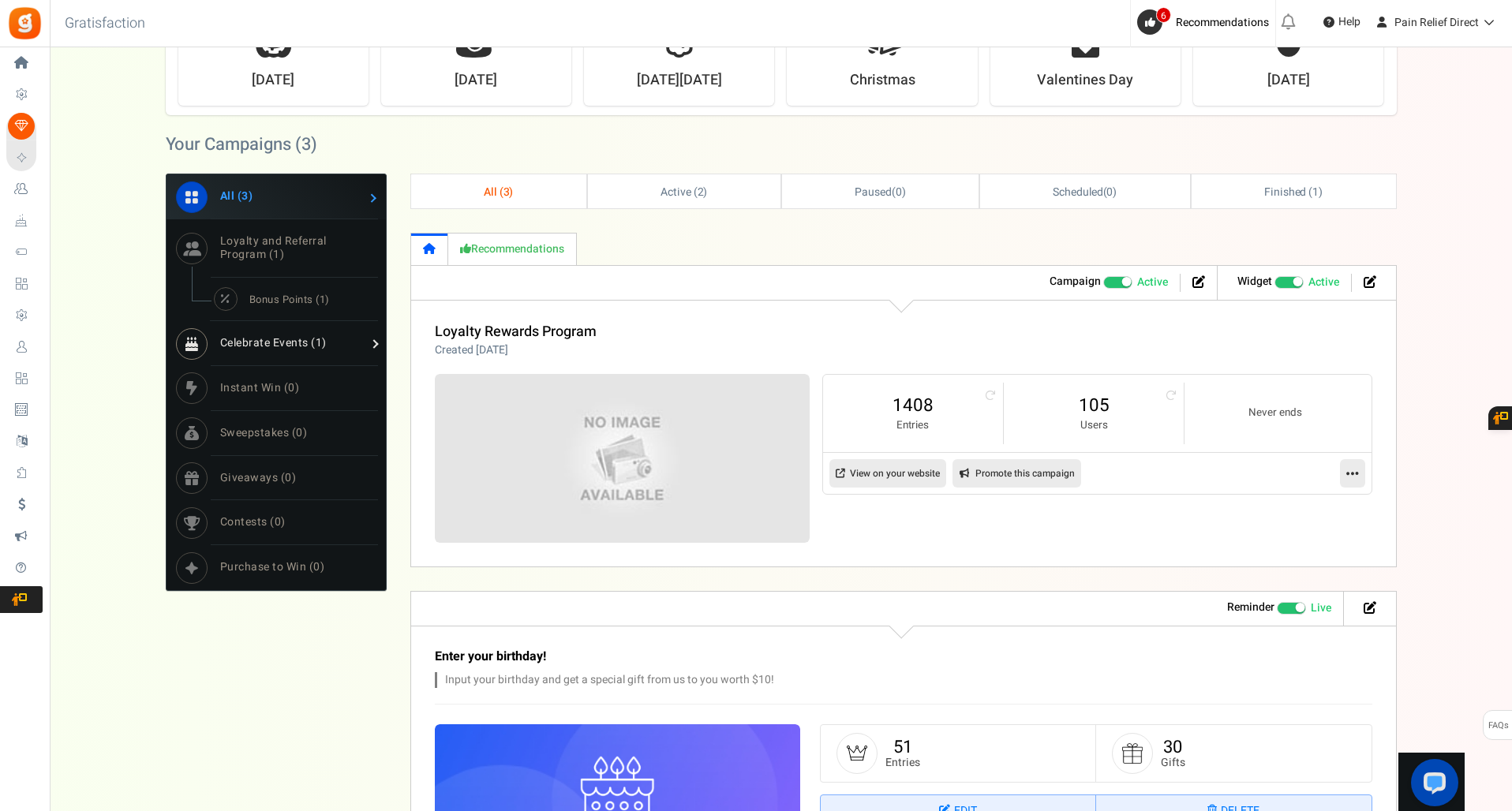
click at [303, 336] on span "Celebrate Events ( 1 )" at bounding box center [273, 343] width 107 height 17
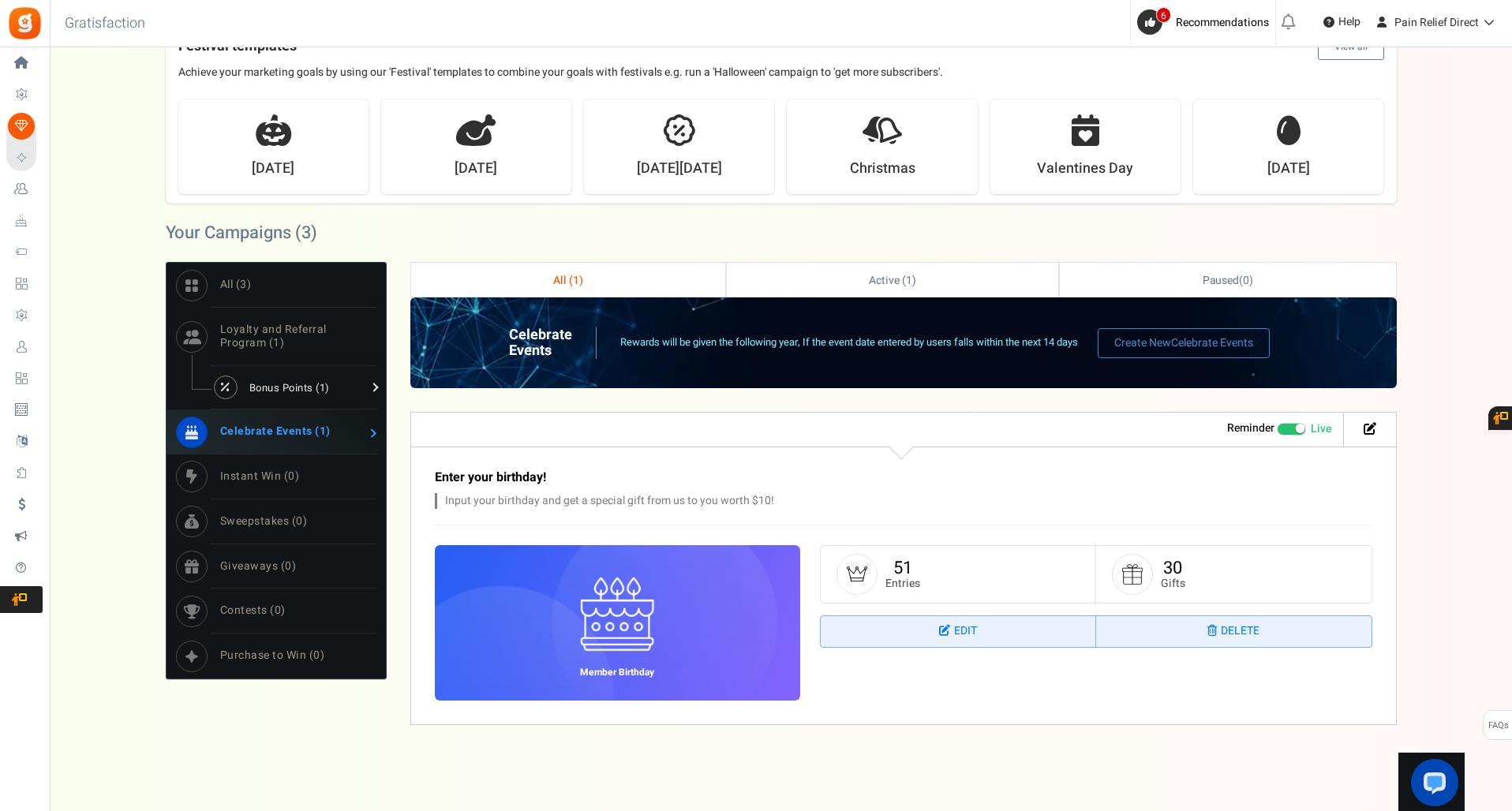
click at [299, 387] on span "Bonus Points ( 1 )" at bounding box center [290, 388] width 81 height 15
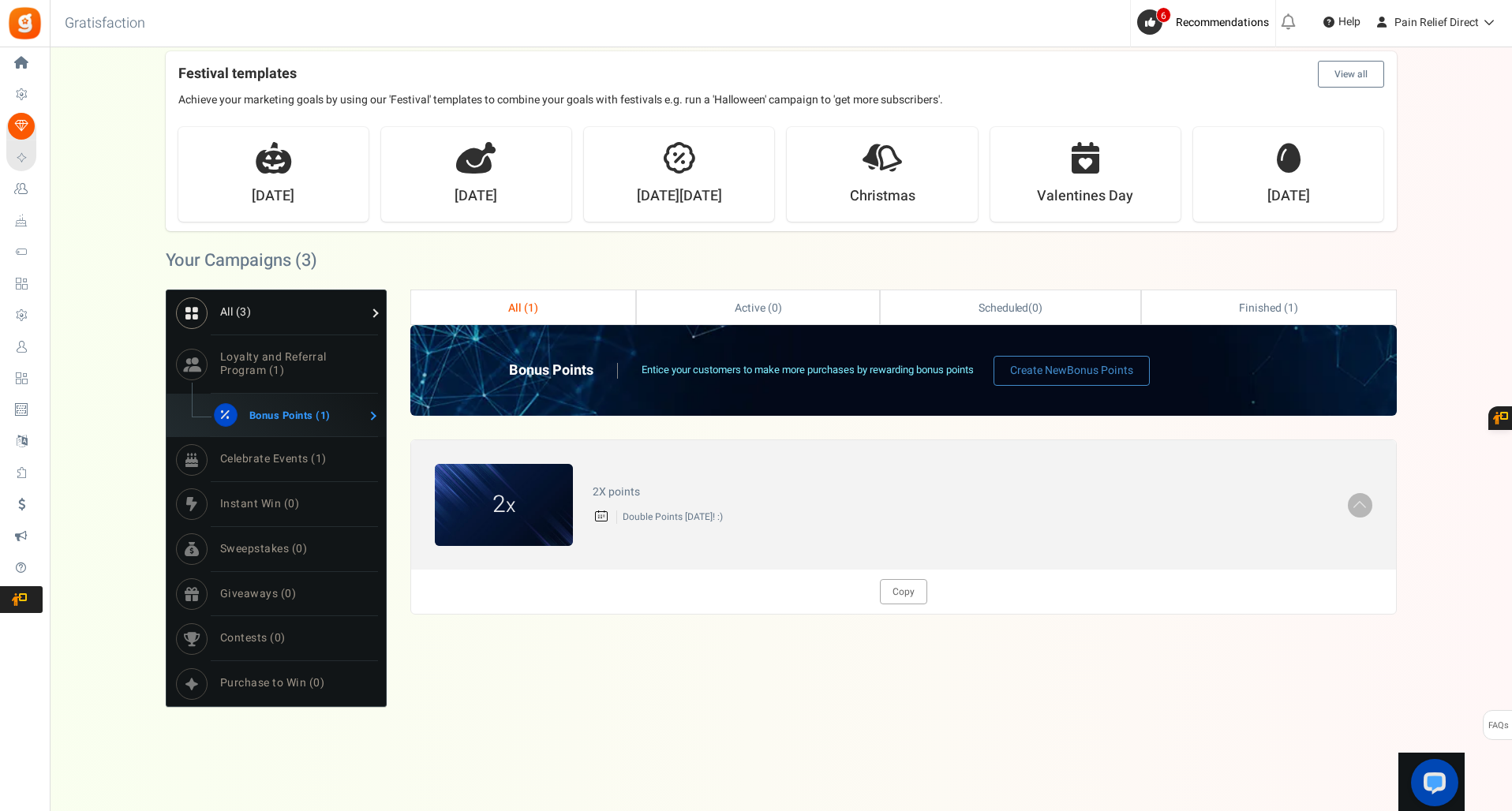
click at [239, 315] on span "All ( 3 )" at bounding box center [236, 312] width 32 height 17
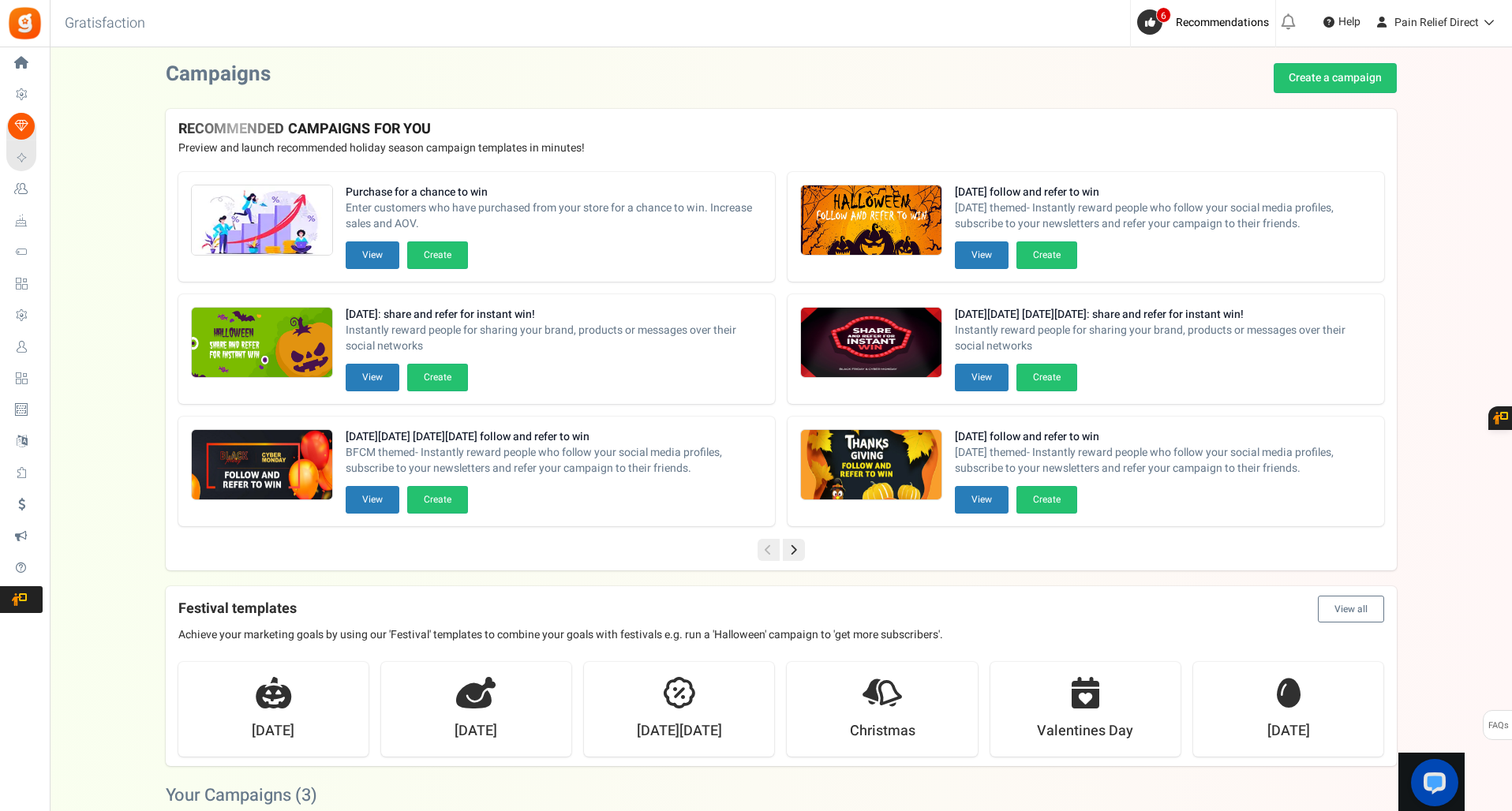
scroll to position [0, 0]
